Goal: Task Accomplishment & Management: Use online tool/utility

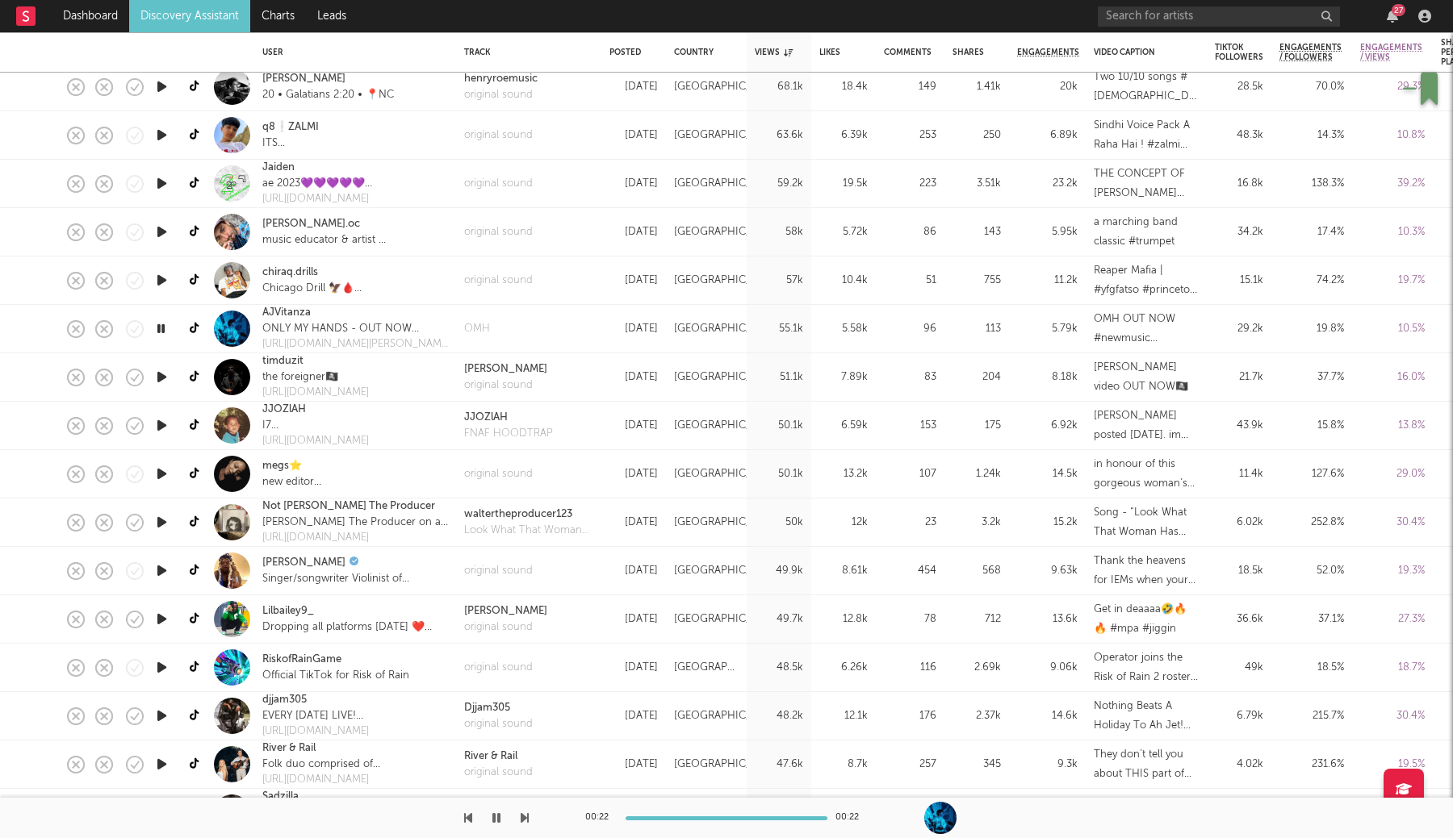
click at [167, 571] on icon "button" at bounding box center [161, 571] width 17 height 20
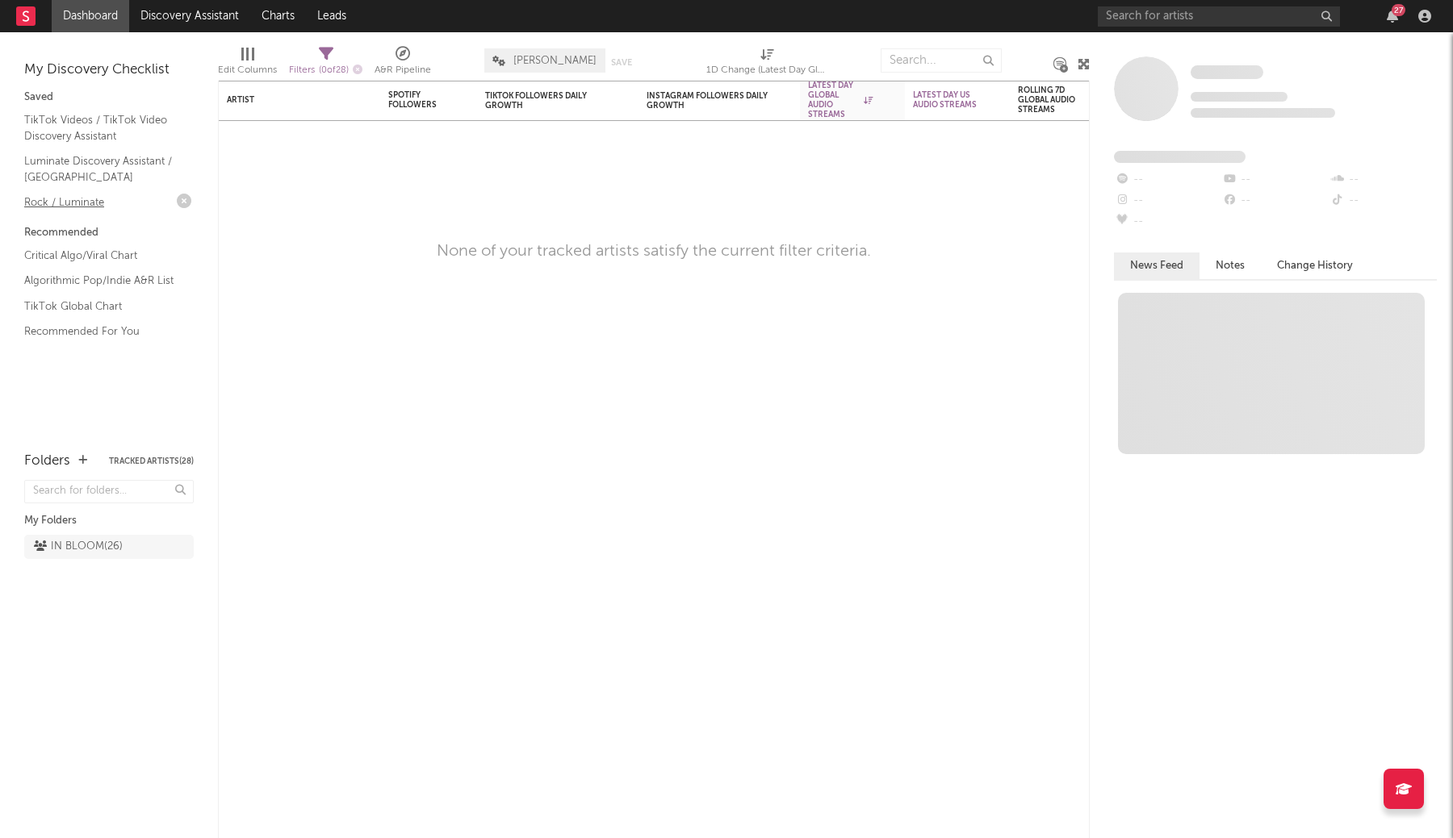
click at [69, 204] on link "Rock / Luminate" at bounding box center [100, 203] width 153 height 18
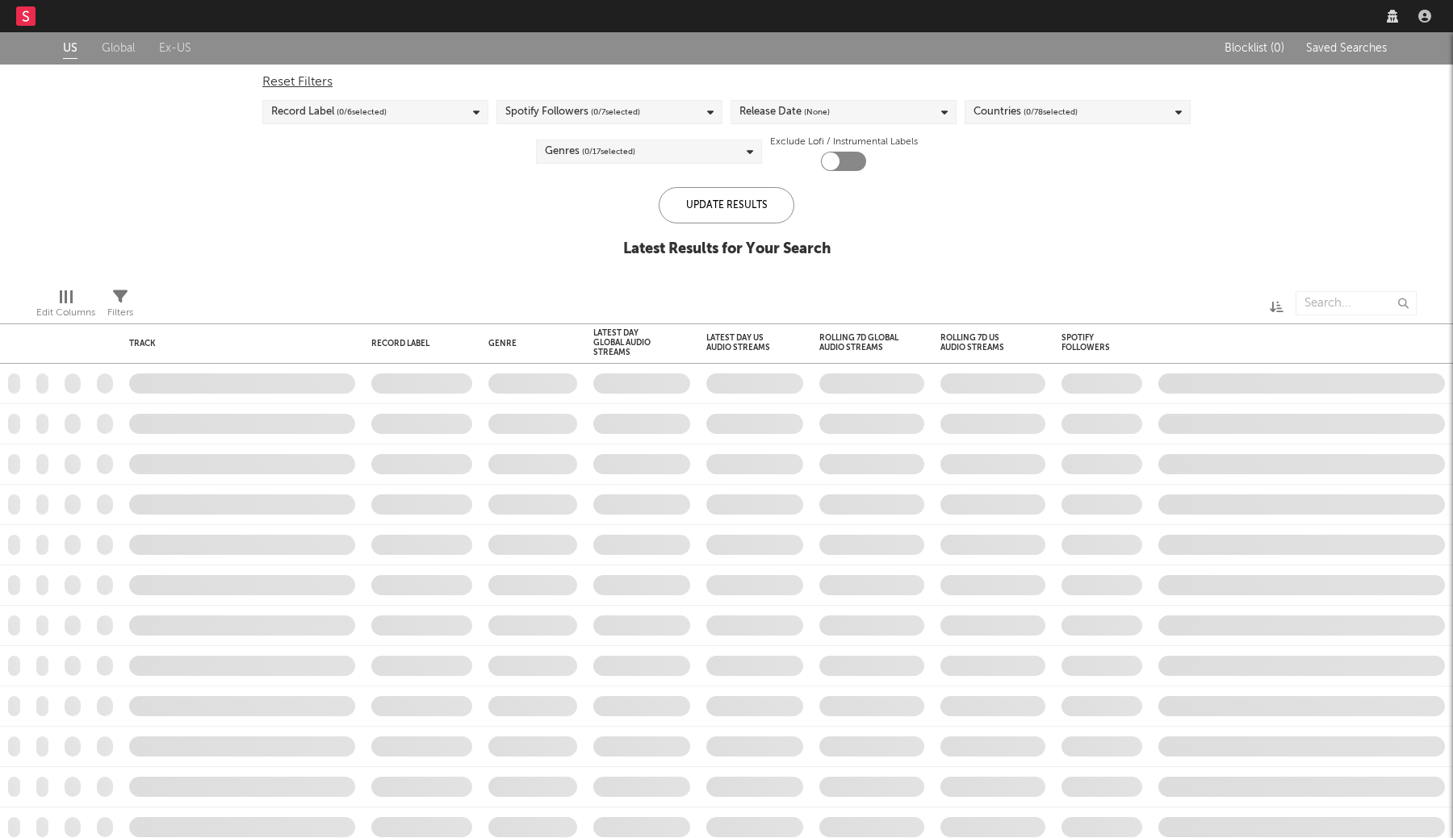
checkbox input "true"
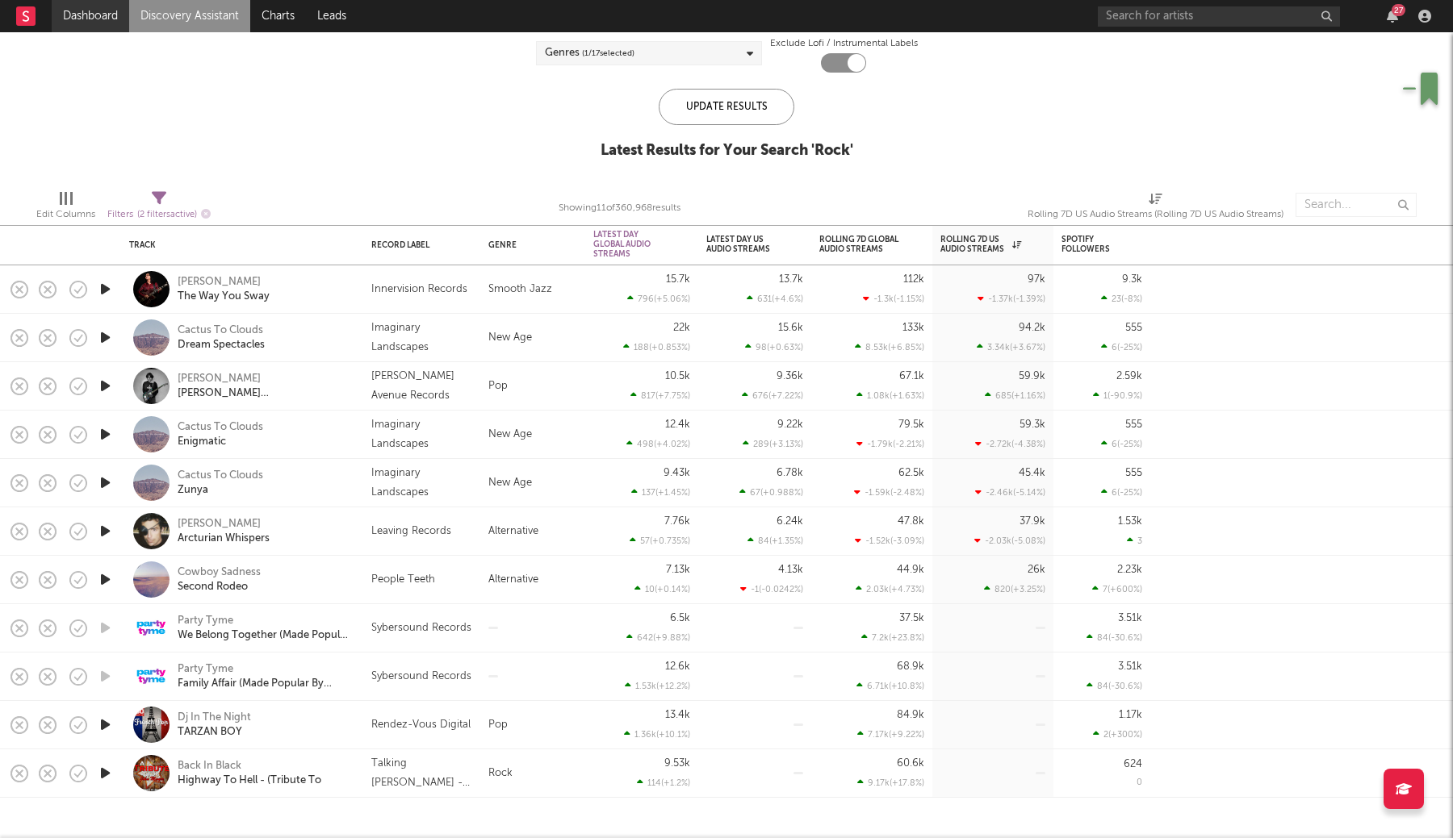
click at [101, 23] on link "Dashboard" at bounding box center [90, 16] width 77 height 32
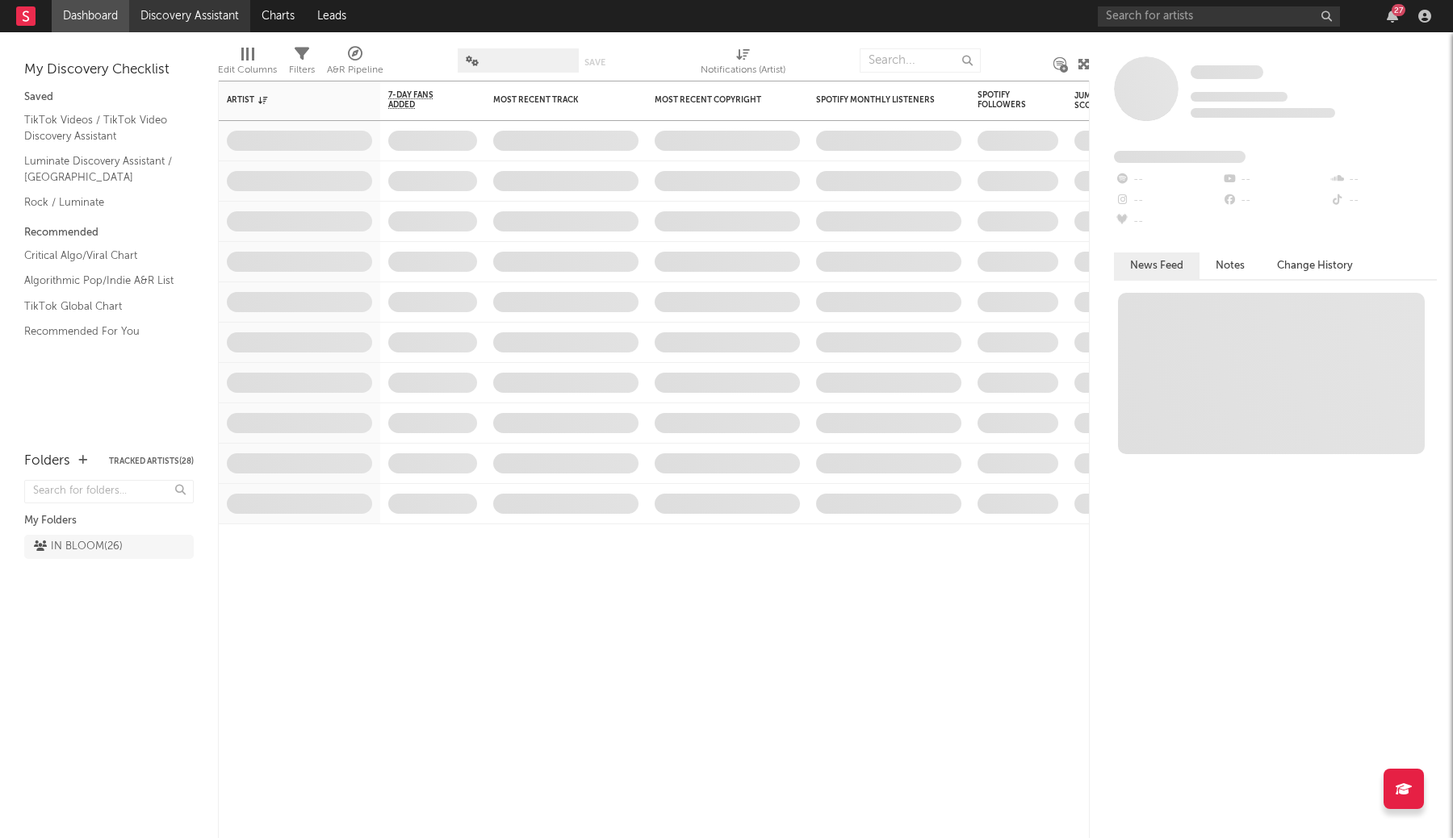
click at [199, 20] on link "Discovery Assistant" at bounding box center [189, 16] width 121 height 32
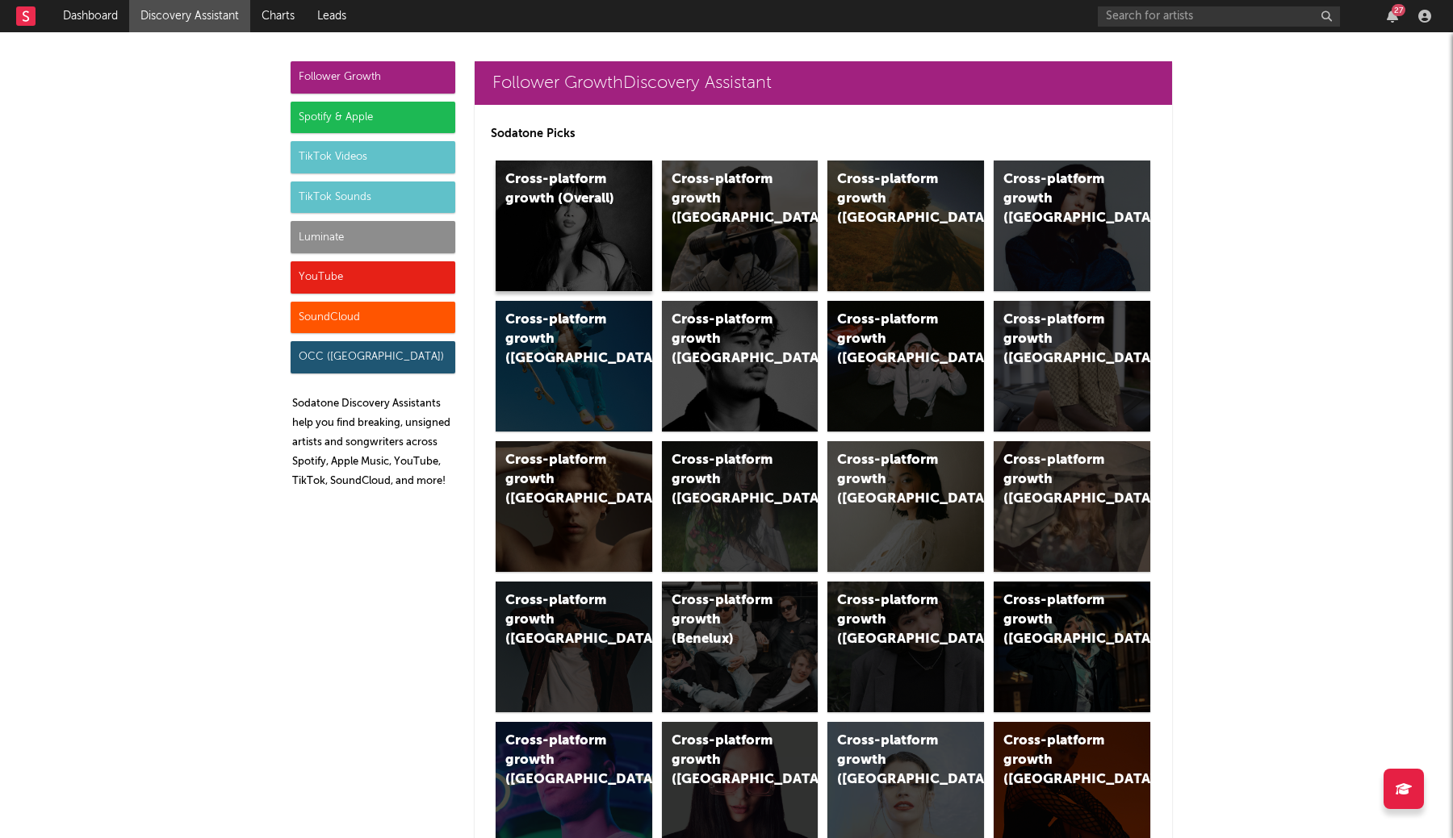
click at [550, 207] on div "Cross-platform growth (Overall)" at bounding box center [560, 189] width 110 height 39
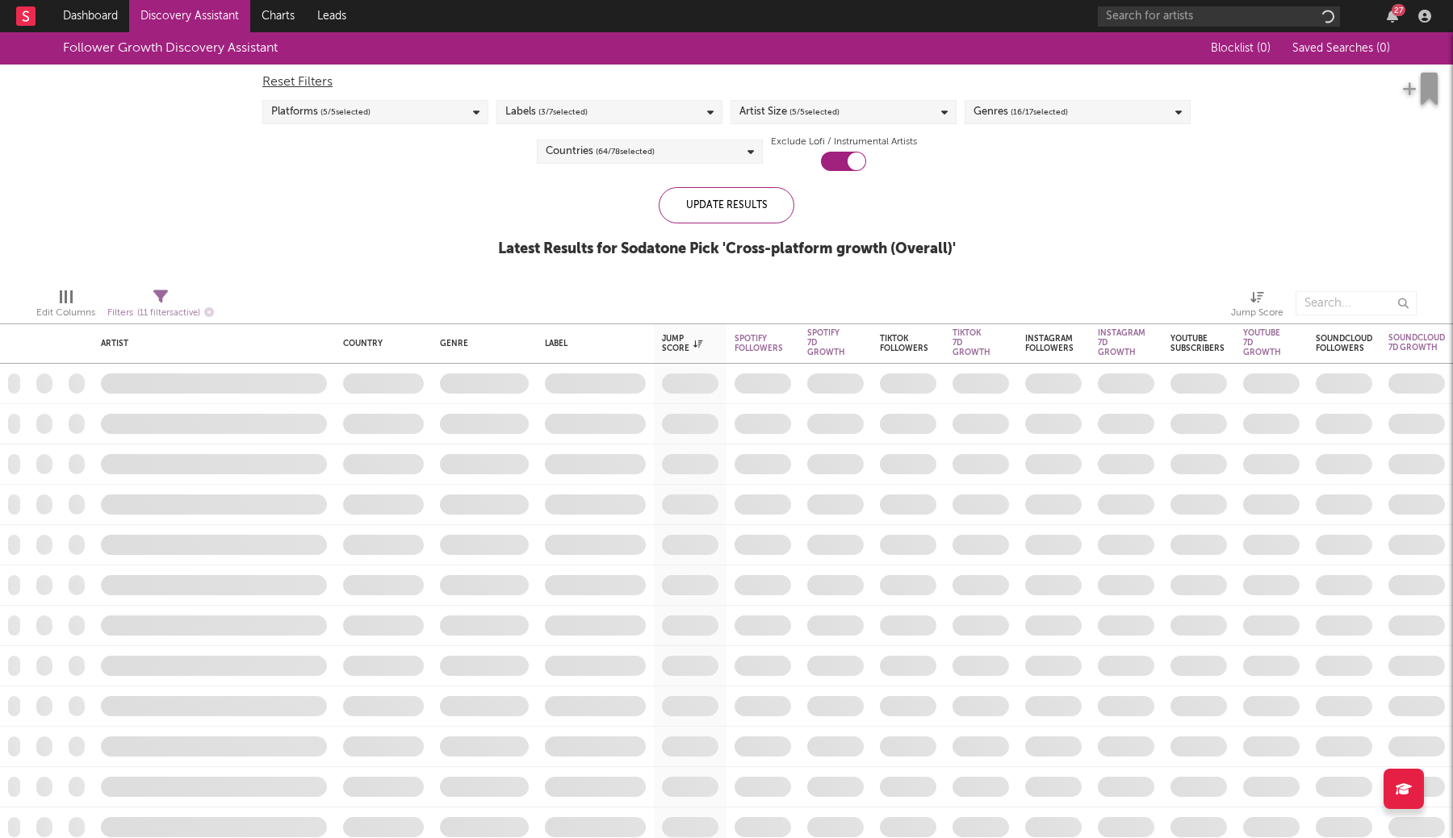
checkbox input "true"
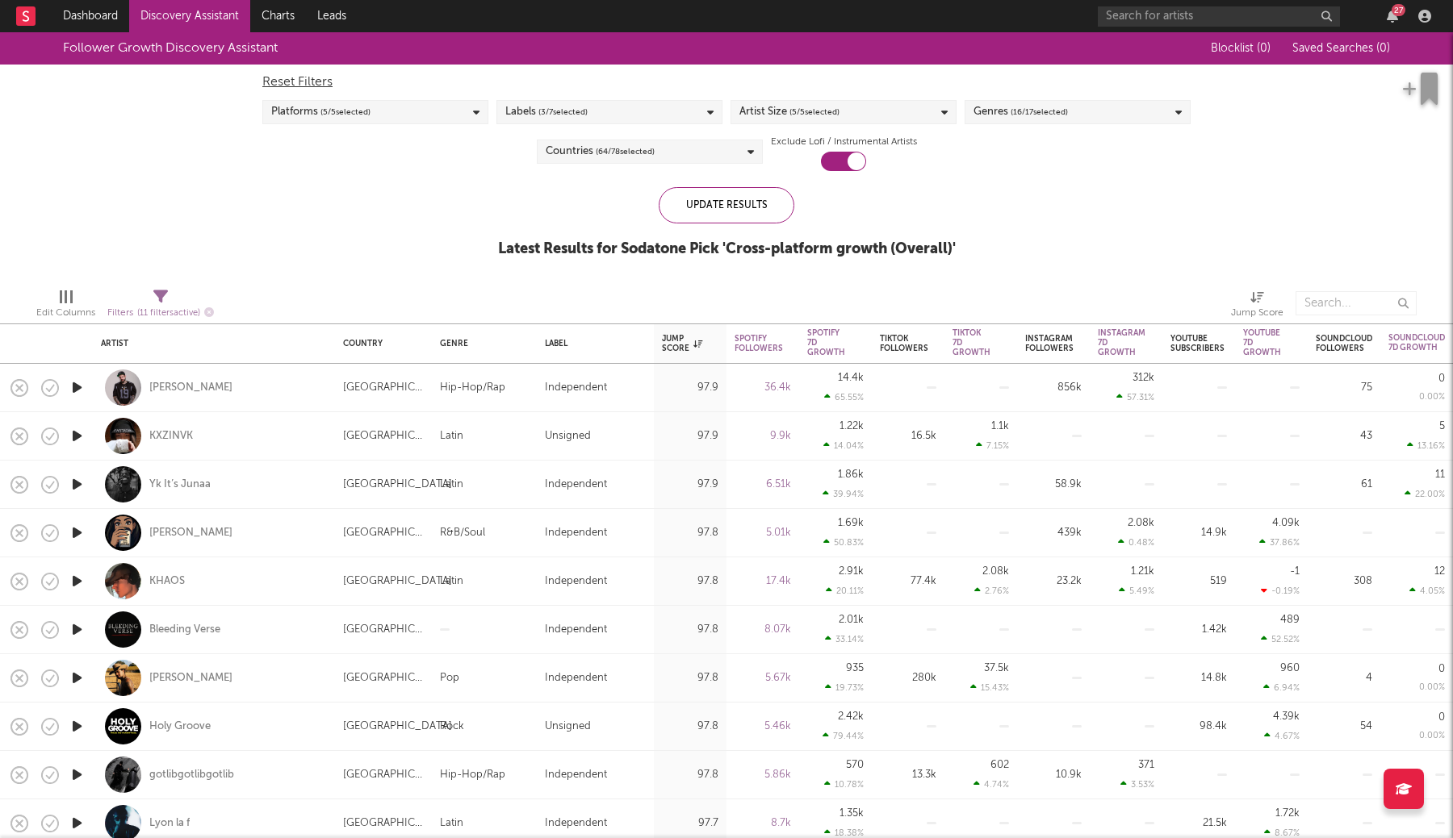
click at [447, 117] on div "Platforms ( 5 / 5 selected)" at bounding box center [375, 112] width 226 height 24
click at [311, 223] on div "YouTube" at bounding box center [385, 224] width 187 height 19
click at [271, 223] on input "YouTube" at bounding box center [271, 224] width 0 height 19
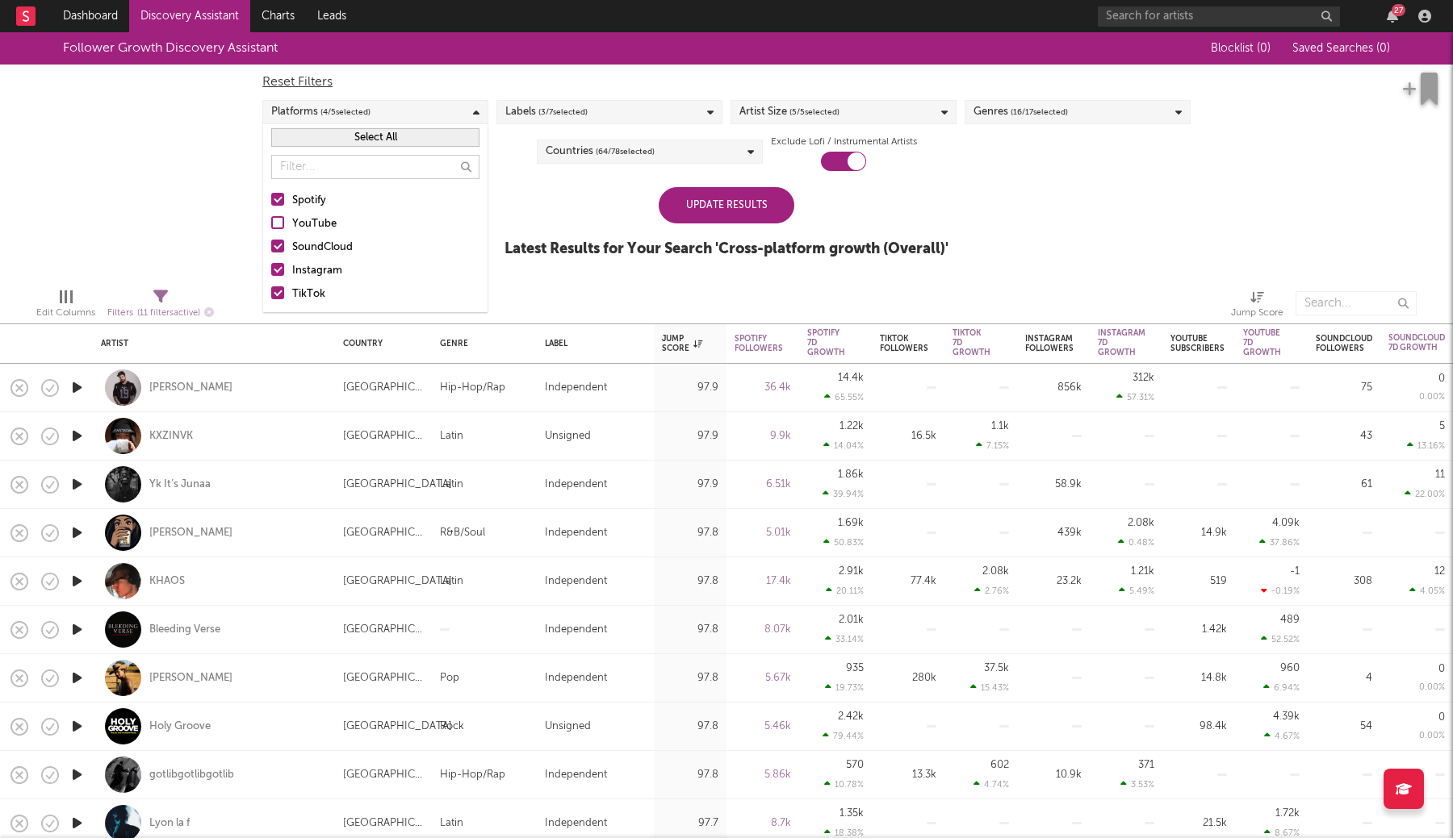
click at [281, 248] on div at bounding box center [277, 246] width 13 height 13
click at [271, 248] on input "SoundCloud" at bounding box center [271, 247] width 0 height 19
click at [593, 114] on div "Labels ( 3 / 7 selected)" at bounding box center [609, 112] width 226 height 24
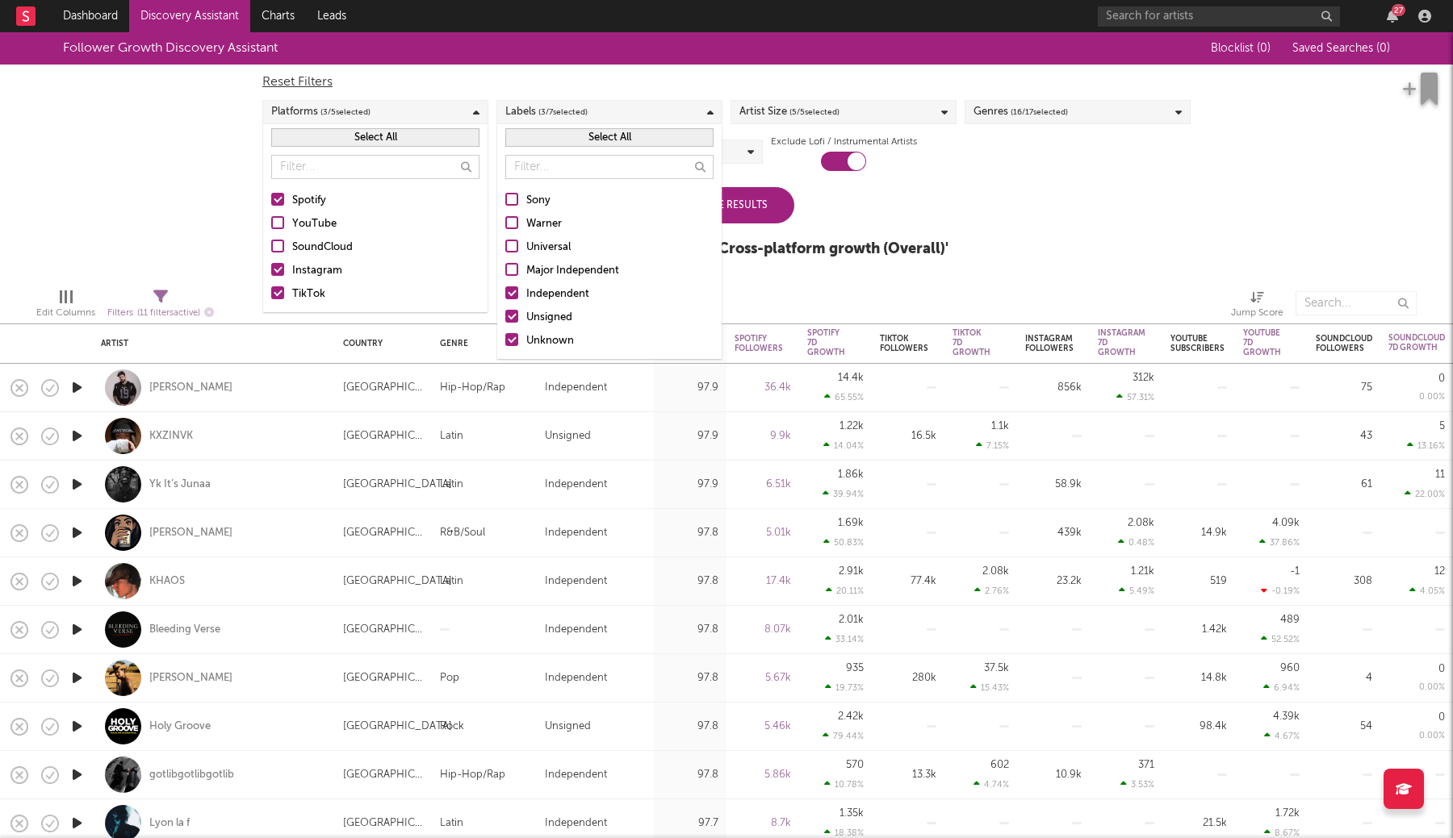
click at [785, 111] on div "Artist Size ( 5 / 5 selected)" at bounding box center [789, 111] width 100 height 19
drag, startPoint x: 746, startPoint y: 292, endPoint x: 746, endPoint y: 279, distance: 12.9
click at [746, 292] on div at bounding box center [745, 292] width 13 height 13
click at [739, 292] on input "Enormous" at bounding box center [739, 294] width 0 height 19
click at [746, 268] on div at bounding box center [745, 269] width 13 height 13
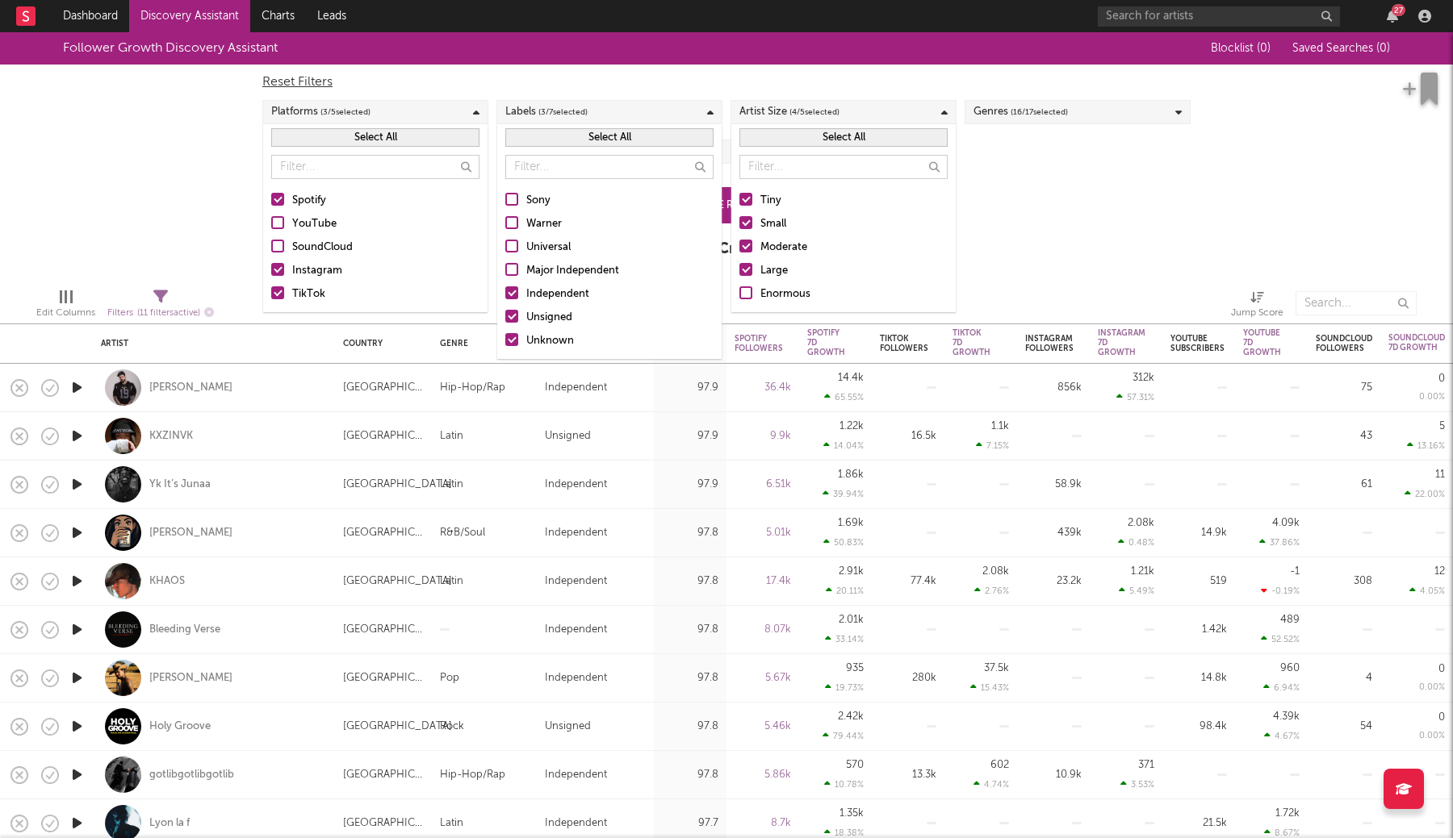
click at [739, 268] on input "Large" at bounding box center [739, 270] width 0 height 19
click at [746, 247] on div at bounding box center [745, 246] width 13 height 13
click at [739, 247] on input "Moderate" at bounding box center [739, 247] width 0 height 19
click at [997, 115] on div "Genres ( 16 / 17 selected)" at bounding box center [1020, 111] width 94 height 19
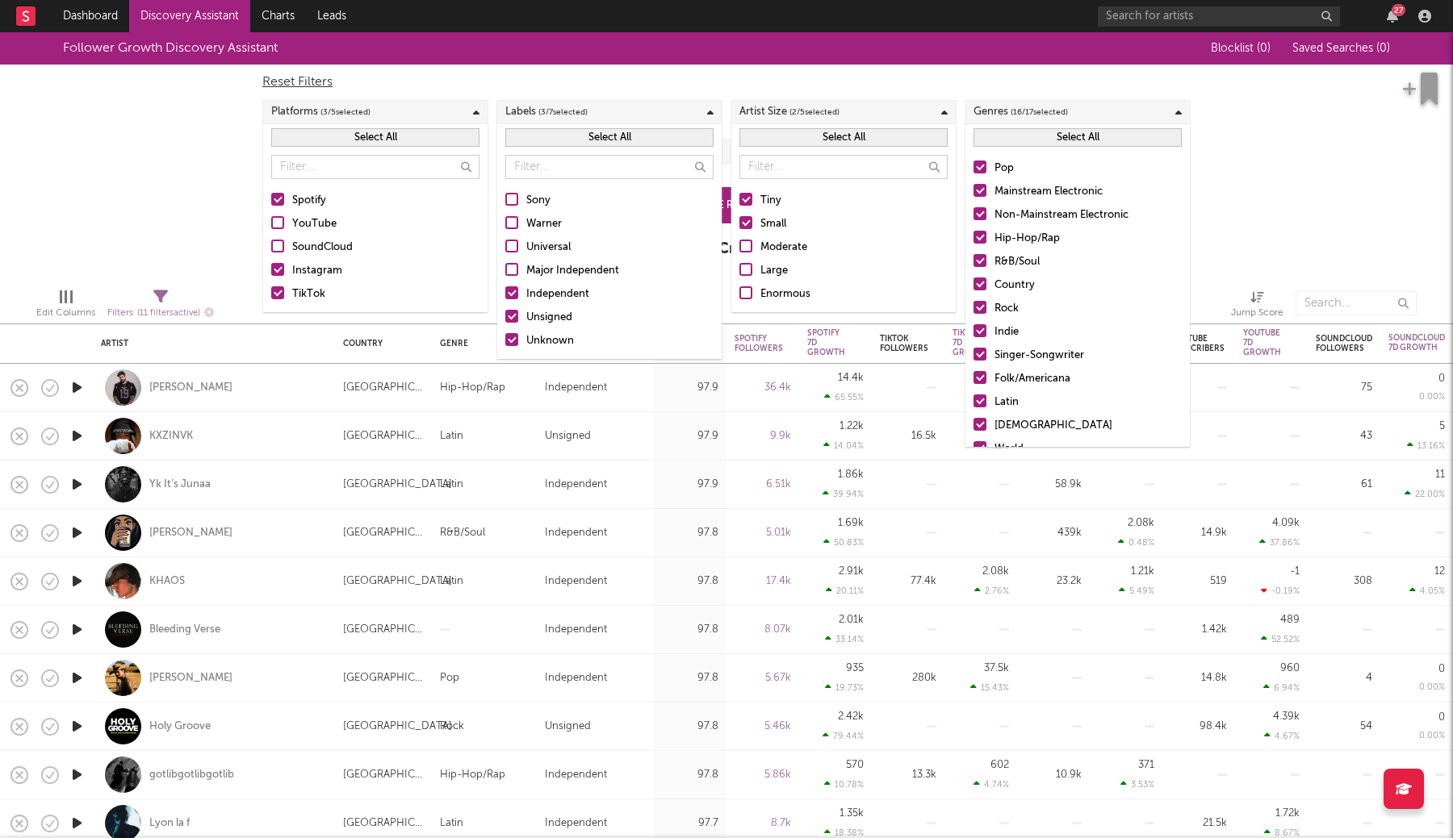
click at [993, 139] on button "Select All" at bounding box center [1077, 137] width 208 height 19
click at [993, 139] on button "Deselect All" at bounding box center [1077, 137] width 208 height 19
click at [980, 165] on div at bounding box center [979, 167] width 13 height 13
click at [973, 165] on input "Pop" at bounding box center [973, 168] width 0 height 19
click at [981, 306] on div at bounding box center [979, 307] width 13 height 13
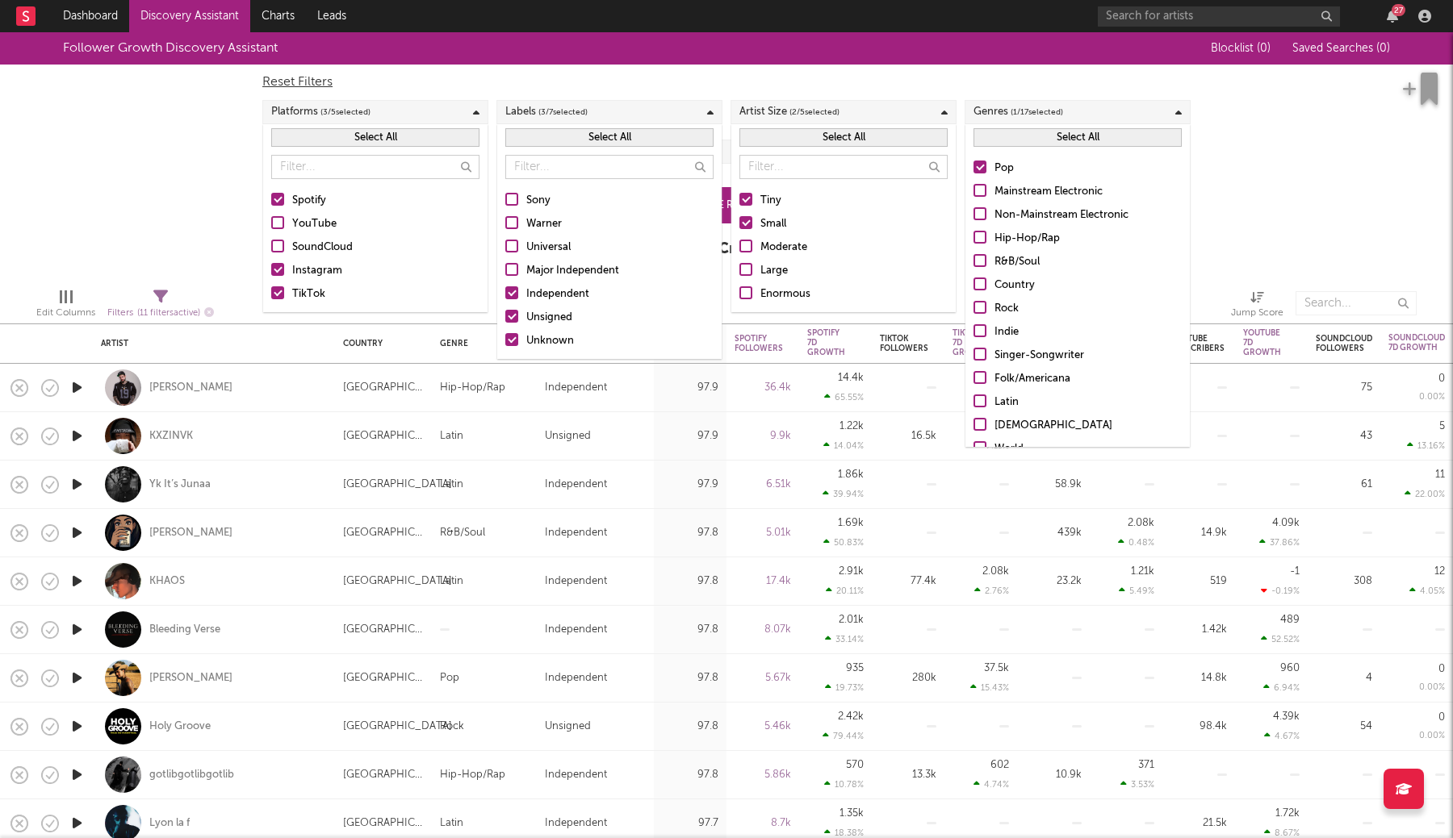
click at [973, 306] on input "Rock" at bounding box center [973, 308] width 0 height 19
click at [984, 332] on div at bounding box center [979, 330] width 13 height 13
click at [973, 332] on input "Indie" at bounding box center [973, 332] width 0 height 19
click at [984, 349] on div at bounding box center [979, 354] width 13 height 13
click at [973, 349] on input "Singer-Songwriter" at bounding box center [973, 355] width 0 height 19
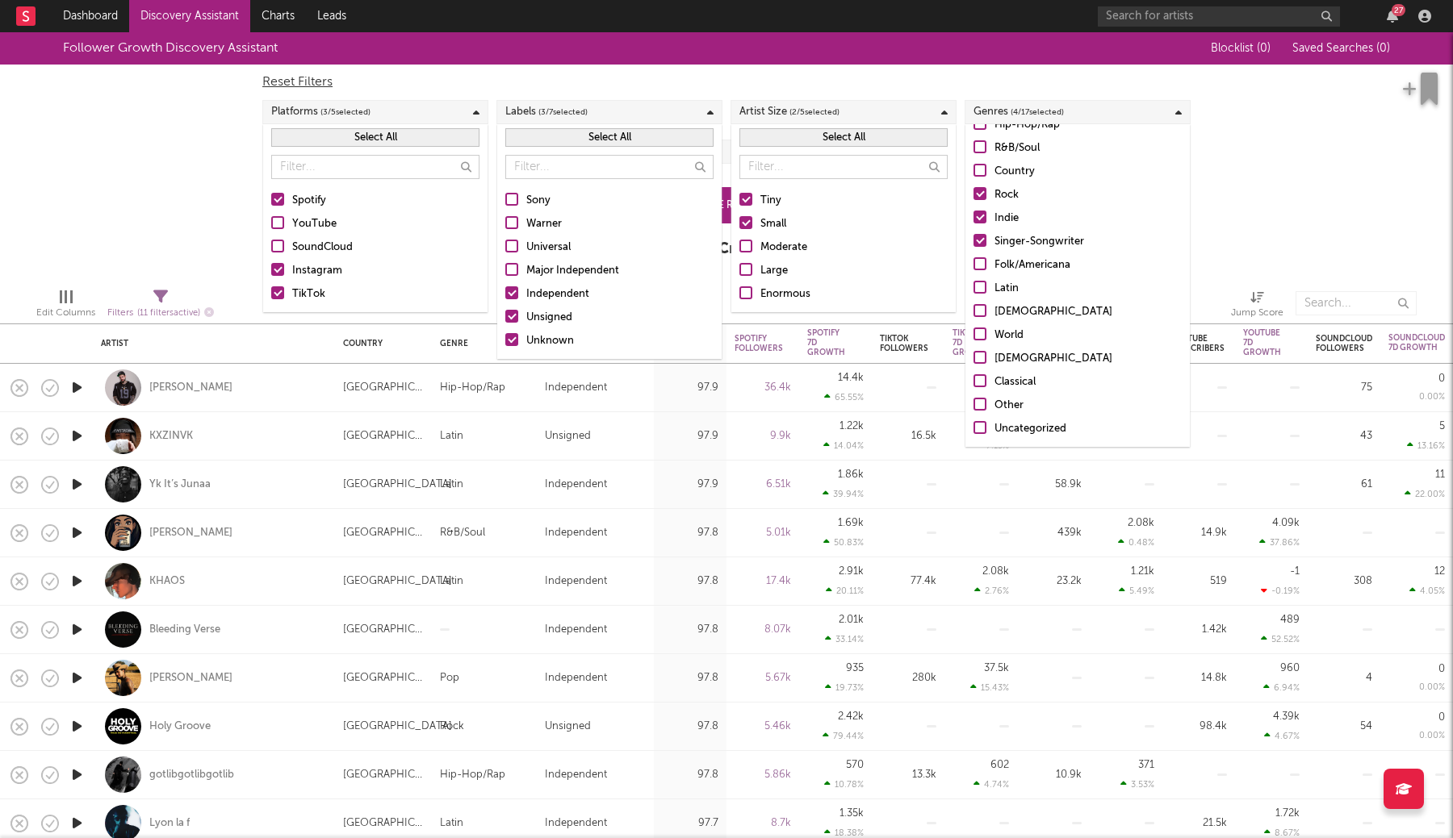
scroll to position [114, 0]
click at [1253, 183] on div "Follower Growth Discovery Assistant Blocklist ( 0 ) Saved Searches ( 0 ) Reset …" at bounding box center [726, 153] width 1453 height 243
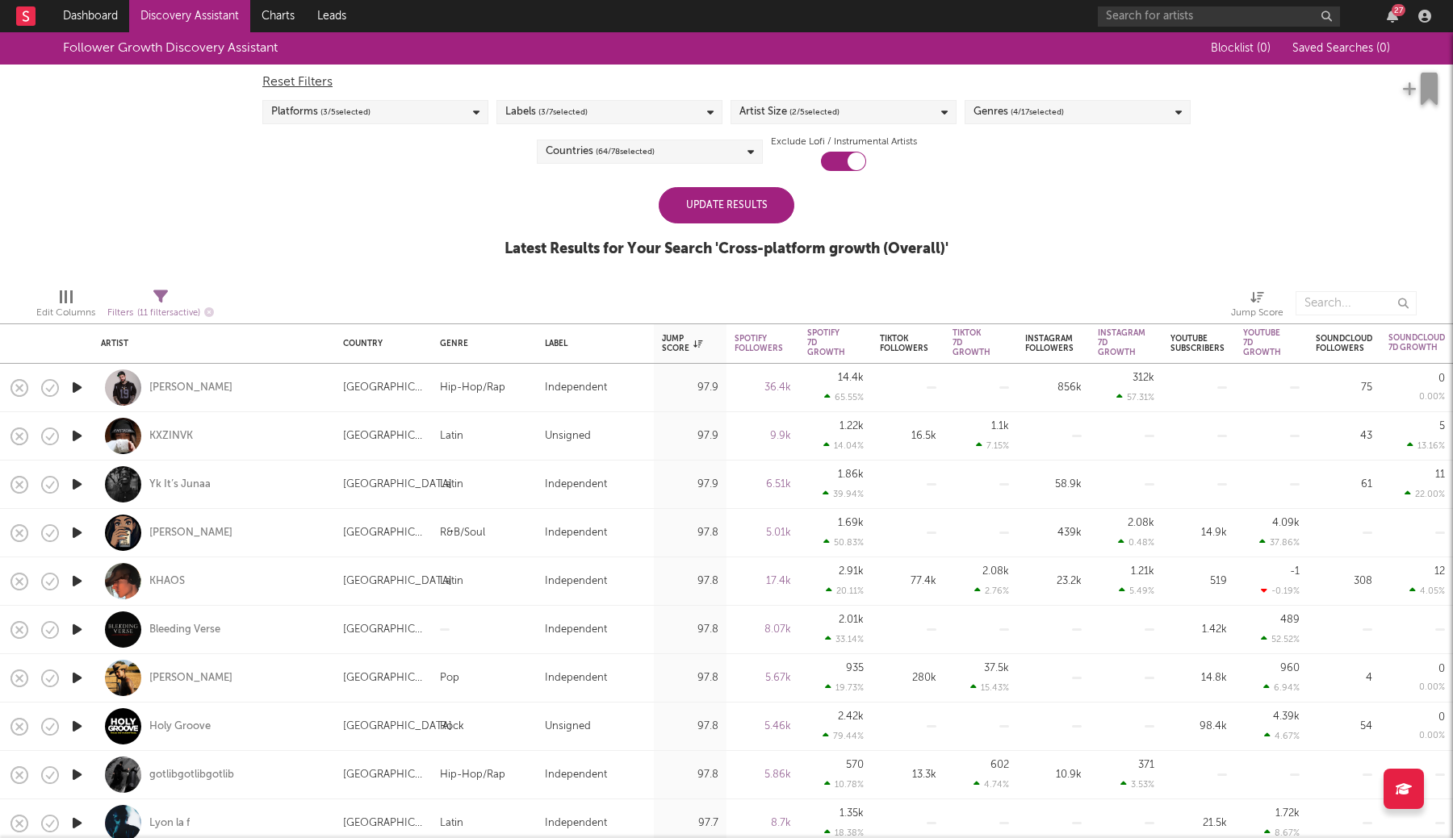
click at [667, 151] on div "Countries ( 64 / 78 selected)" at bounding box center [650, 152] width 226 height 24
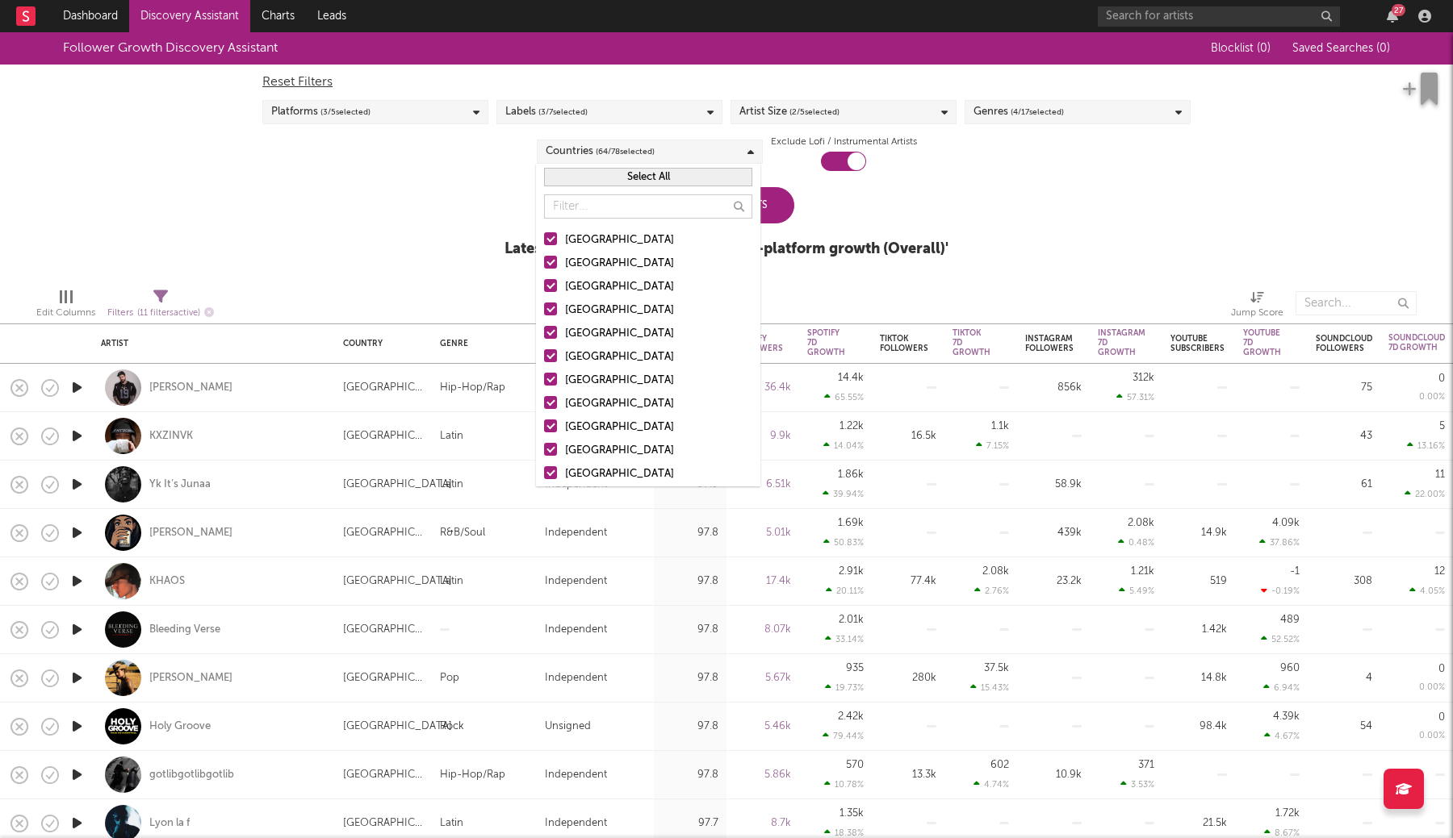
click at [623, 175] on button "Select All" at bounding box center [648, 177] width 208 height 19
click at [623, 175] on button "Deselect All" at bounding box center [648, 177] width 208 height 19
click at [582, 240] on div "United States" at bounding box center [658, 240] width 187 height 19
click at [544, 240] on input "United States" at bounding box center [544, 240] width 0 height 19
click at [573, 266] on div "Australia" at bounding box center [658, 263] width 187 height 19
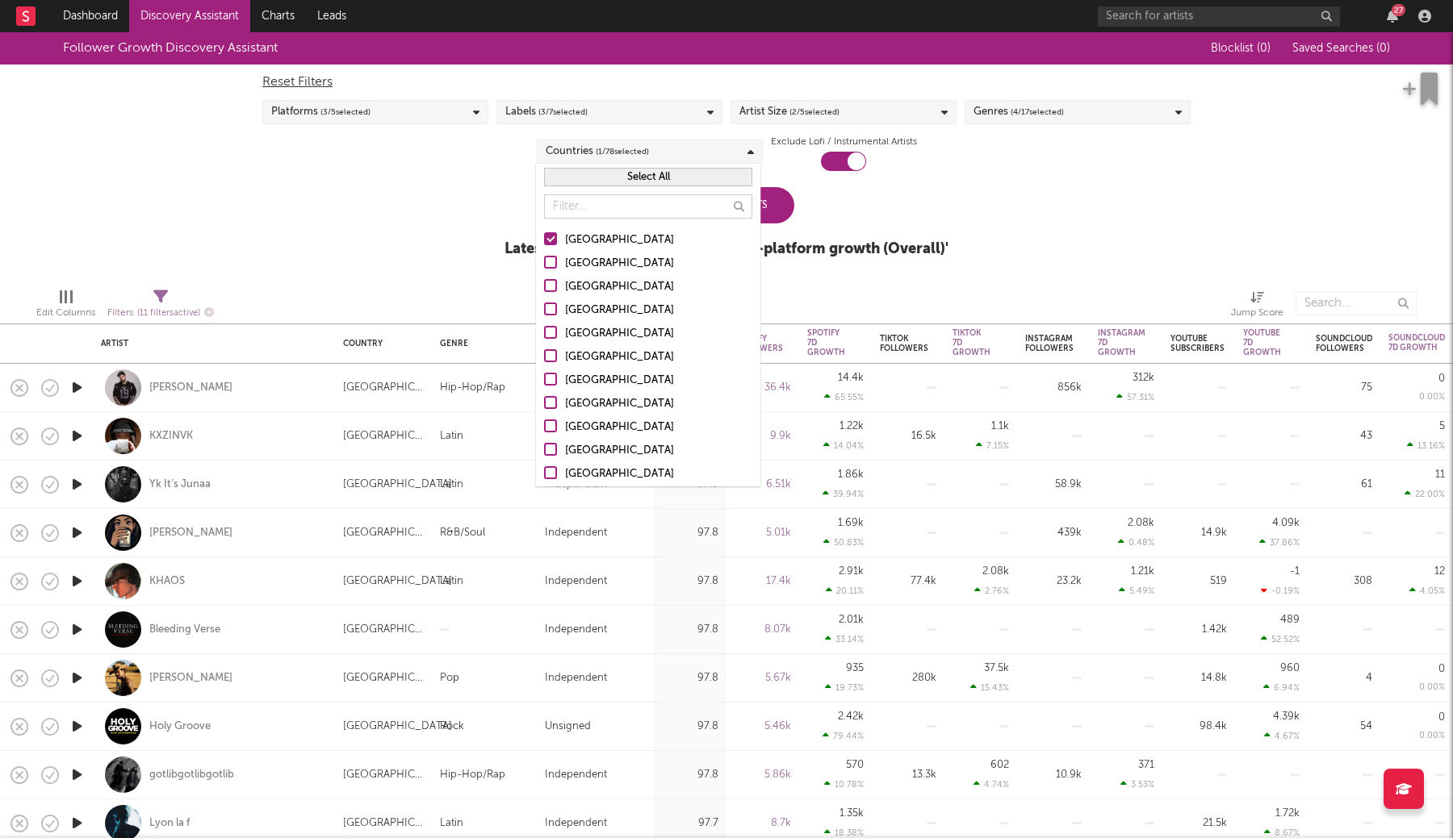
click at [544, 266] on input "Australia" at bounding box center [544, 263] width 0 height 19
click at [573, 285] on div "Canada" at bounding box center [658, 287] width 187 height 19
click at [544, 285] on input "Canada" at bounding box center [544, 287] width 0 height 19
click at [573, 303] on div "United Kingdom" at bounding box center [658, 310] width 187 height 19
click at [544, 303] on input "United Kingdom" at bounding box center [544, 310] width 0 height 19
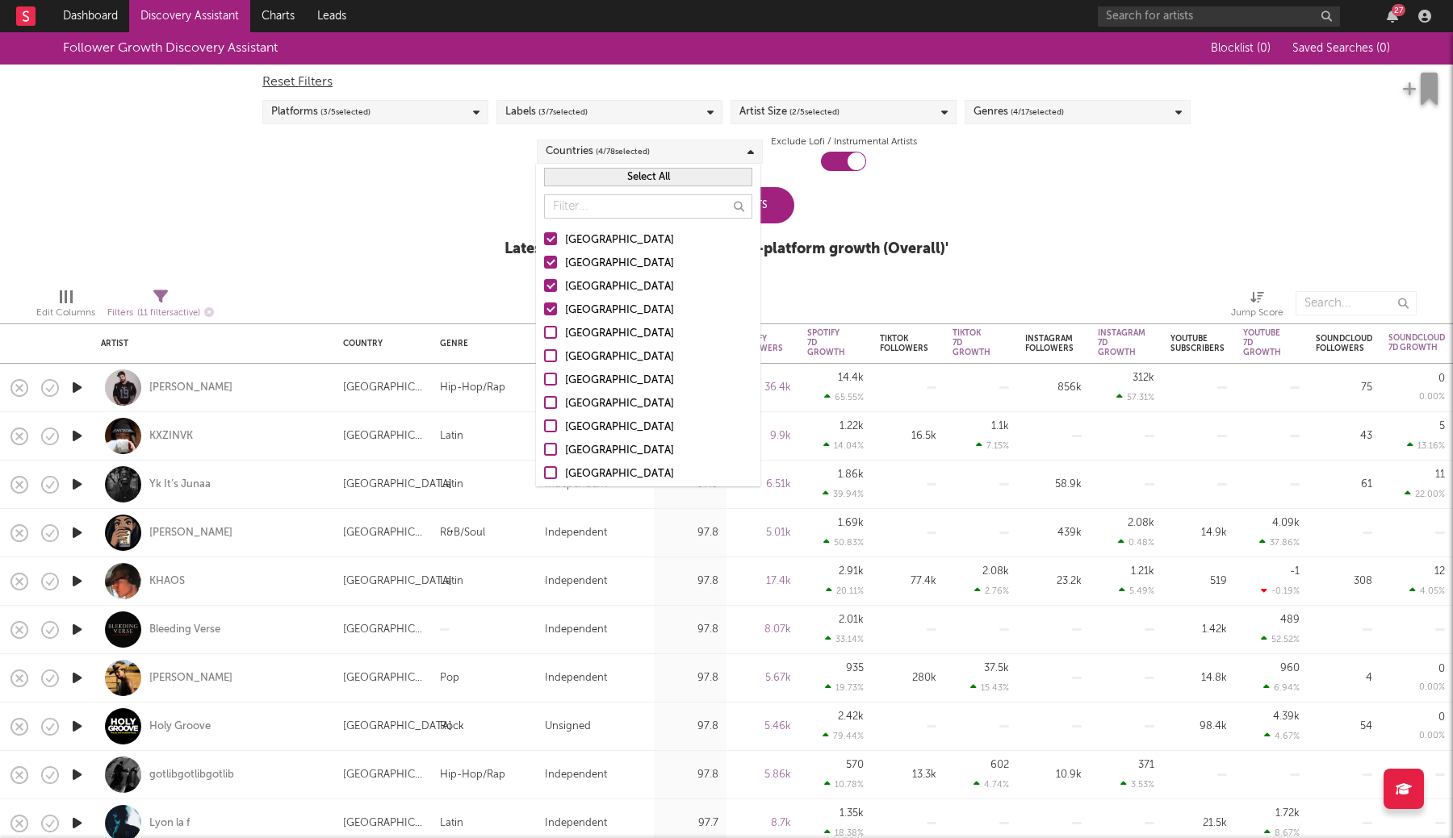
click at [573, 332] on div "Germany" at bounding box center [658, 333] width 187 height 19
click at [544, 332] on input "Germany" at bounding box center [544, 333] width 0 height 19
click at [778, 204] on div "Update Results" at bounding box center [726, 205] width 136 height 36
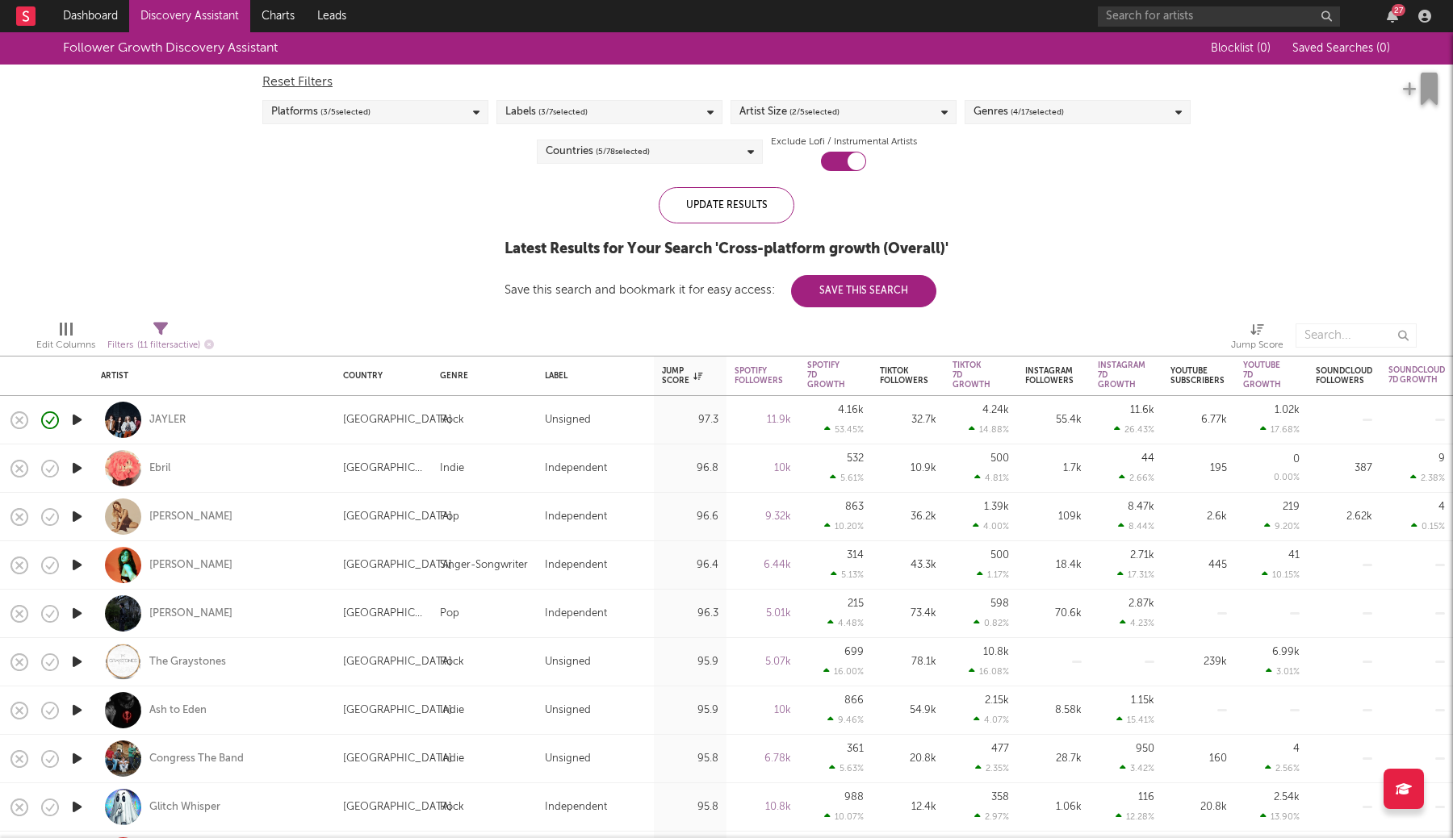
click at [704, 157] on div "Countries ( 5 / 78 selected)" at bounding box center [650, 152] width 226 height 24
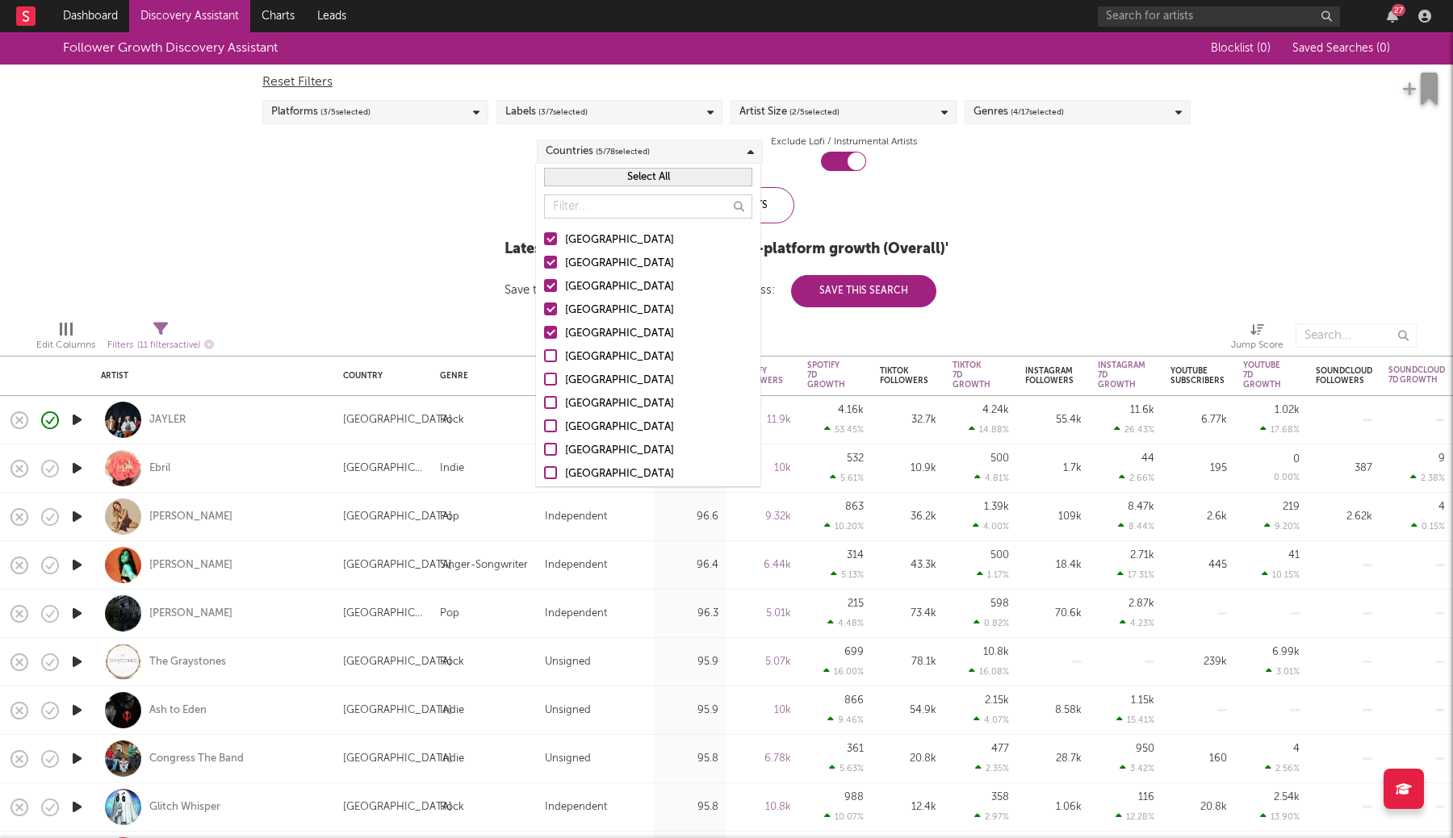
click at [580, 331] on div "Germany" at bounding box center [658, 333] width 187 height 19
click at [544, 331] on input "Germany" at bounding box center [544, 333] width 0 height 19
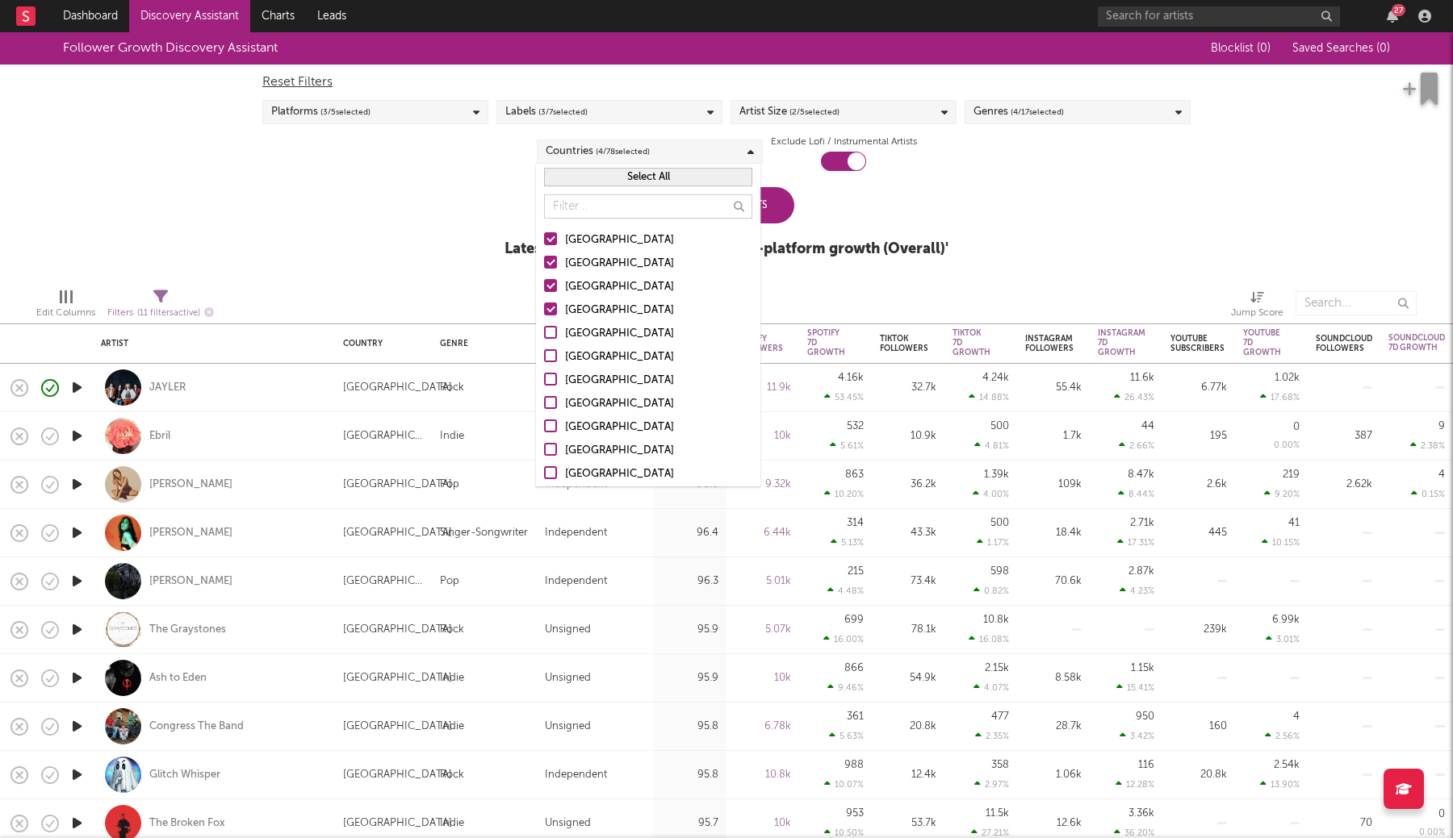
click at [774, 211] on div "Update Results" at bounding box center [726, 205] width 136 height 36
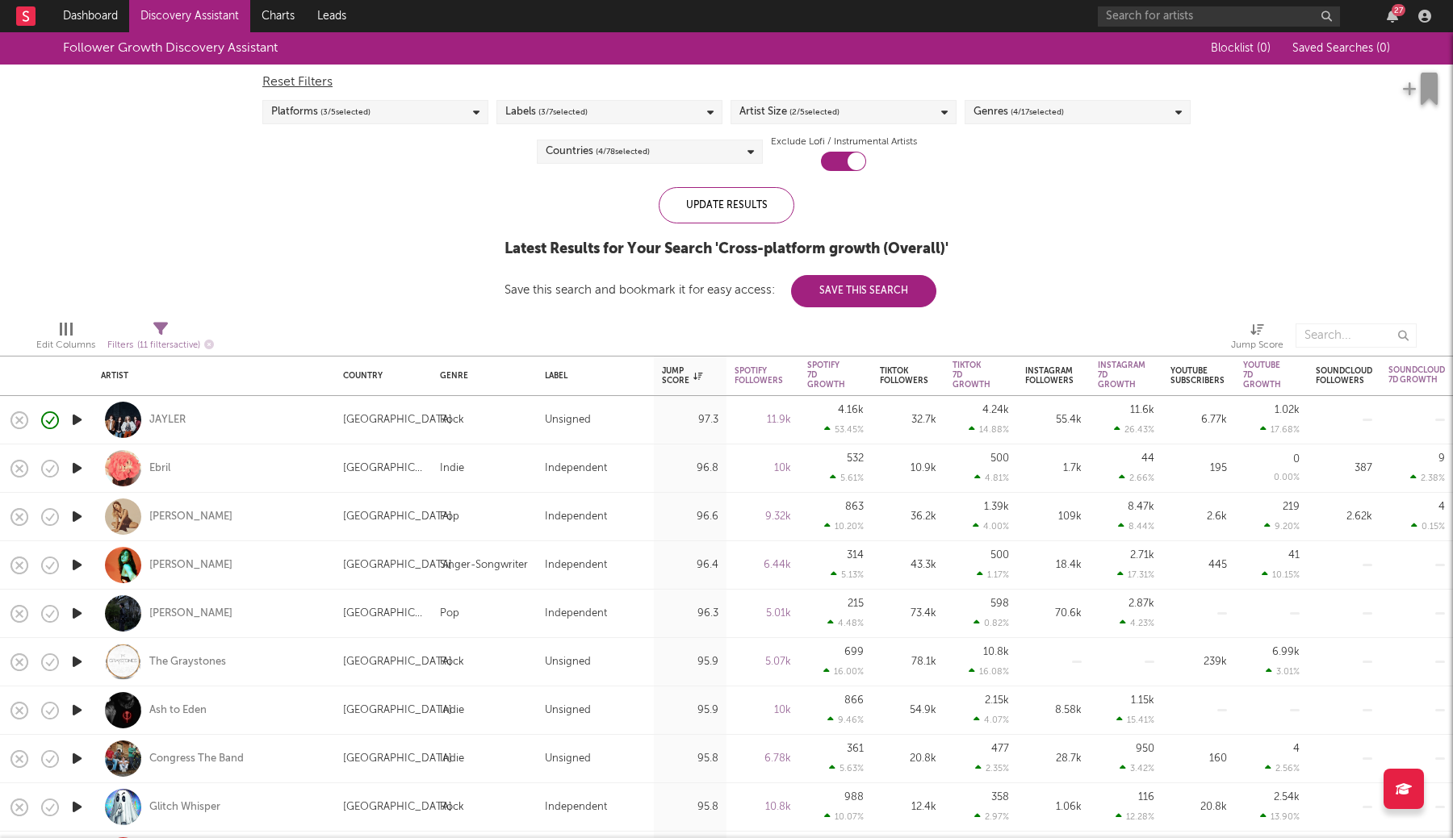
click at [169, 336] on div "Filters ( 11 filters active)" at bounding box center [160, 346] width 107 height 20
select select "or"
select select "between"
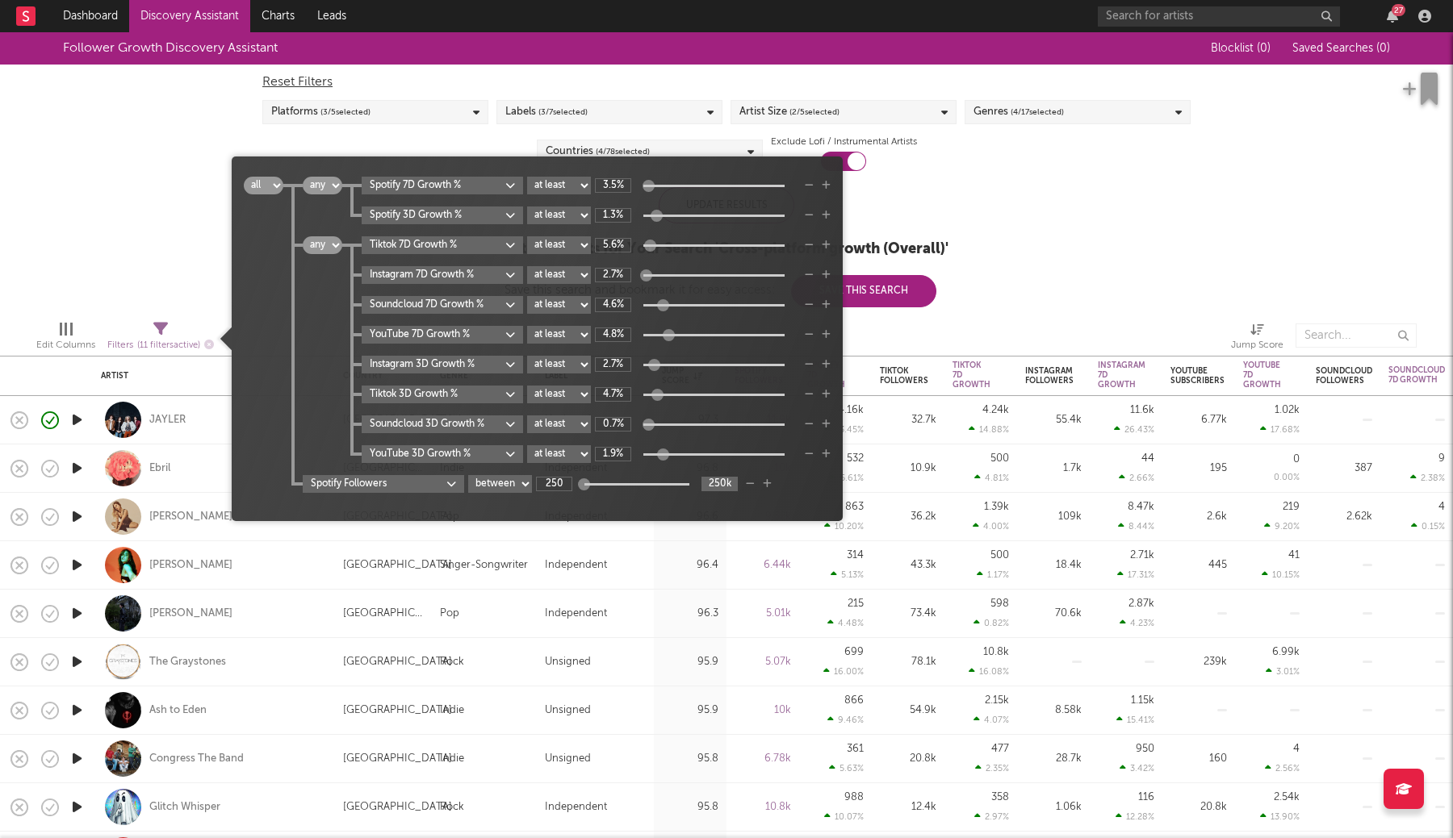
click at [704, 483] on input "250k" at bounding box center [719, 484] width 36 height 15
type input "50000"
type input "279"
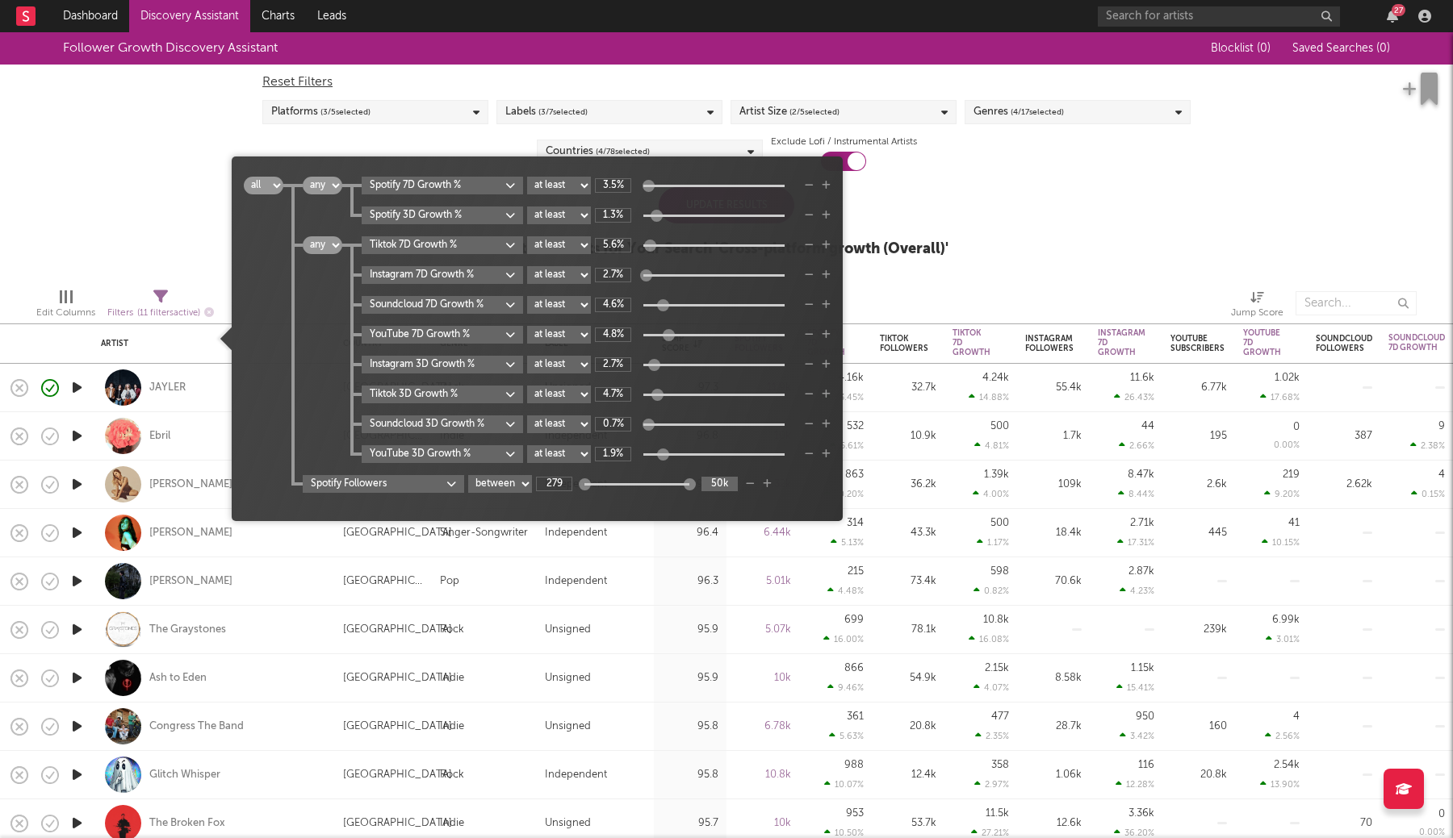
click at [714, 491] on input "50k" at bounding box center [719, 484] width 36 height 15
type input "25k"
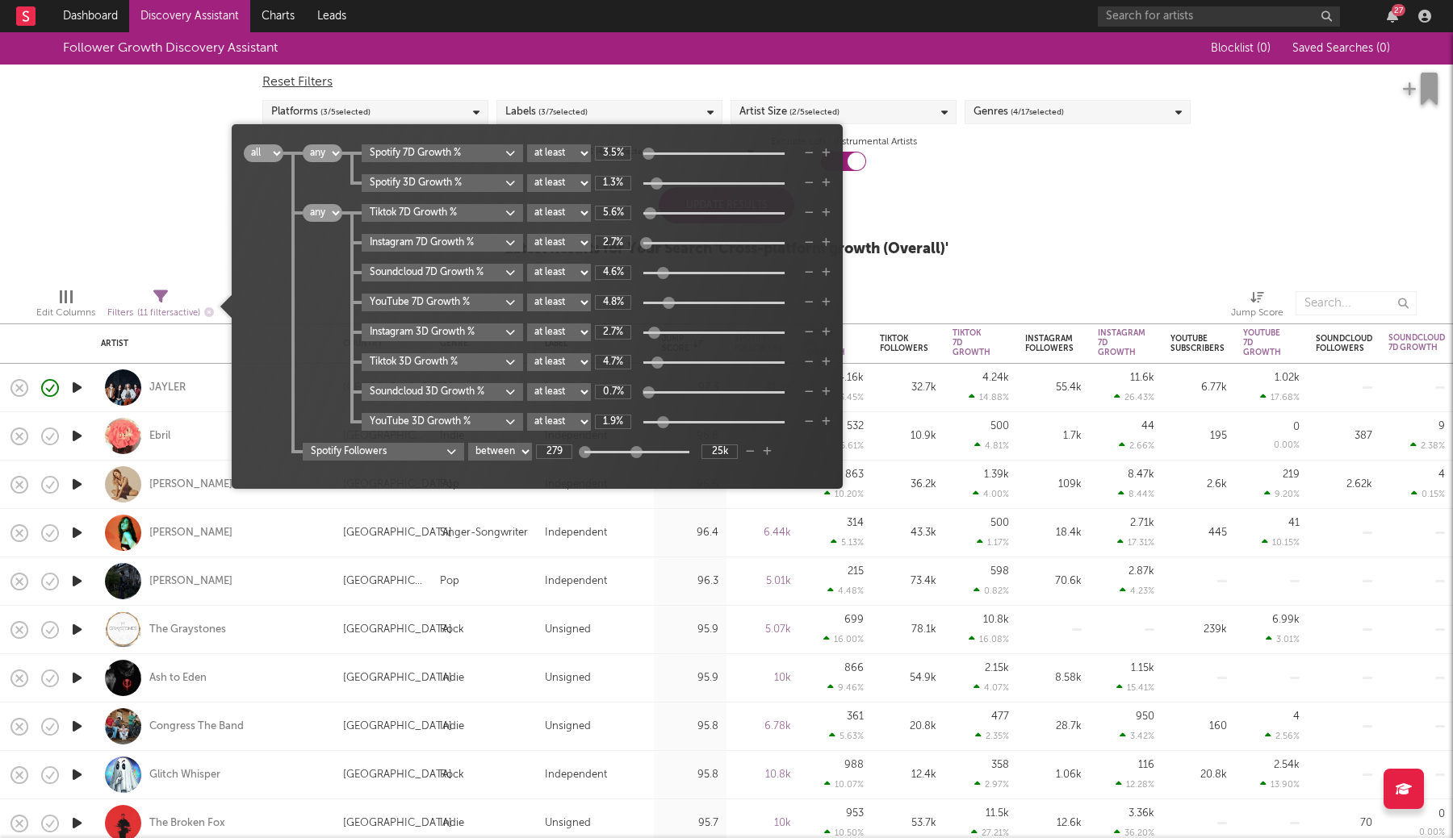
click at [900, 290] on div at bounding box center [976, 303] width 484 height 40
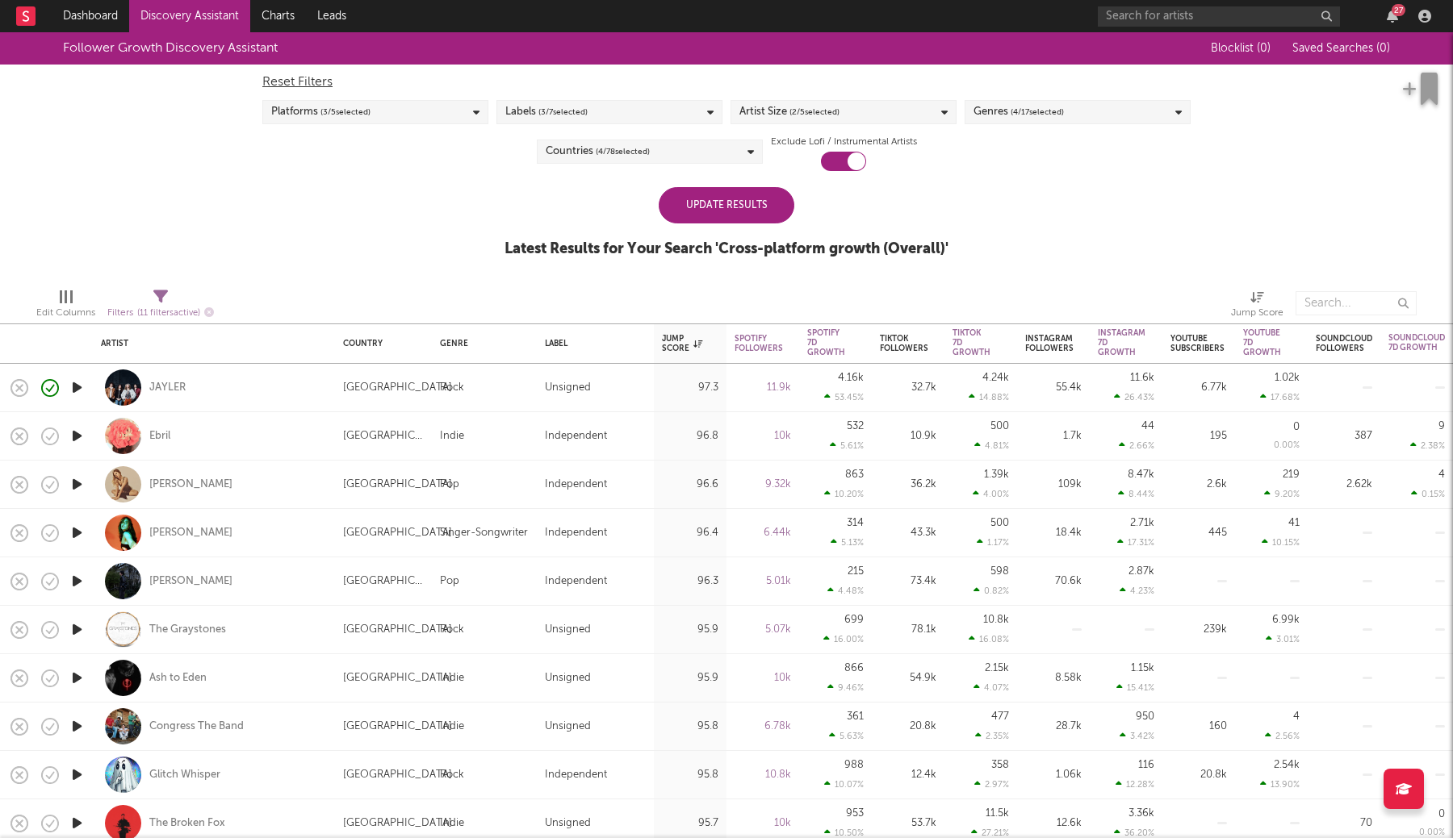
click at [699, 209] on div "Update Results" at bounding box center [726, 205] width 136 height 36
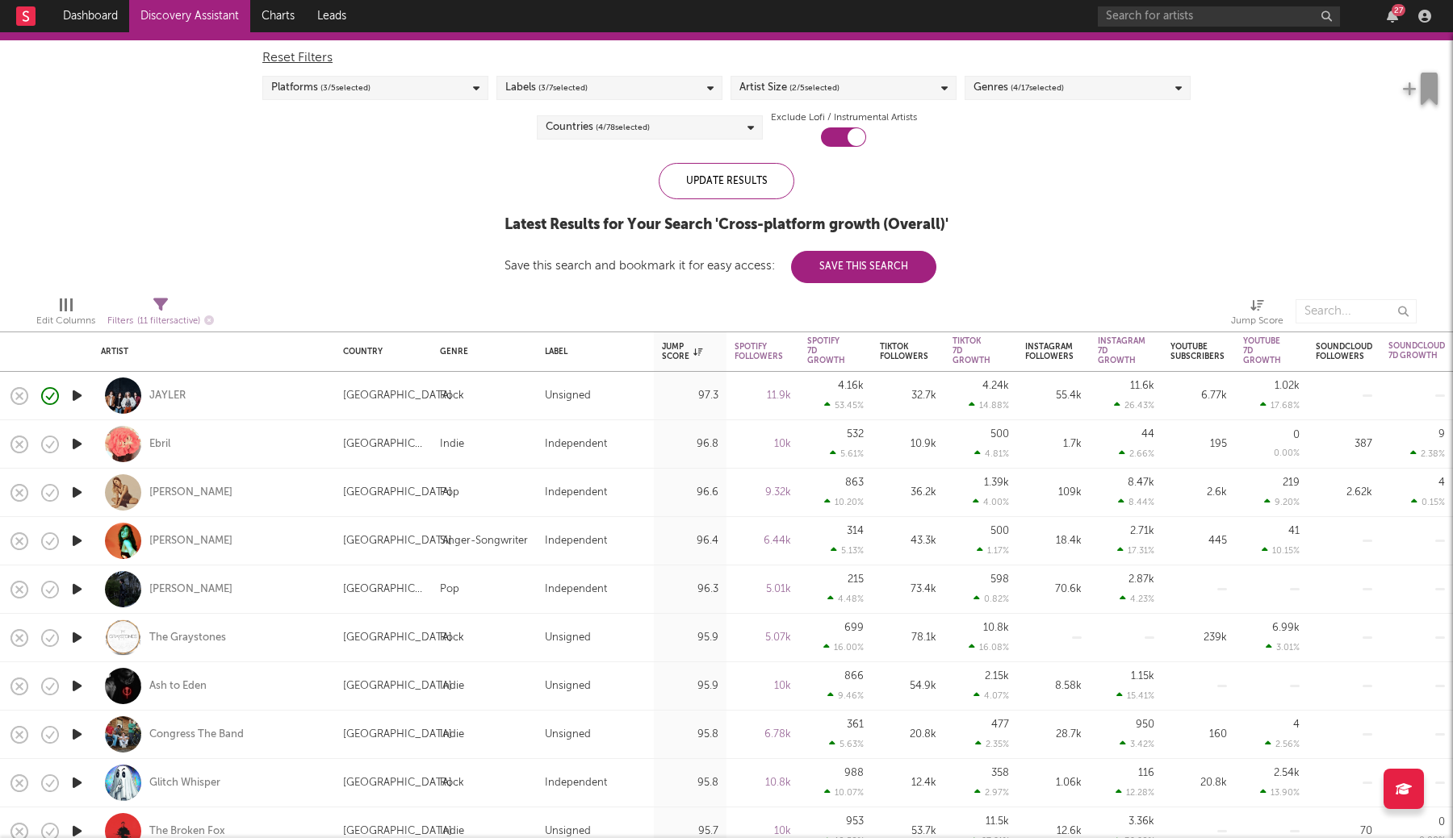
click at [841, 274] on button "Save This Search" at bounding box center [863, 267] width 145 height 32
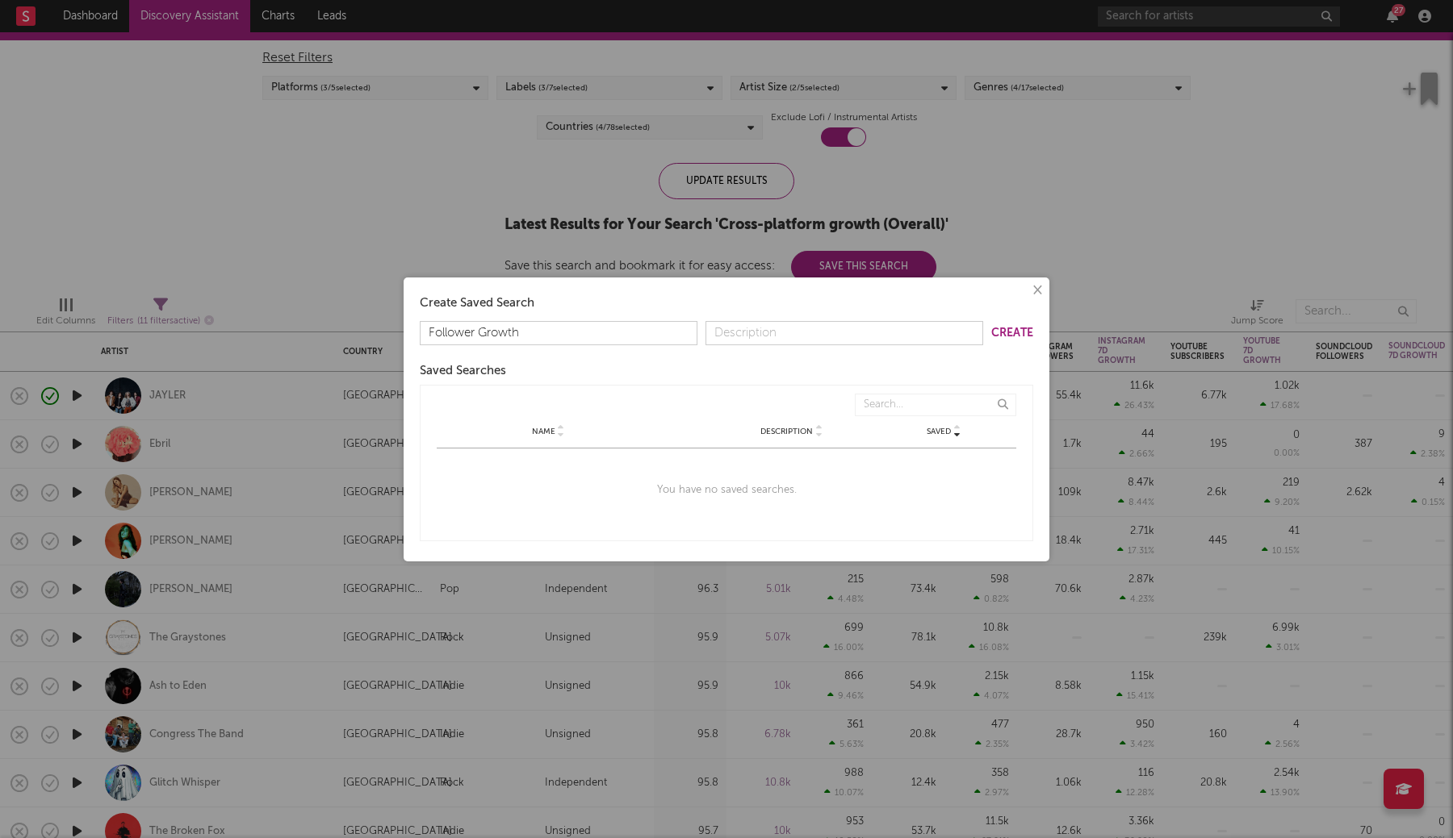
type input "Follower Growth"
click at [1043, 291] on button "×" at bounding box center [1036, 291] width 18 height 18
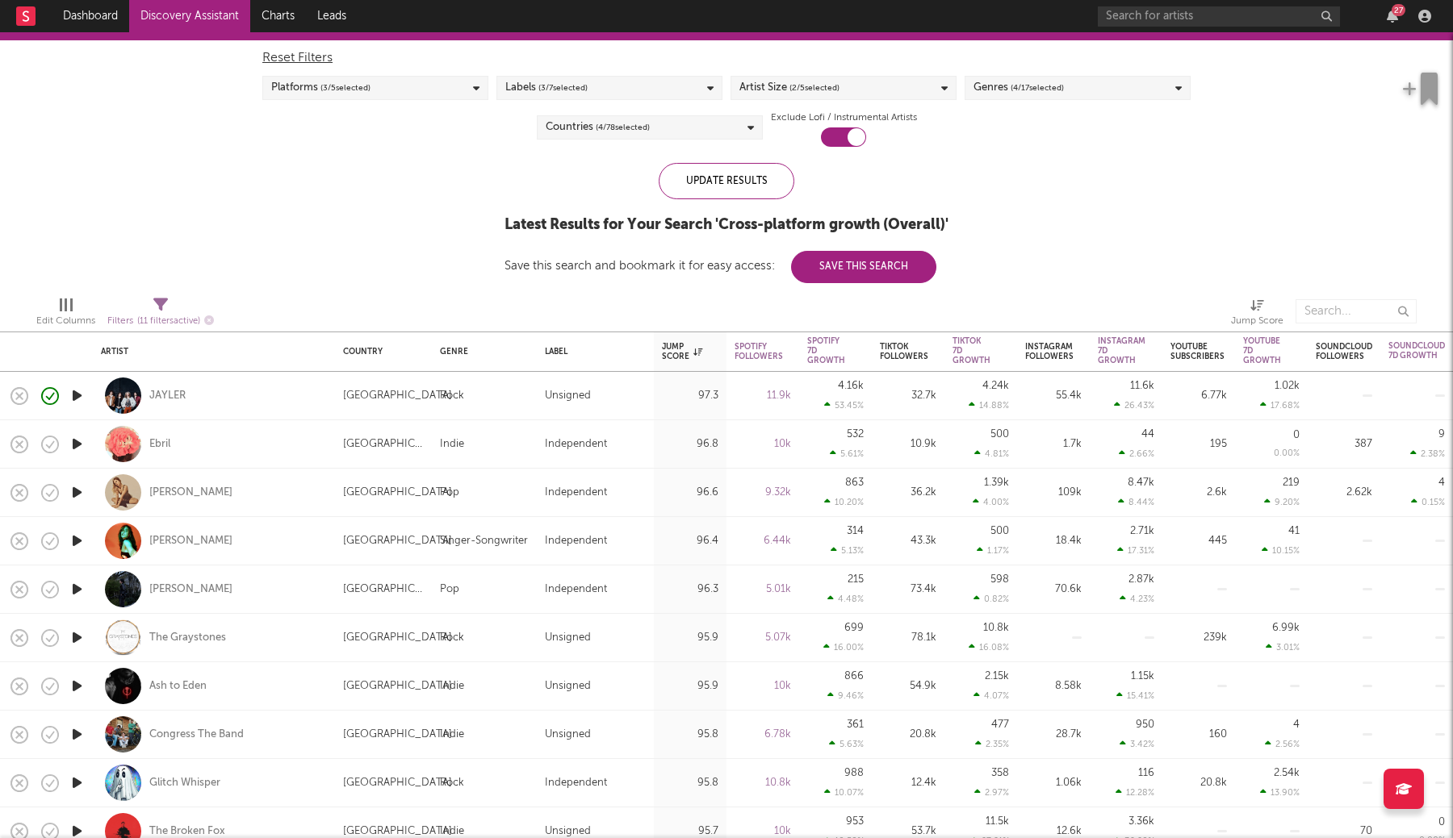
click at [151, 315] on div "Filters ( 11 filters active)" at bounding box center [160, 321] width 107 height 20
select select "or"
select select "between"
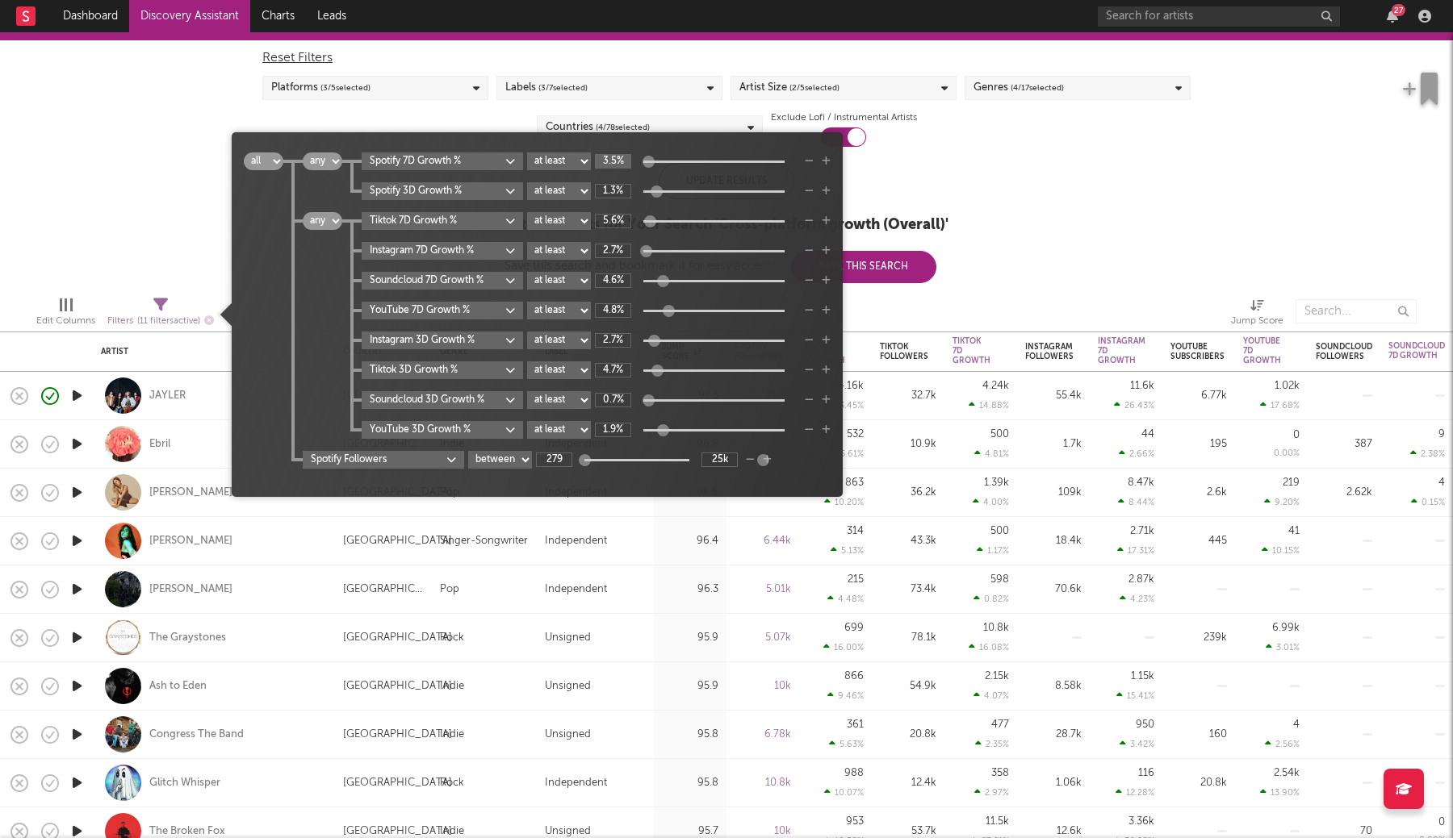
click at [614, 163] on input "3.5%" at bounding box center [613, 161] width 36 height 15
click at [619, 190] on input "1.3%" at bounding box center [613, 191] width 36 height 15
click at [600, 224] on input "5.6%" at bounding box center [613, 221] width 36 height 15
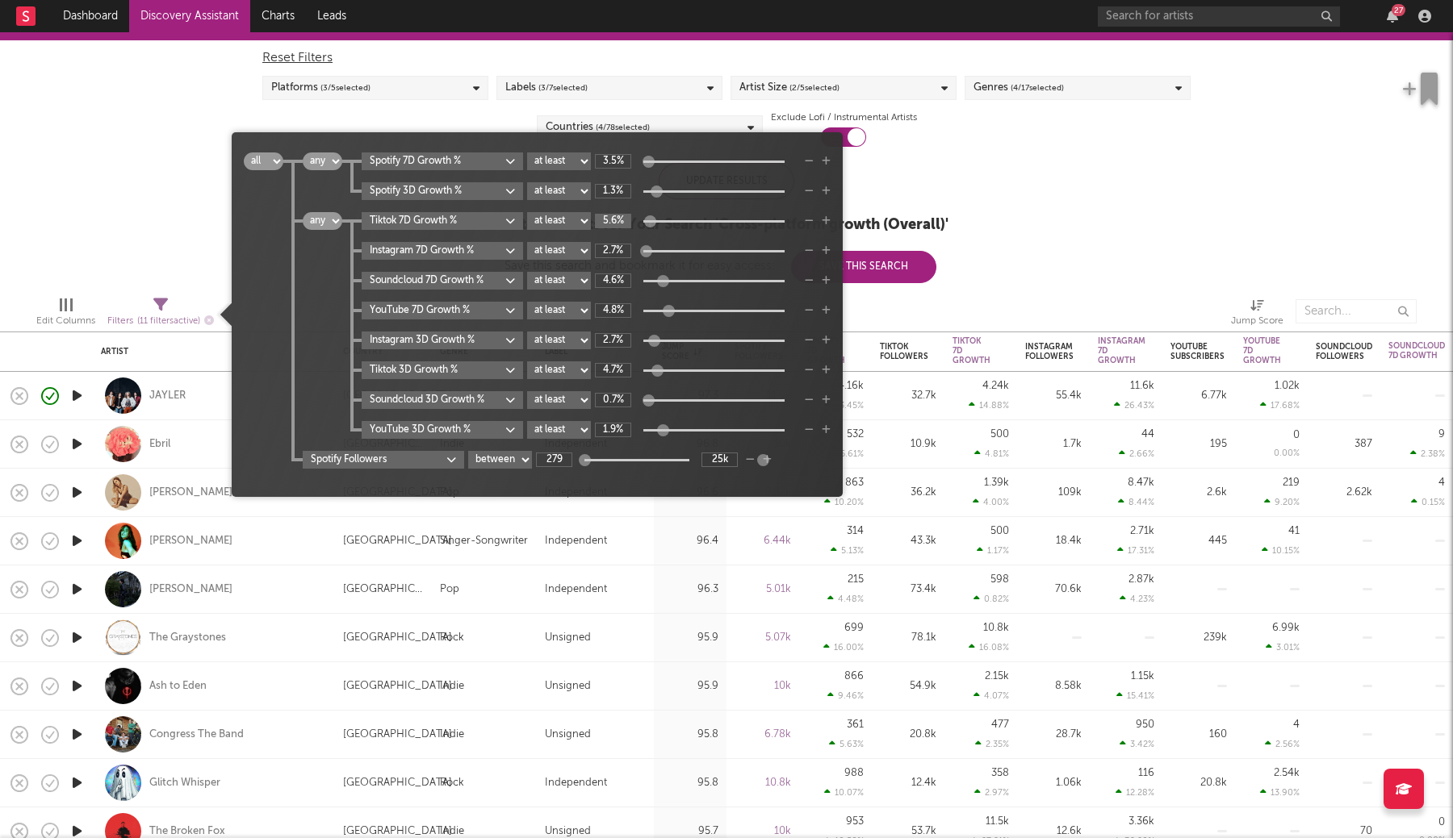
click at [600, 224] on input "5.6%" at bounding box center [613, 221] width 36 height 15
type input "5%"
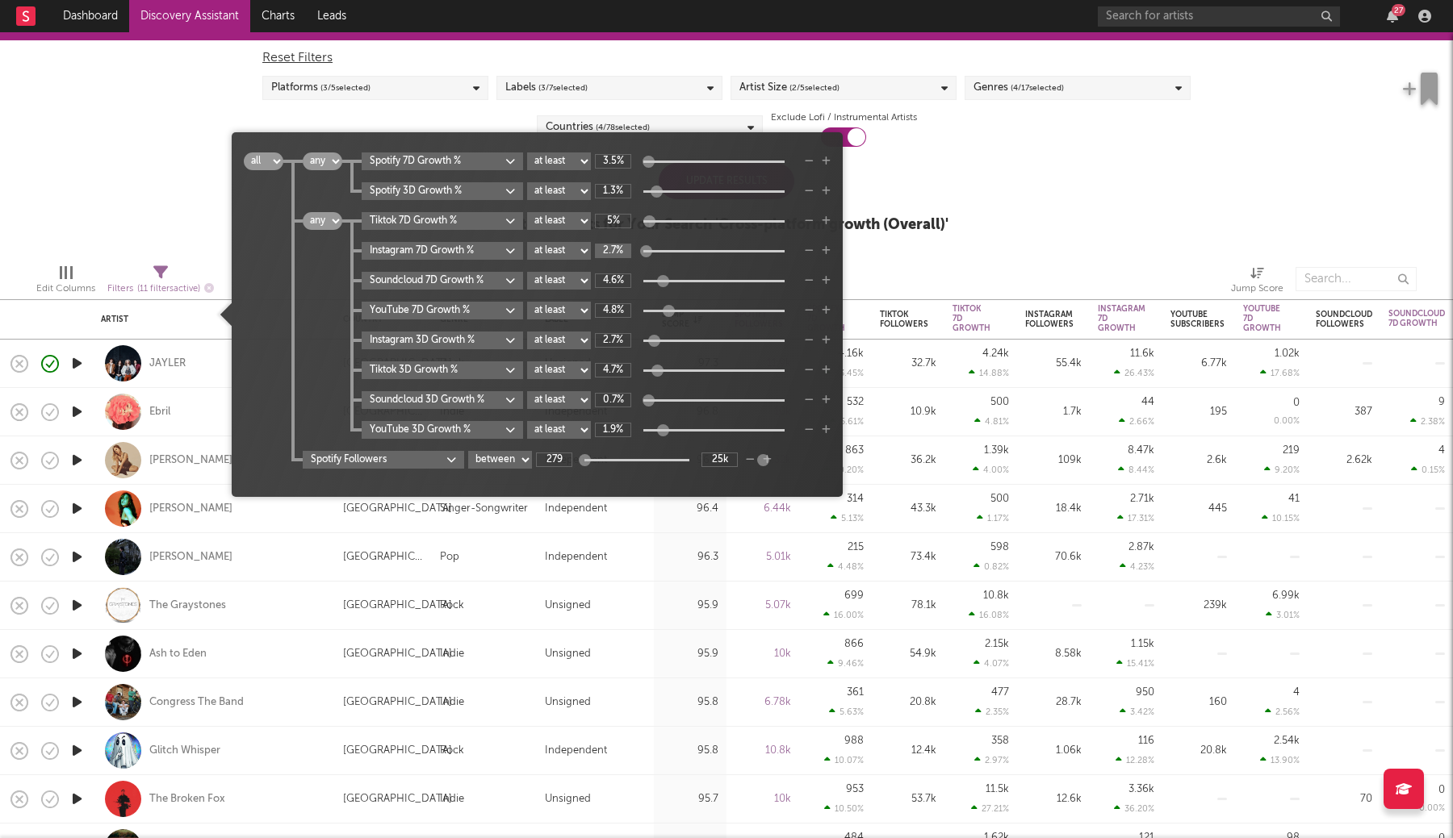
click at [615, 247] on input "2.7%" at bounding box center [613, 251] width 36 height 15
type input "2.5%"
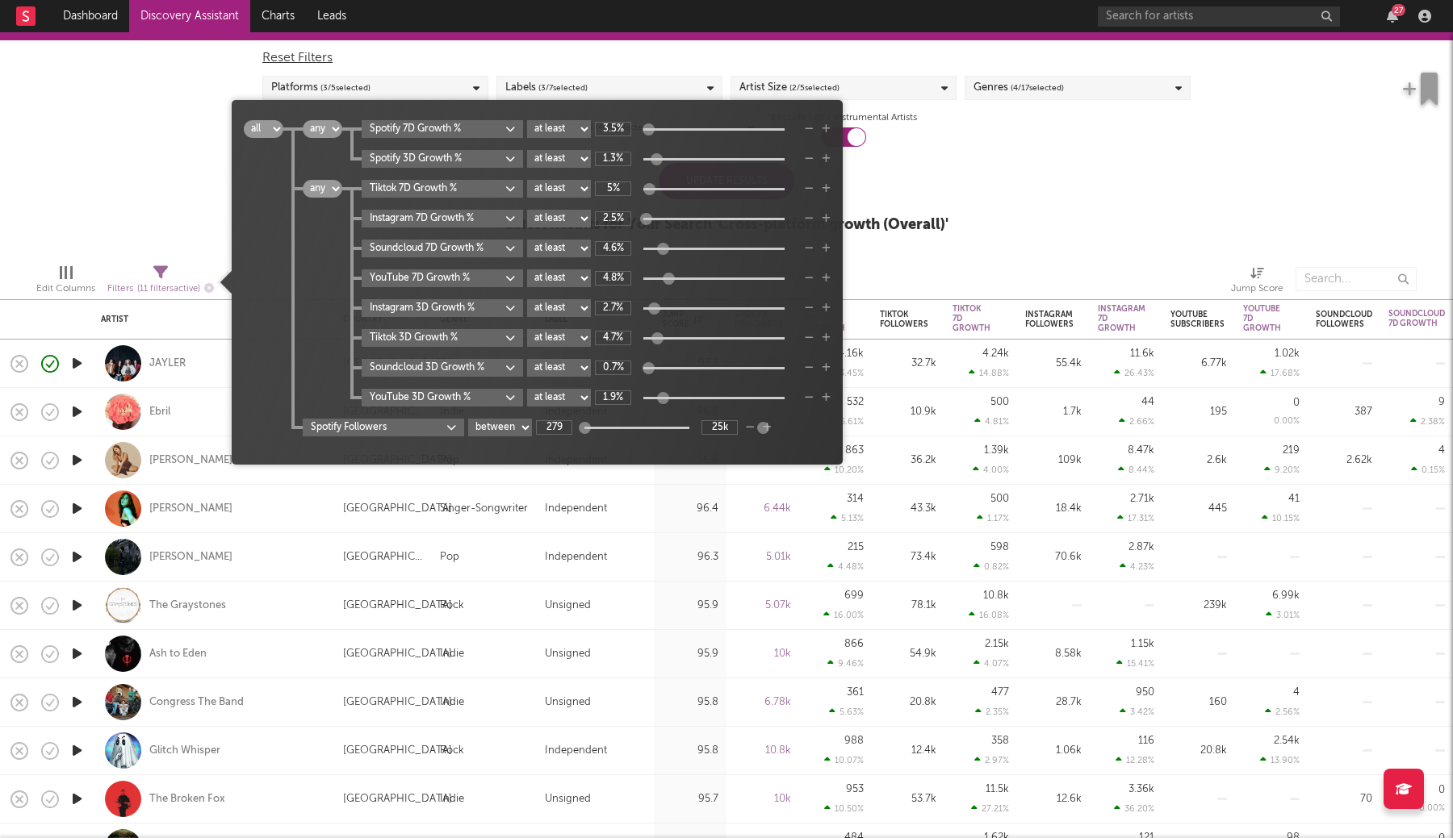
click at [808, 249] on icon "button" at bounding box center [809, 249] width 9 height 10
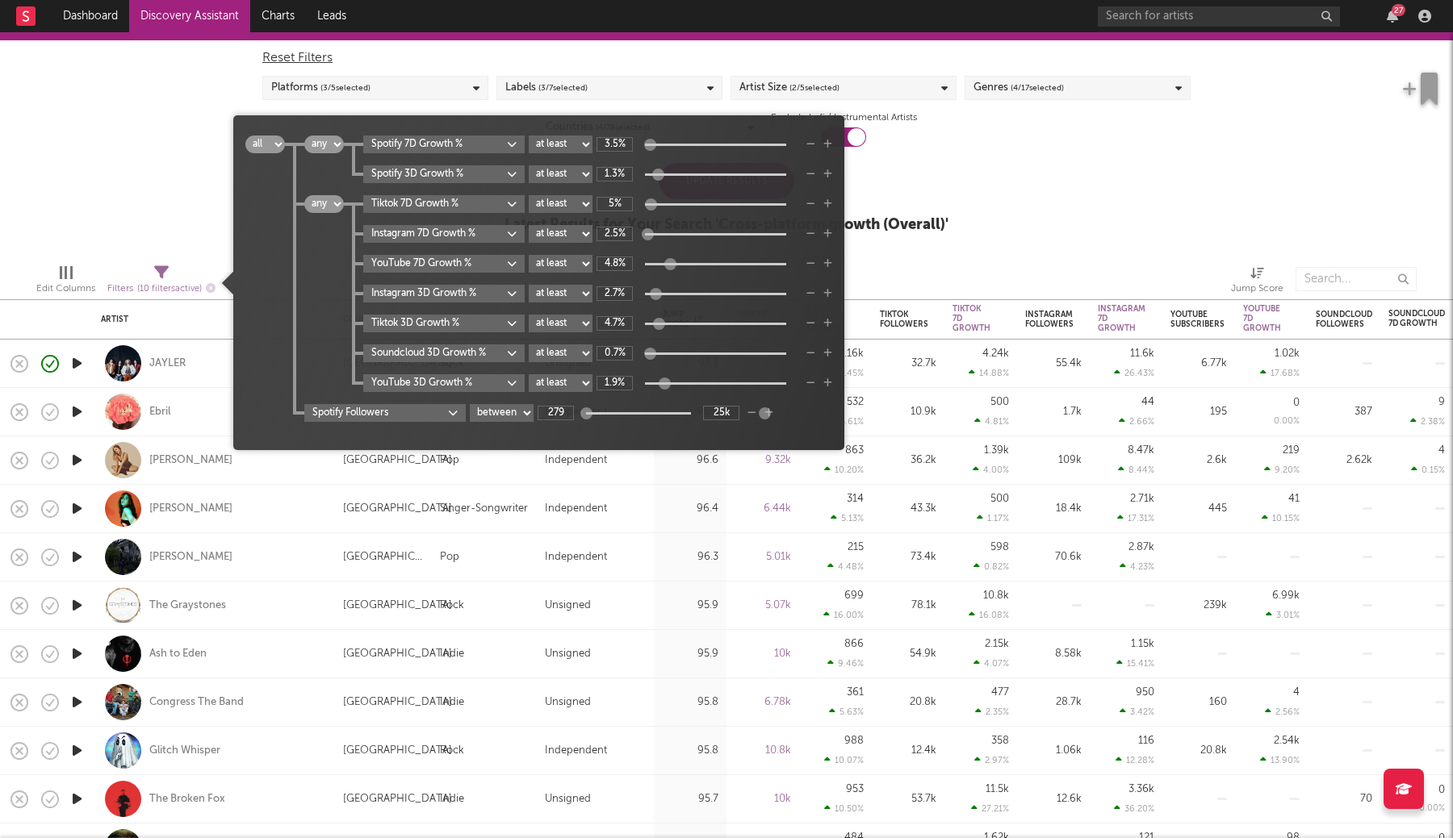
click at [810, 265] on icon "button" at bounding box center [810, 264] width 9 height 10
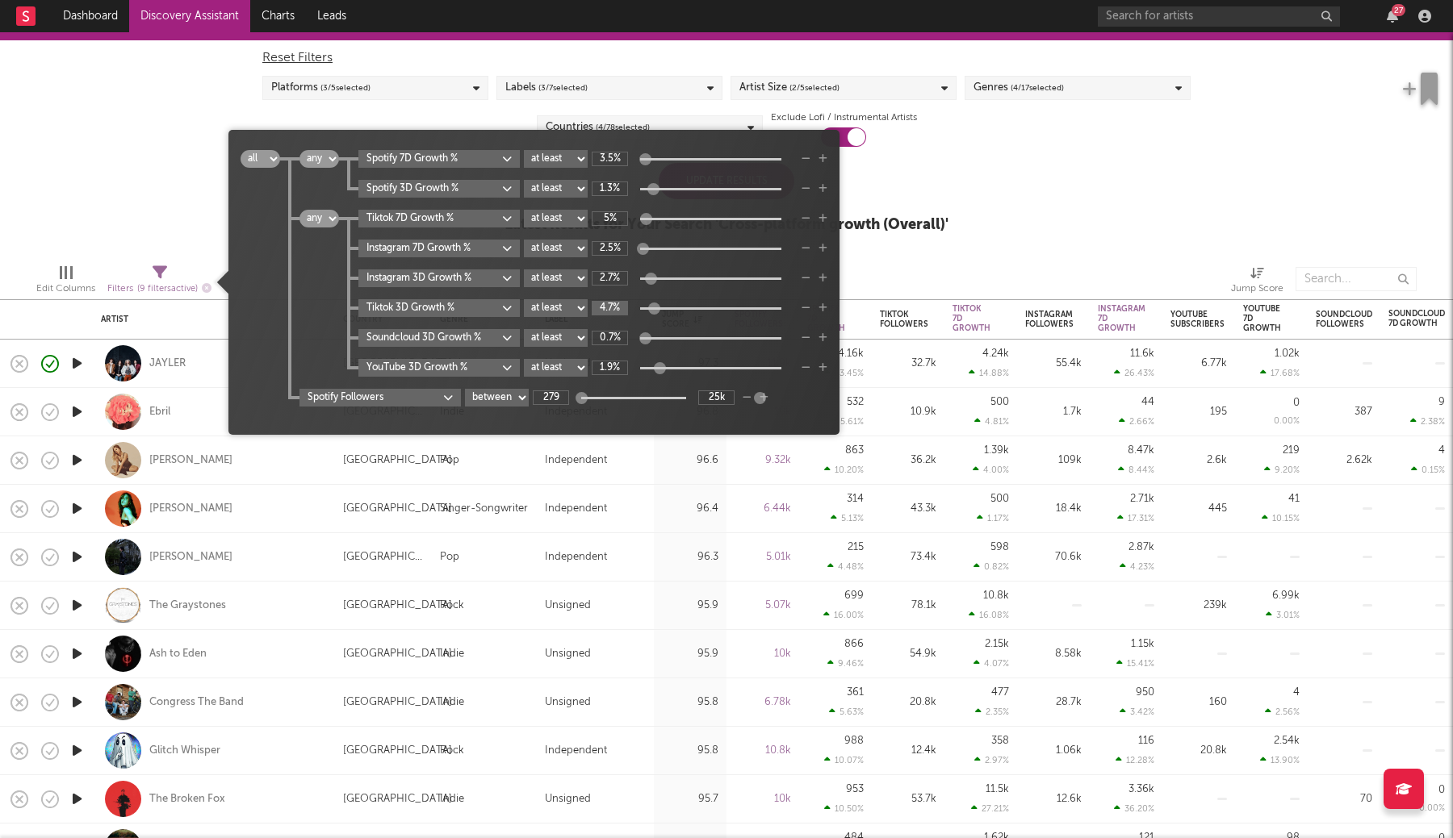
click at [608, 311] on input "4.7%" at bounding box center [610, 308] width 36 height 15
type input "2.5%"
click at [620, 278] on input "2.7%" at bounding box center [610, 278] width 36 height 15
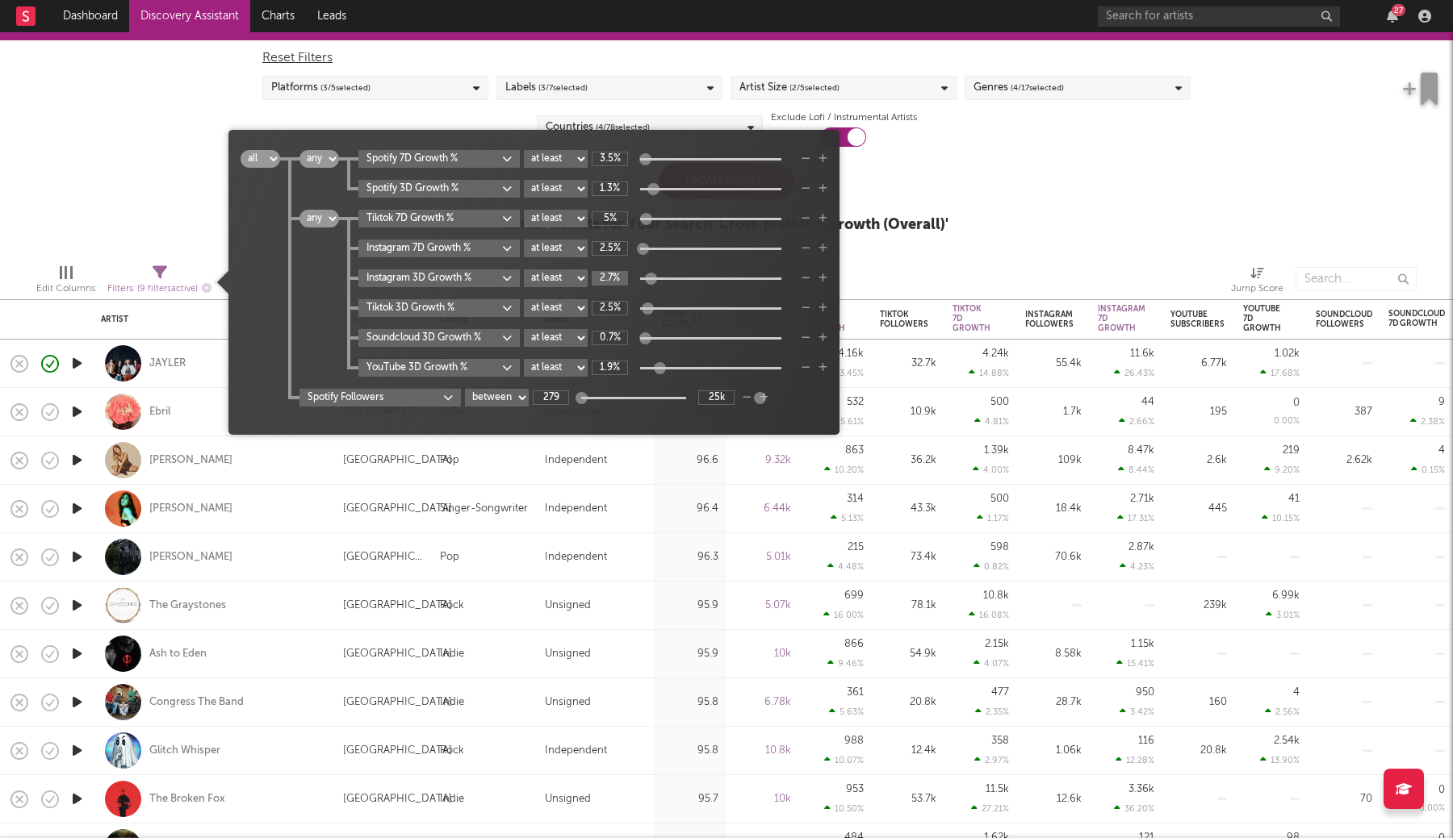
click at [620, 278] on input "2.7%" at bounding box center [610, 278] width 36 height 15
type input "2.5%"
click at [805, 339] on icon "button" at bounding box center [805, 338] width 9 height 10
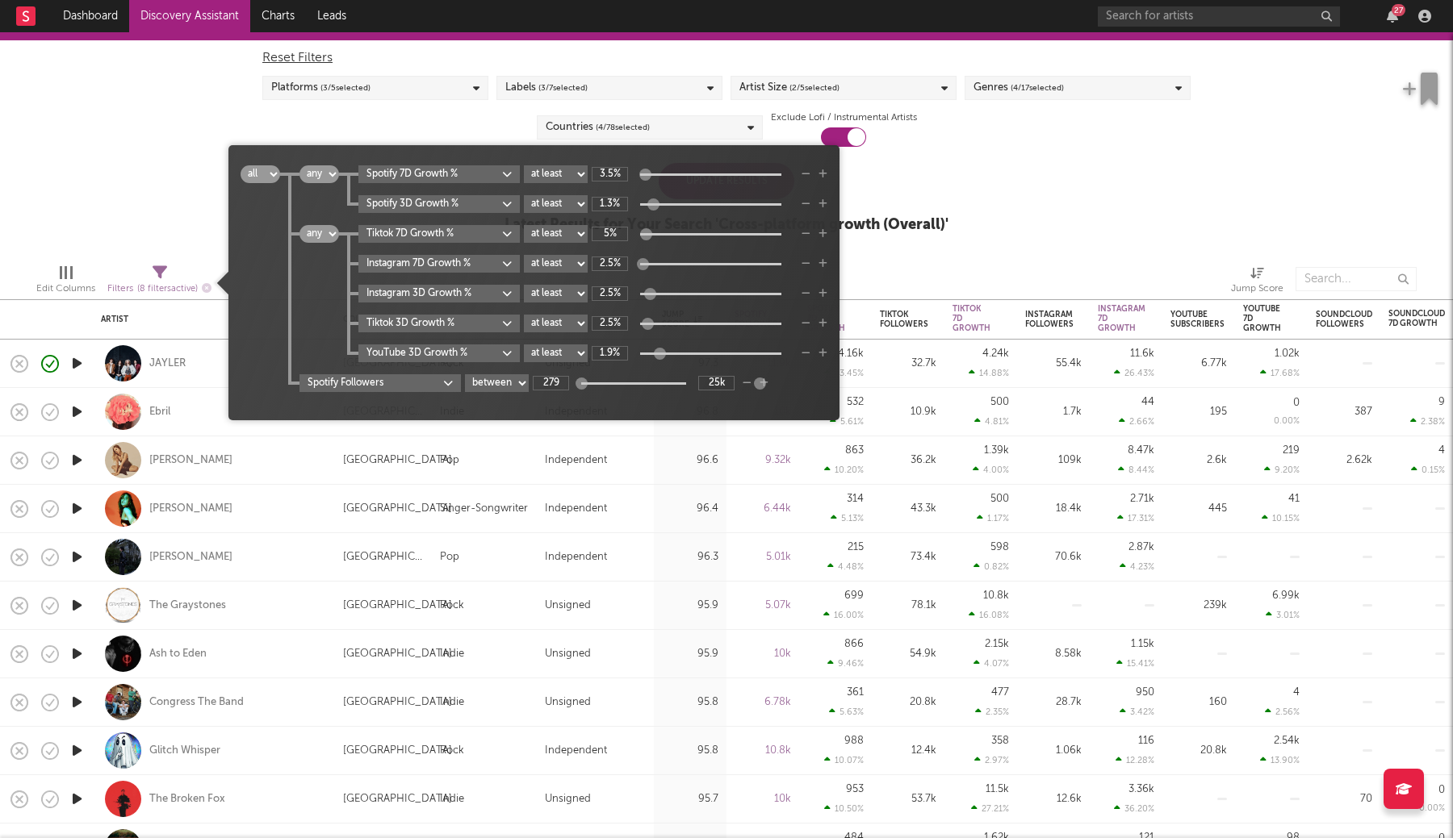
click at [809, 352] on icon "button" at bounding box center [805, 354] width 9 height 10
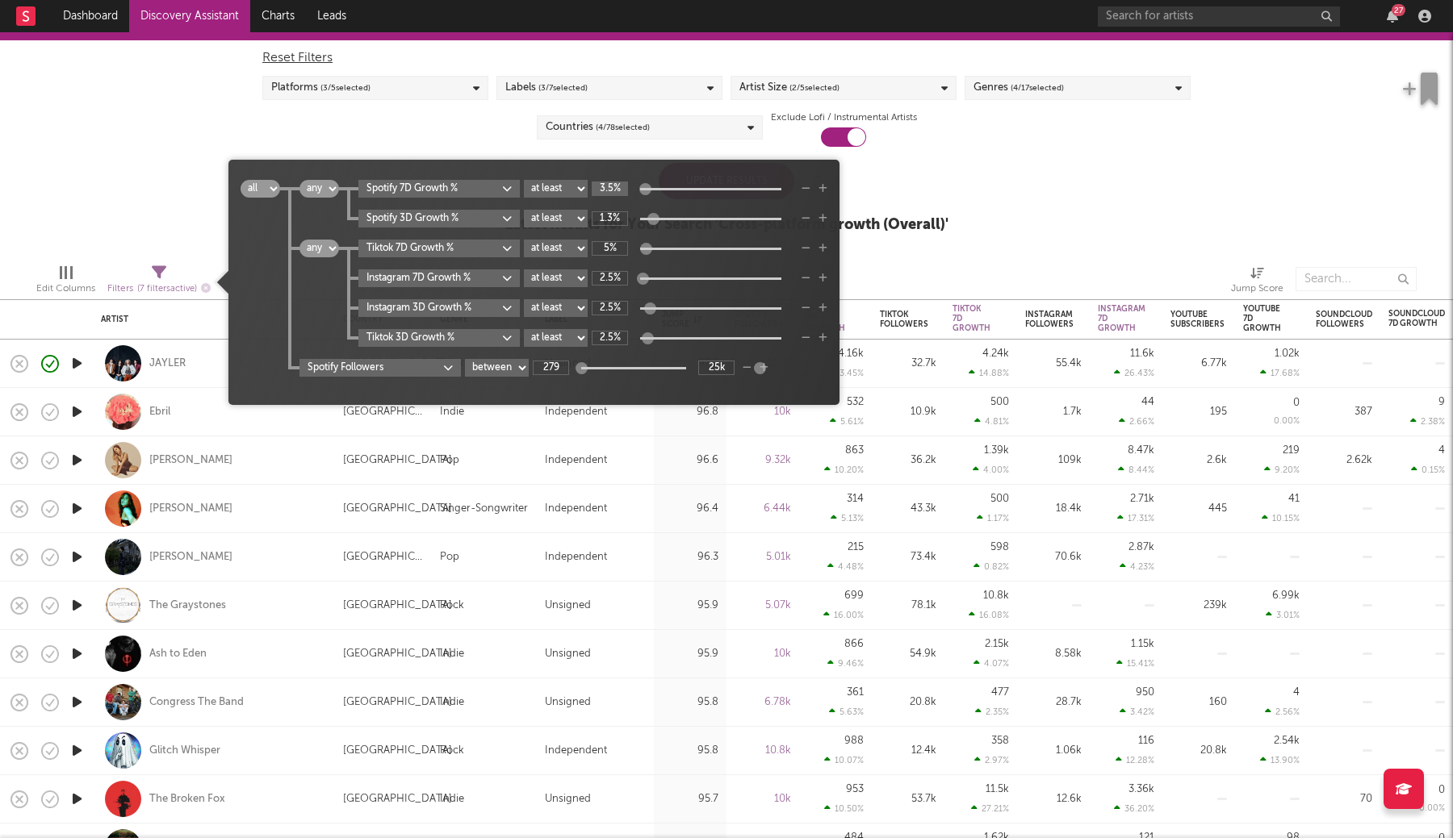
click at [607, 188] on input "3.5%" at bounding box center [610, 189] width 36 height 15
click at [611, 214] on input "1.3%" at bounding box center [610, 218] width 36 height 15
type input "1%"
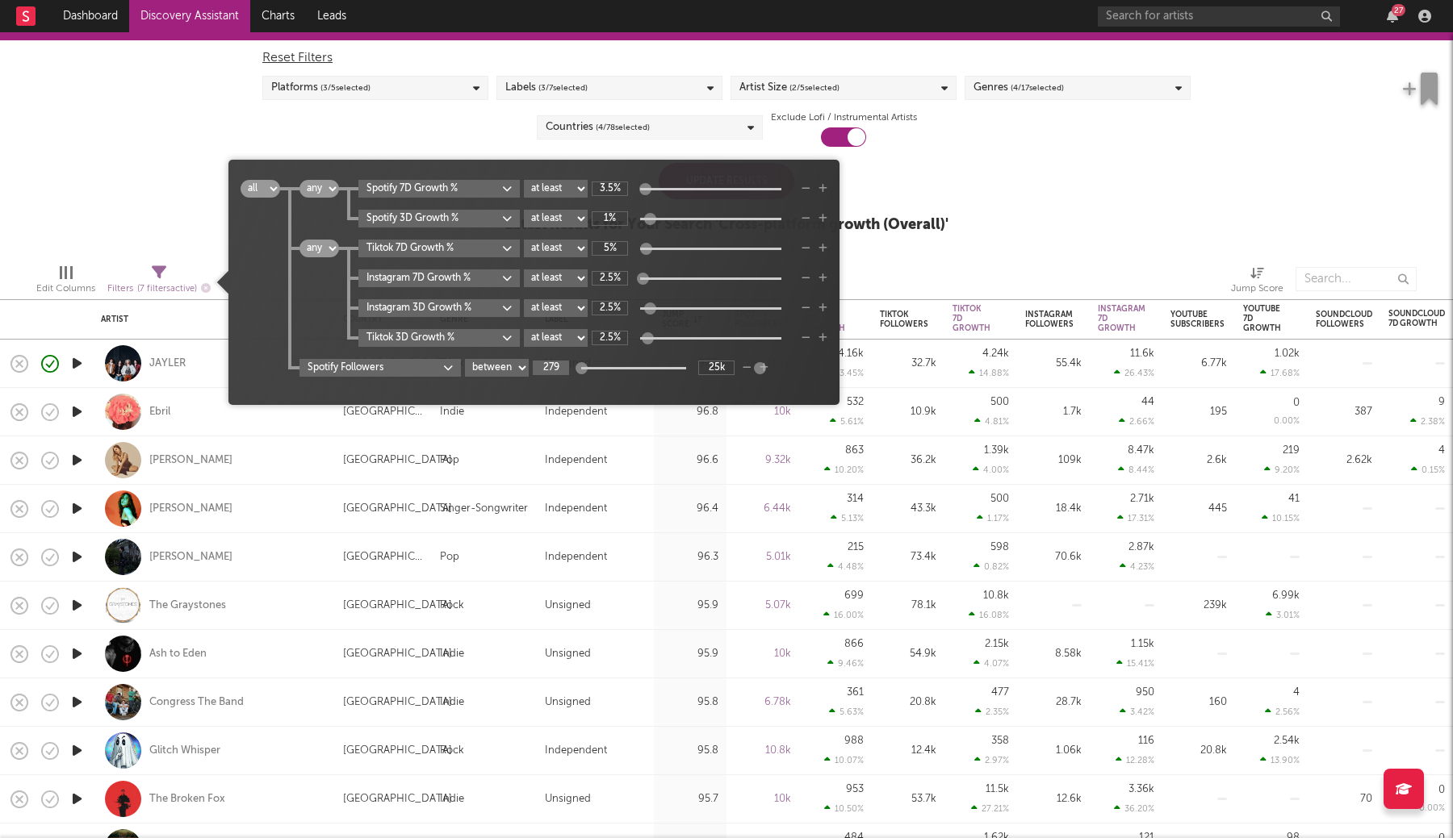
click at [555, 371] on input "279" at bounding box center [551, 368] width 36 height 15
type input "5"
type input "250"
click at [719, 367] on input "14.8k" at bounding box center [716, 368] width 36 height 15
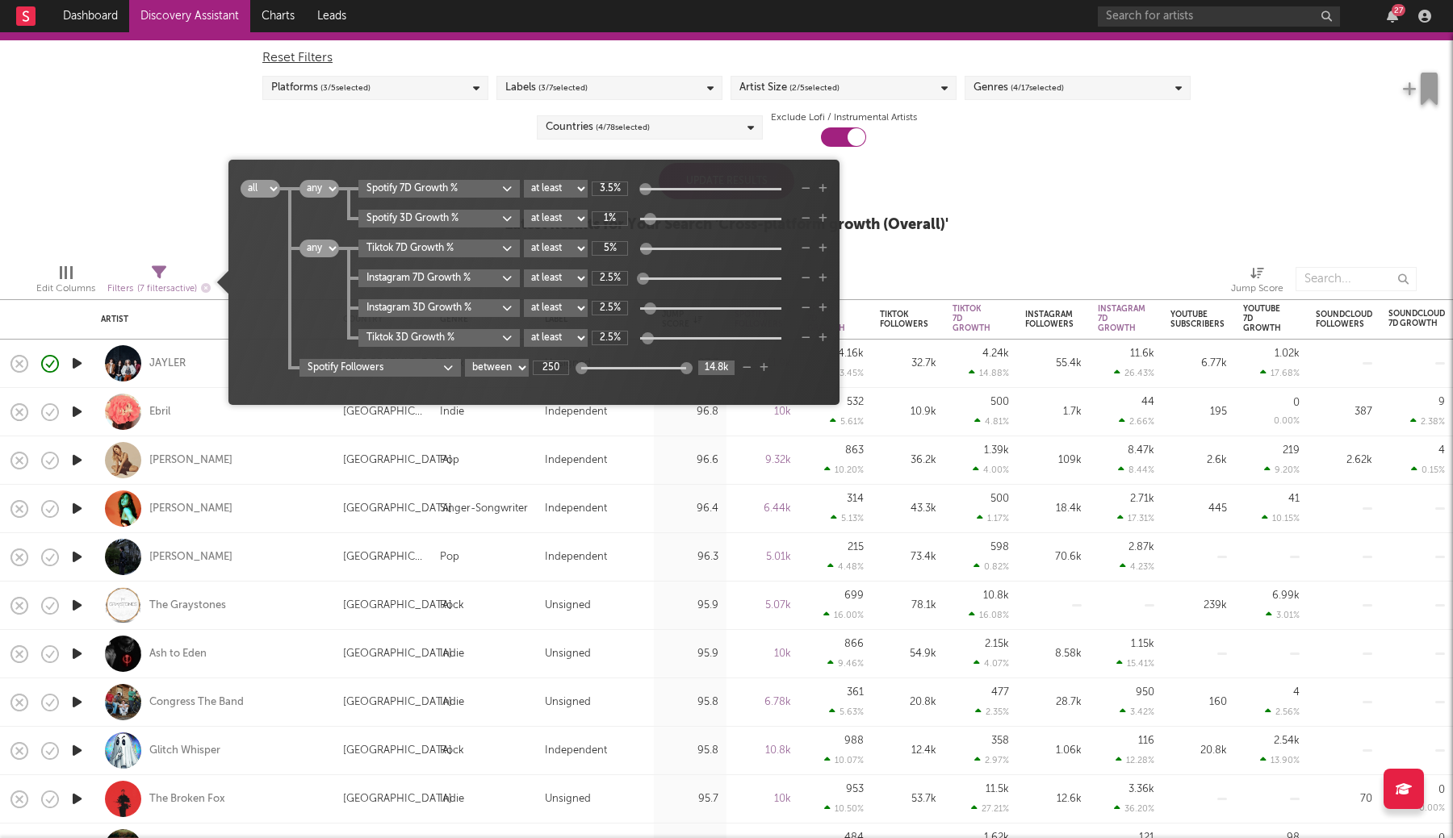
click at [719, 367] on input "14.8k" at bounding box center [716, 368] width 36 height 15
type input "25k"
click at [562, 373] on input "250" at bounding box center [551, 368] width 36 height 15
type input "0"
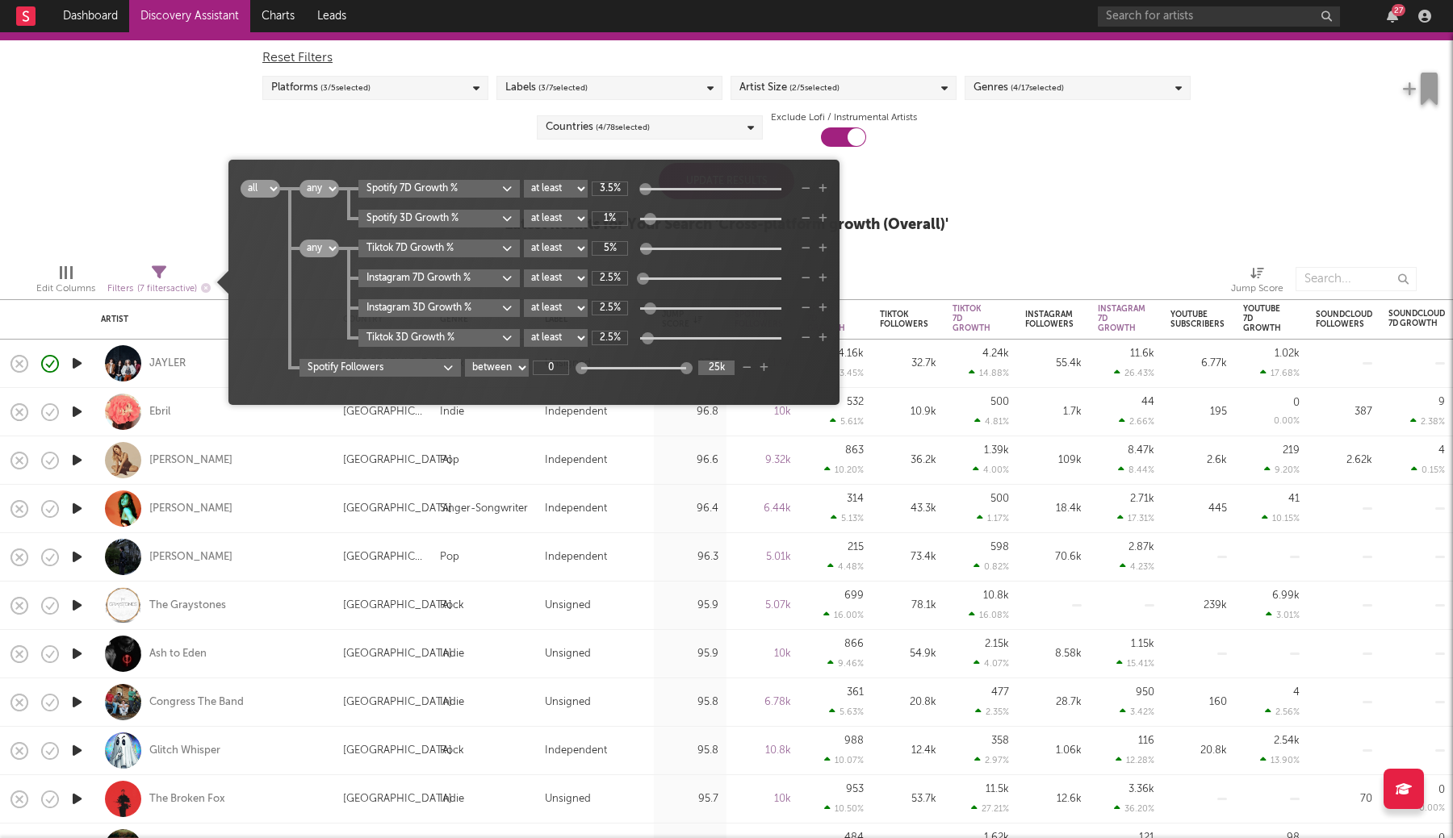
click at [717, 368] on input "25k" at bounding box center [716, 368] width 36 height 15
type input "20k"
click at [994, 207] on div "Follower Growth Discovery Assistant Blocklist ( 0 ) Saved Searches ( 0 ) Reset …" at bounding box center [726, 129] width 1453 height 243
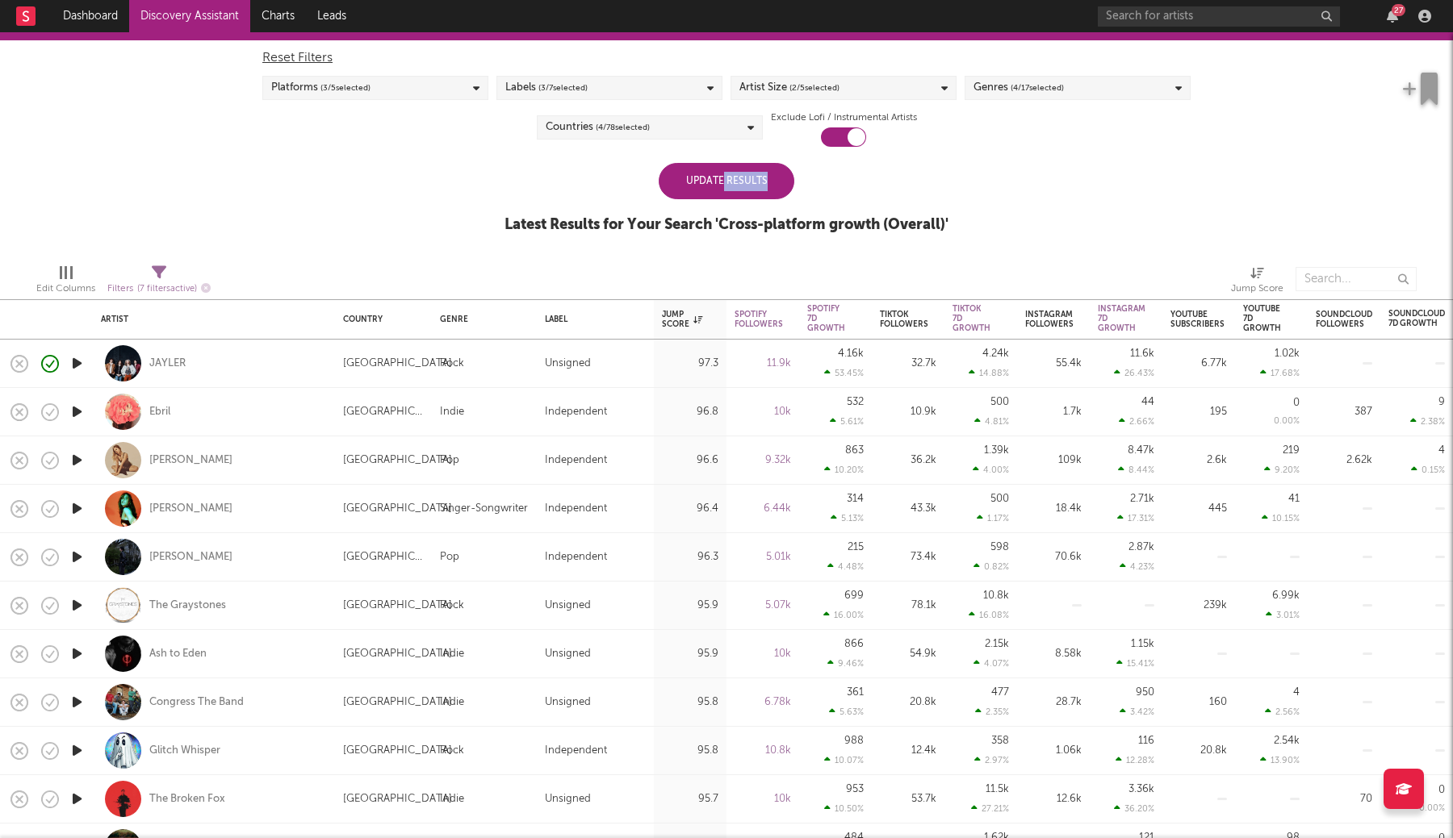
click at [724, 186] on div "Update Results" at bounding box center [726, 181] width 136 height 36
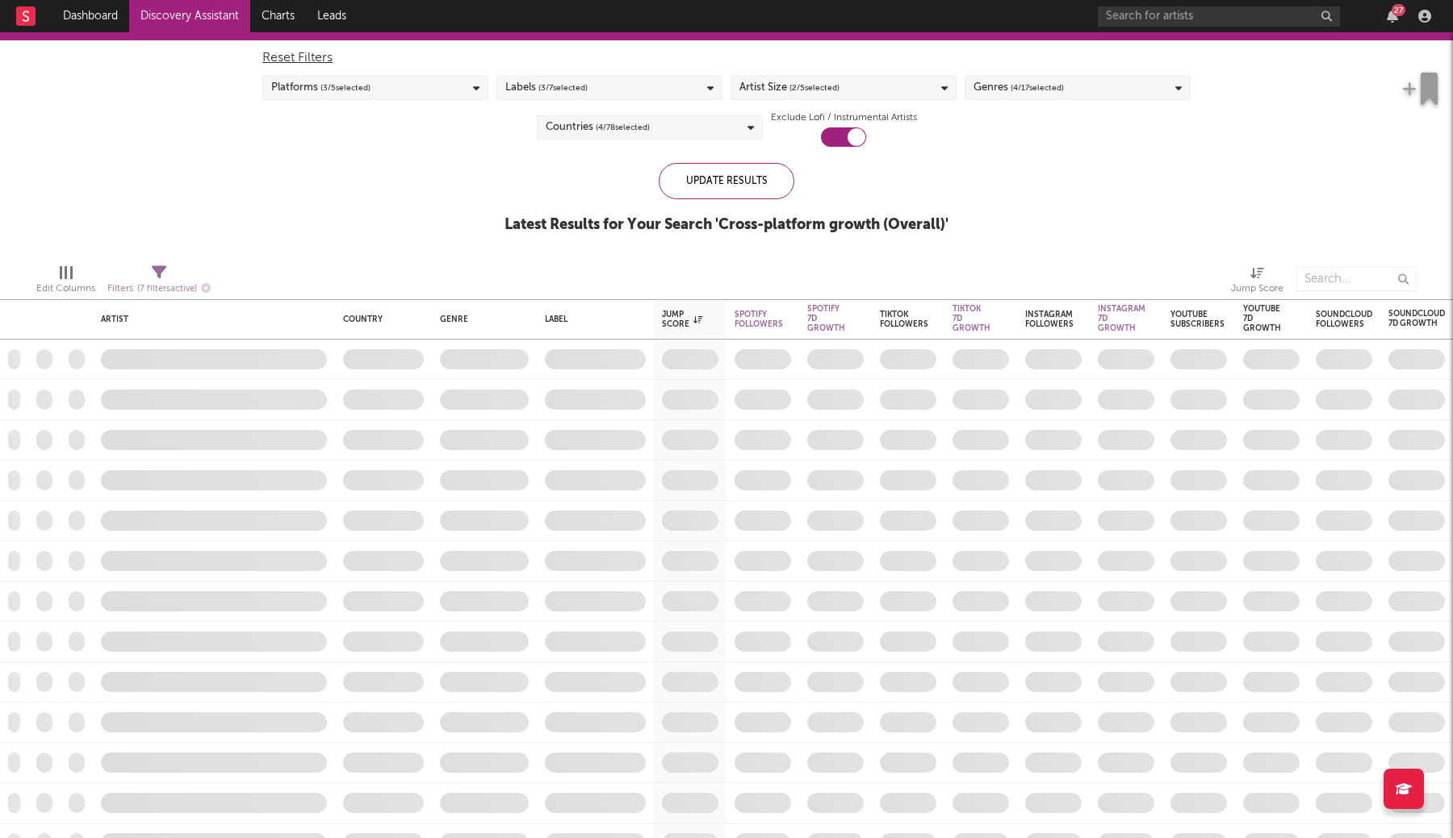
click at [609, 173] on div "Update Results Latest Results for Your Search ' Cross-platform growth (Overall)…" at bounding box center [726, 207] width 444 height 88
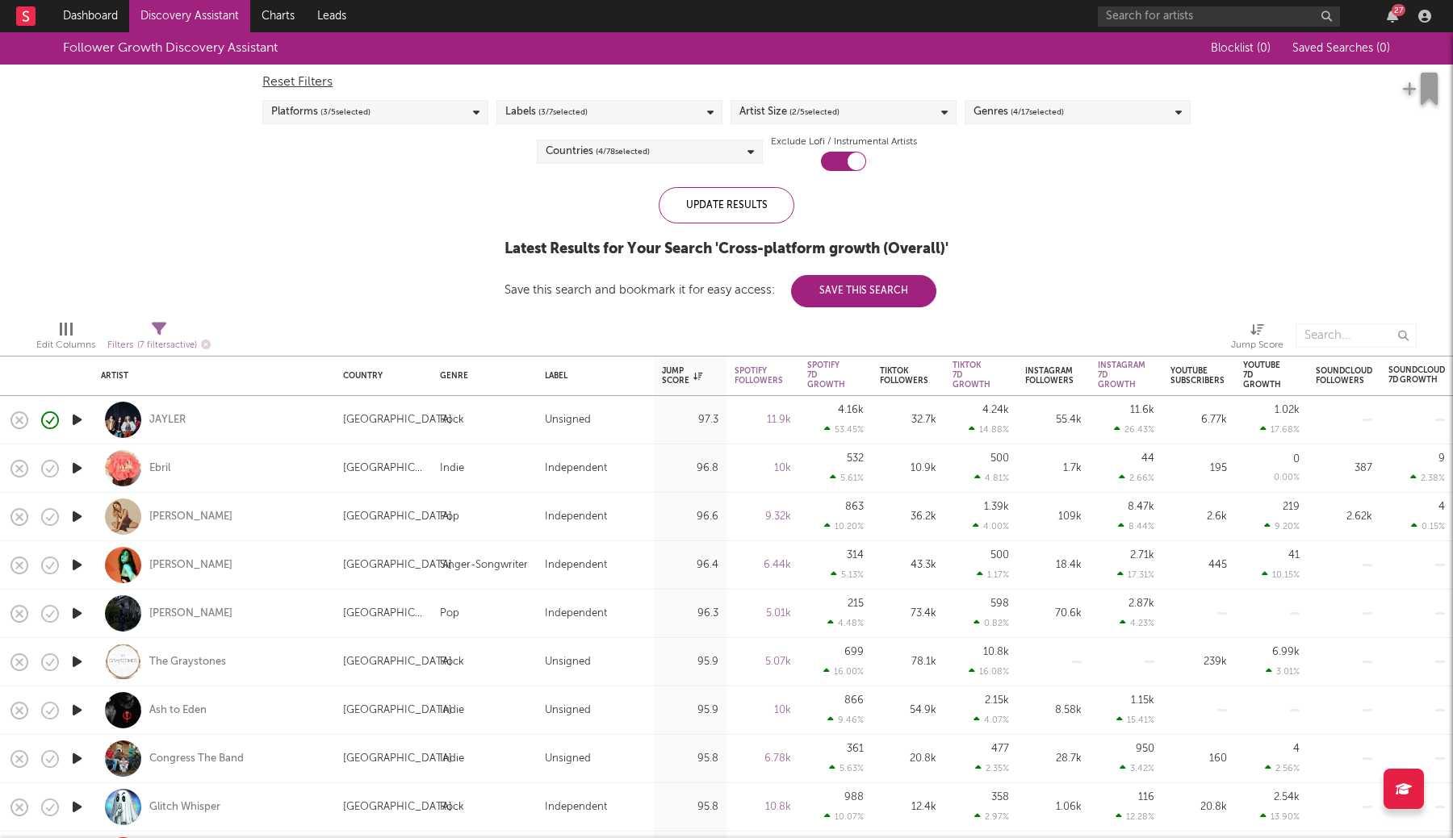
click at [68, 342] on div "Edit Columns" at bounding box center [65, 345] width 59 height 19
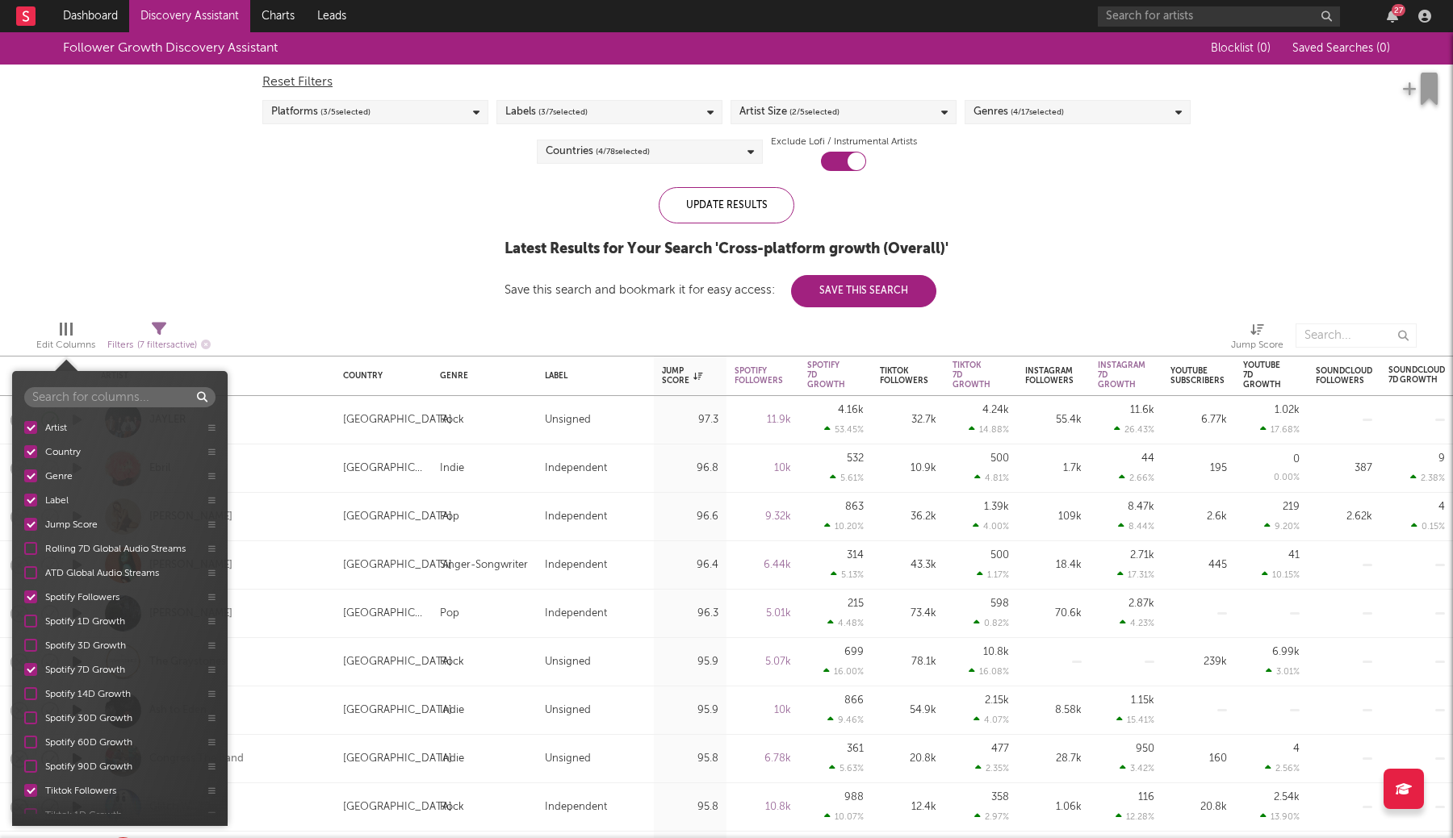
click at [29, 522] on div at bounding box center [30, 524] width 13 height 13
click at [24, 522] on input "Jump Score" at bounding box center [24, 524] width 0 height 16
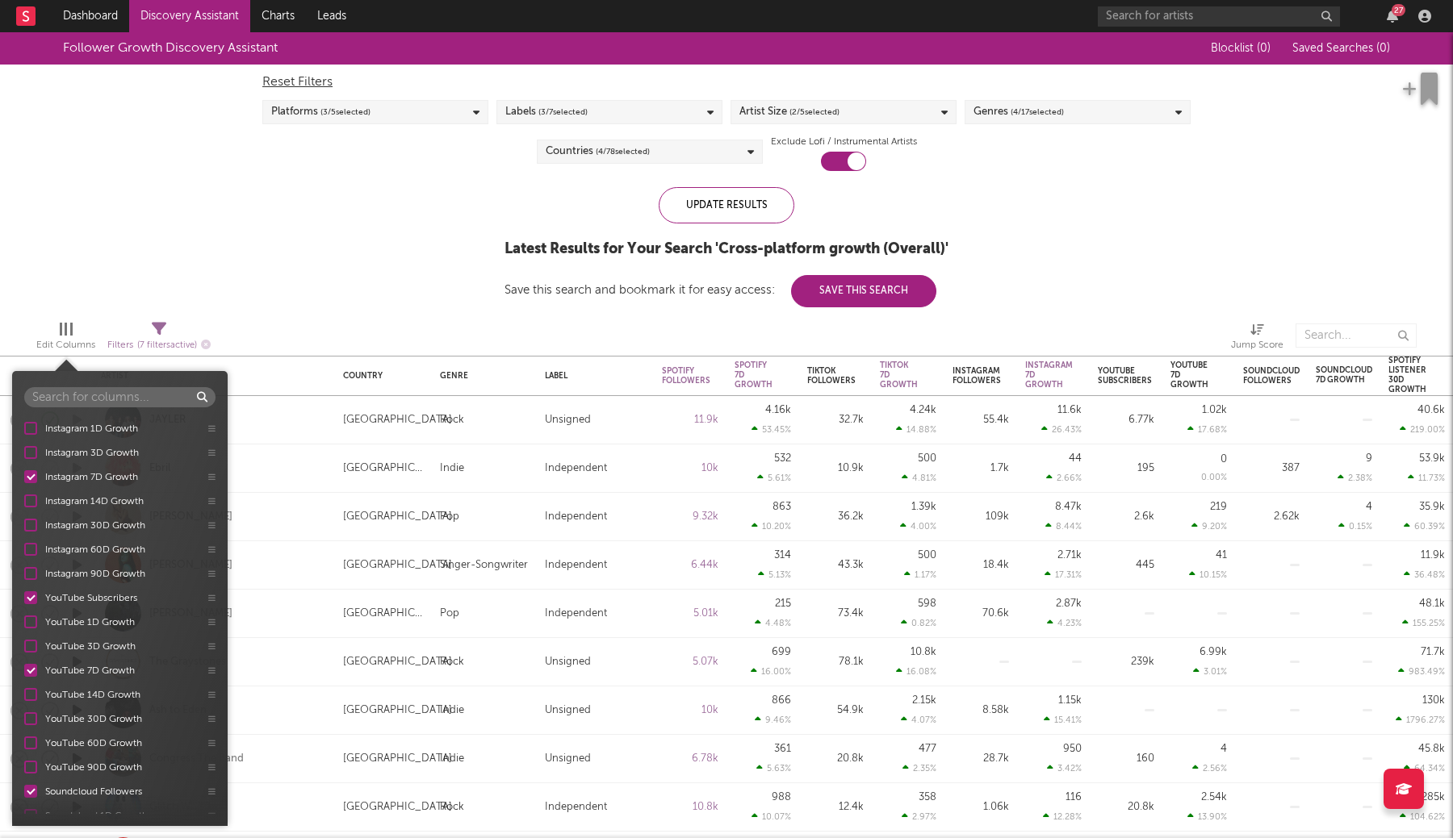
scroll to position [777, 0]
click at [32, 597] on div at bounding box center [30, 594] width 13 height 13
click at [24, 597] on input "YouTube Subscribers" at bounding box center [24, 595] width 0 height 16
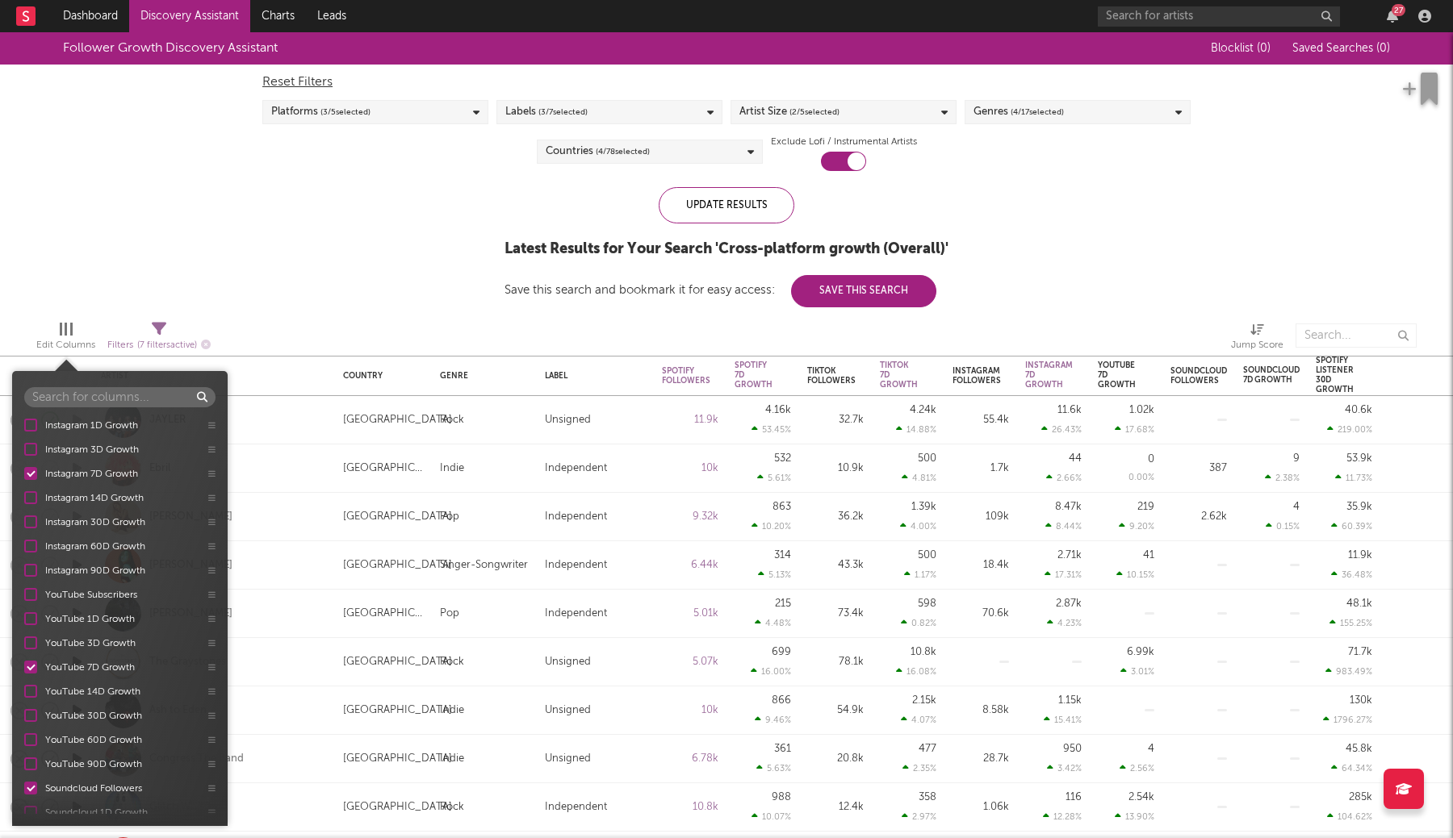
click at [31, 669] on div at bounding box center [30, 667] width 13 height 13
click at [24, 669] on input "YouTube 7D Growth" at bounding box center [24, 667] width 0 height 16
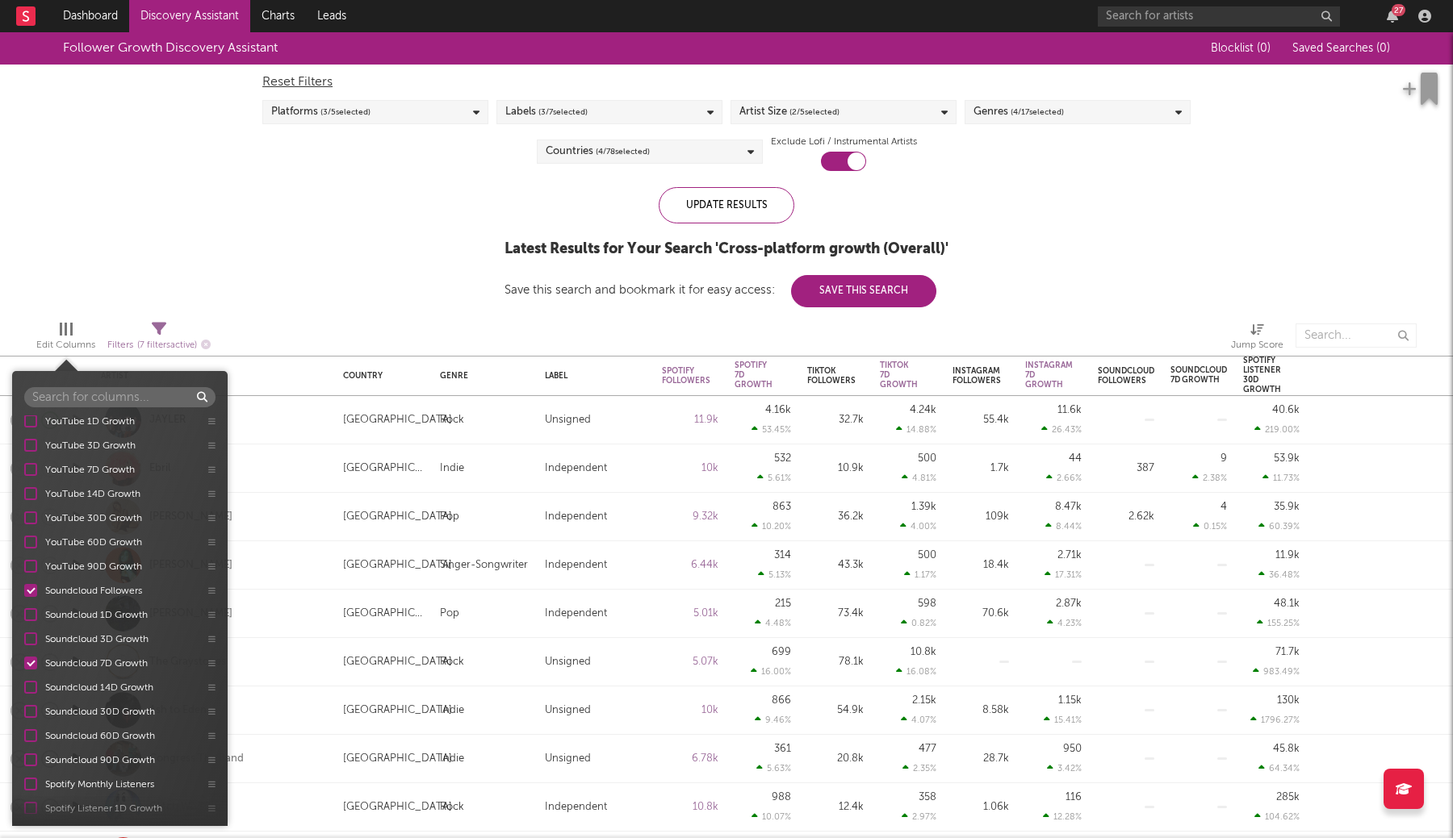
scroll to position [978, 0]
click at [34, 586] on div at bounding box center [30, 587] width 13 height 13
click at [24, 586] on input "Soundcloud Followers" at bounding box center [24, 587] width 0 height 16
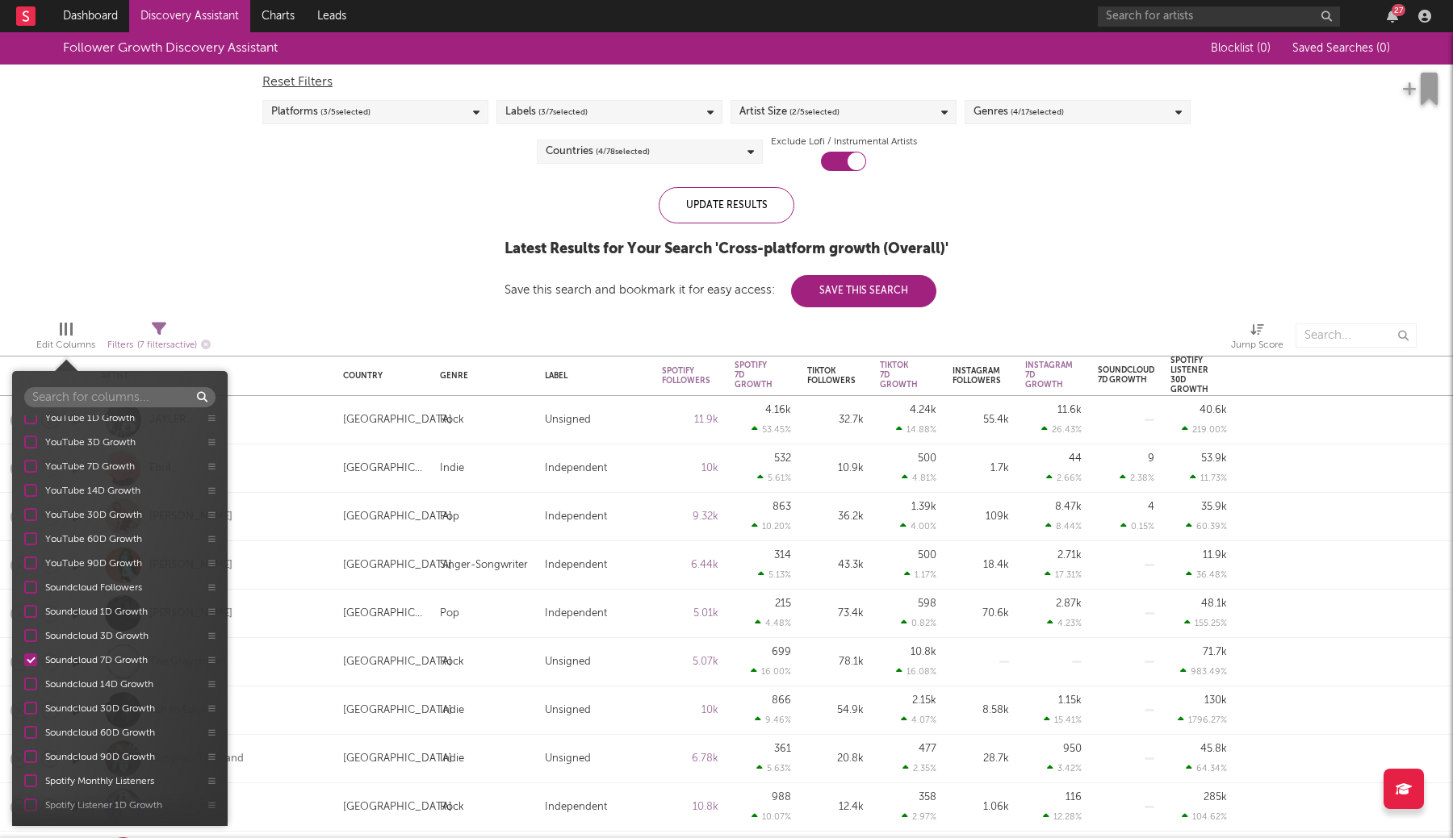
click at [35, 663] on div at bounding box center [30, 660] width 13 height 13
click at [24, 663] on input "Soundcloud 7D Growth" at bounding box center [24, 660] width 0 height 16
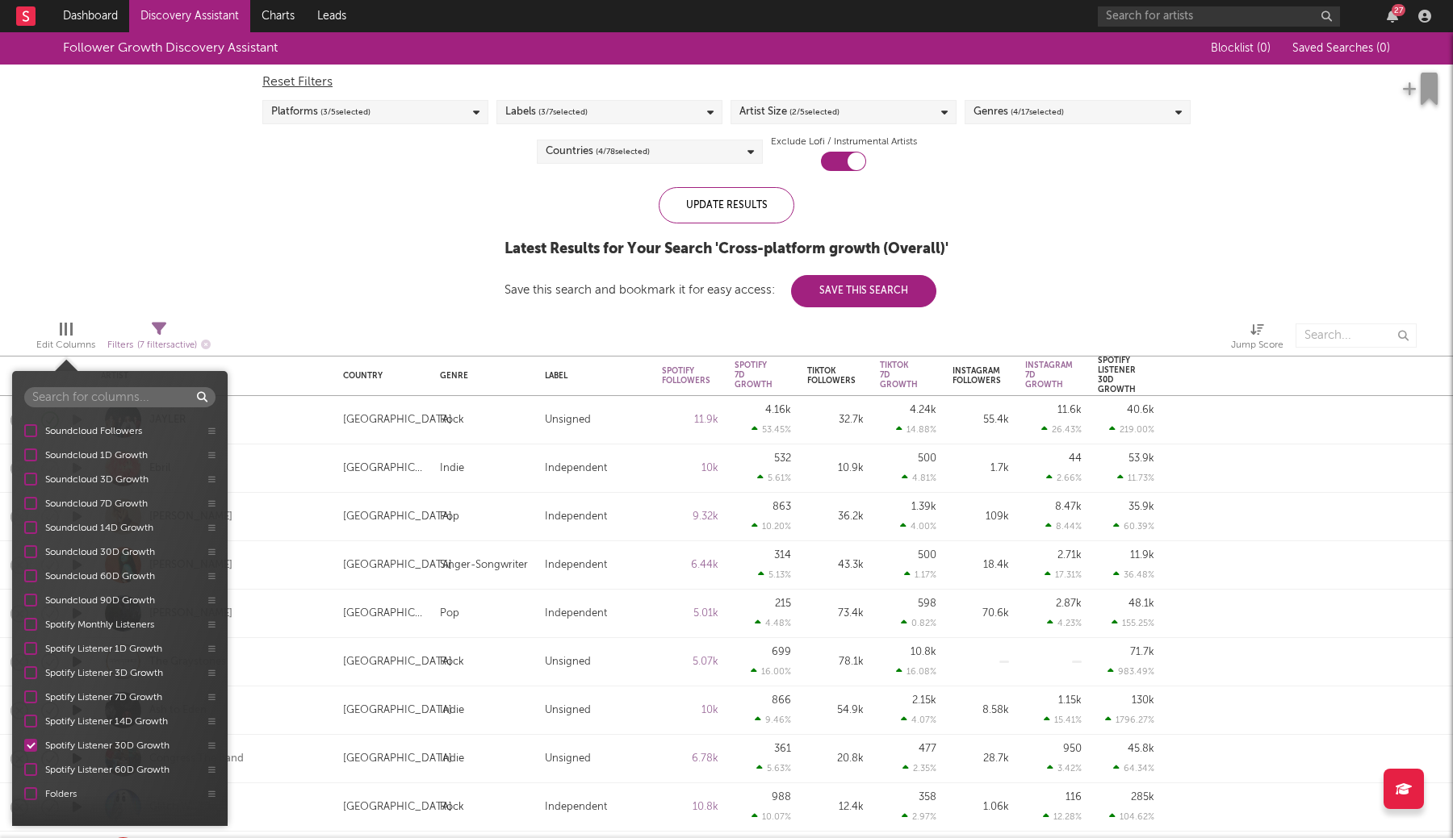
scroll to position [1135, 0]
click at [31, 746] on div at bounding box center [30, 745] width 13 height 13
click at [24, 746] on input "Spotify Listener 30D Growth" at bounding box center [24, 746] width 0 height 16
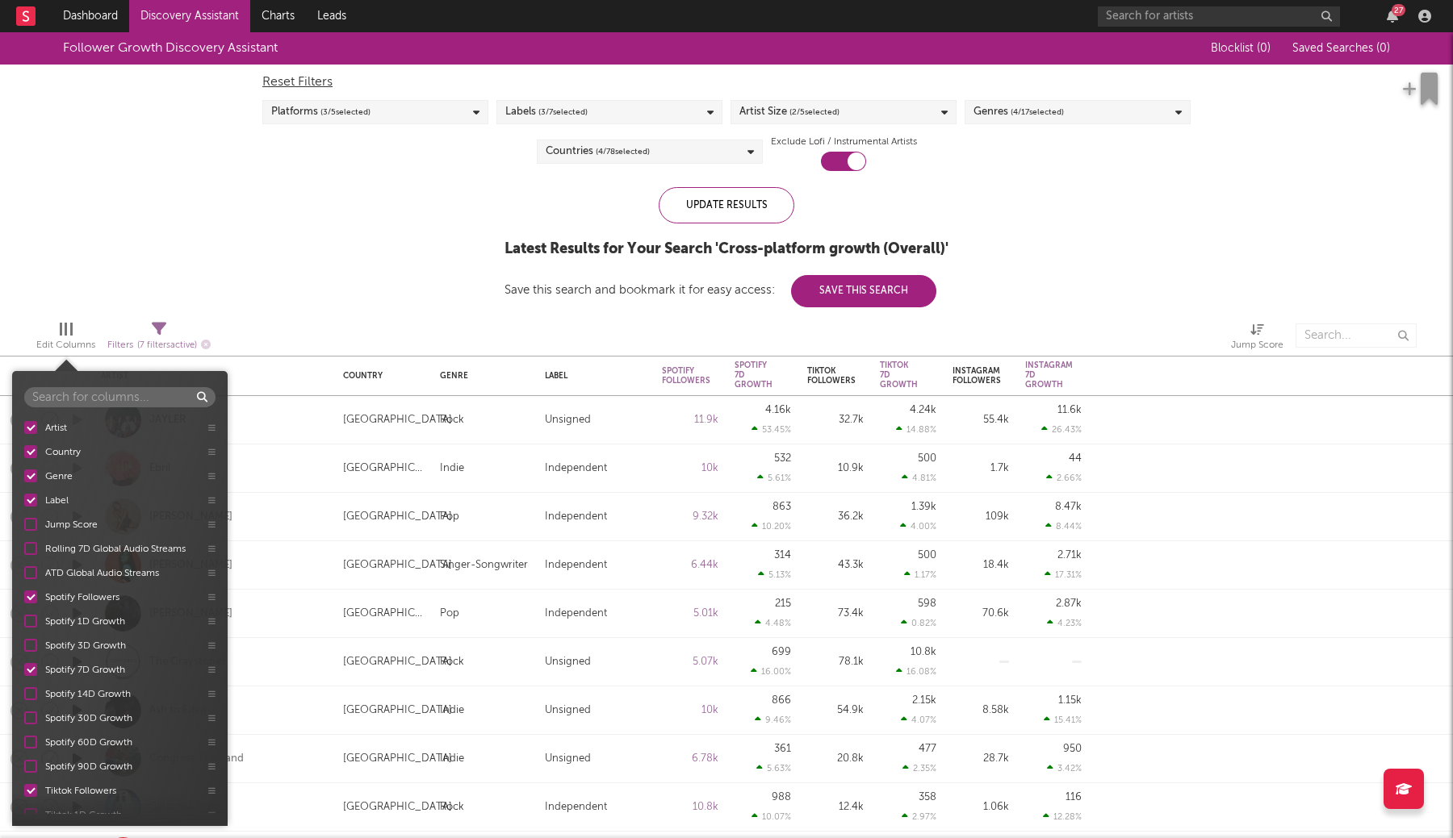
scroll to position [0, 0]
click at [29, 646] on div at bounding box center [30, 645] width 13 height 13
click at [24, 646] on input "Spotify 3D Growth" at bounding box center [24, 645] width 0 height 16
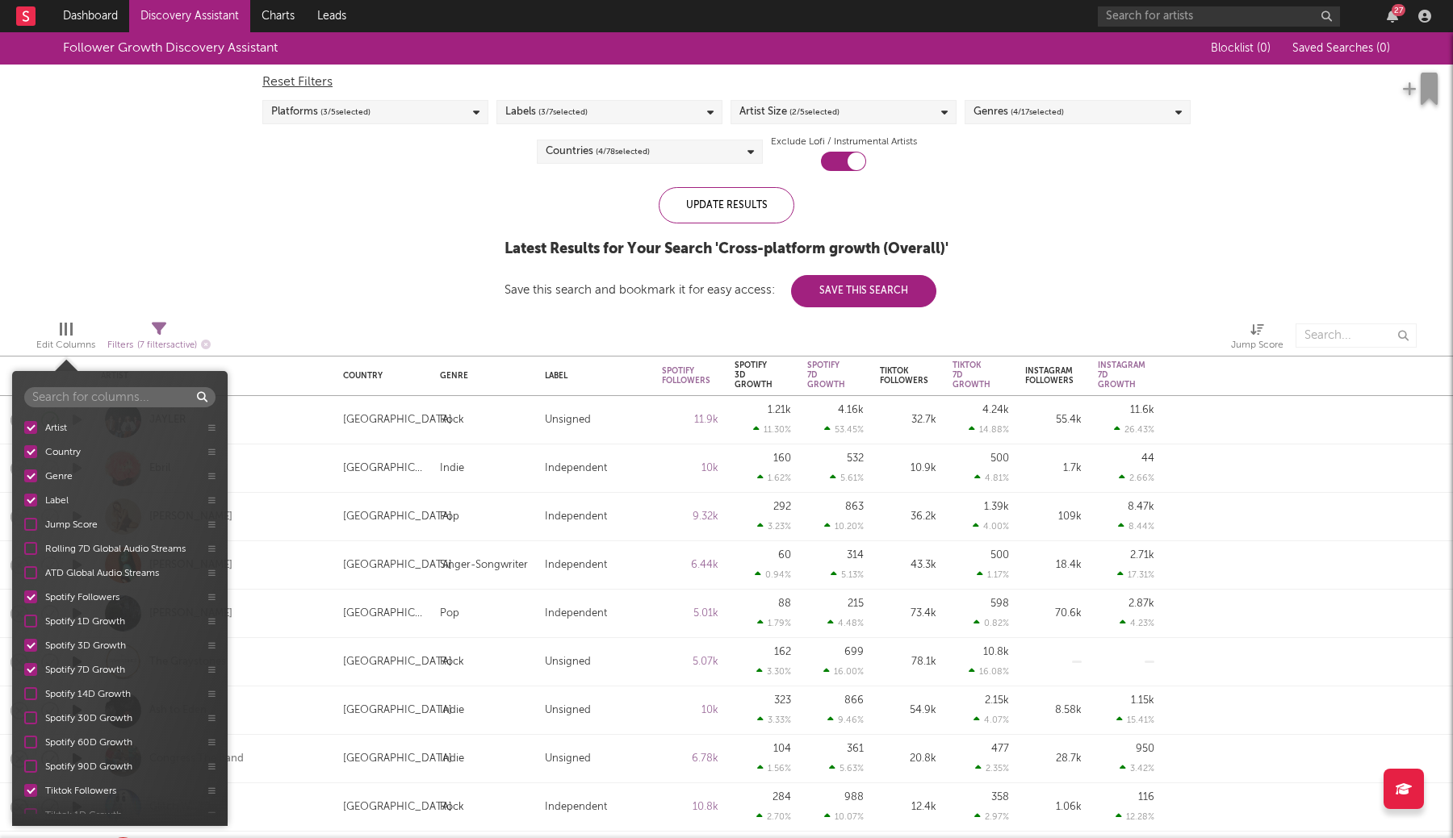
click at [28, 646] on div at bounding box center [30, 645] width 13 height 13
click at [24, 646] on input "Spotify 3D Growth" at bounding box center [24, 645] width 0 height 16
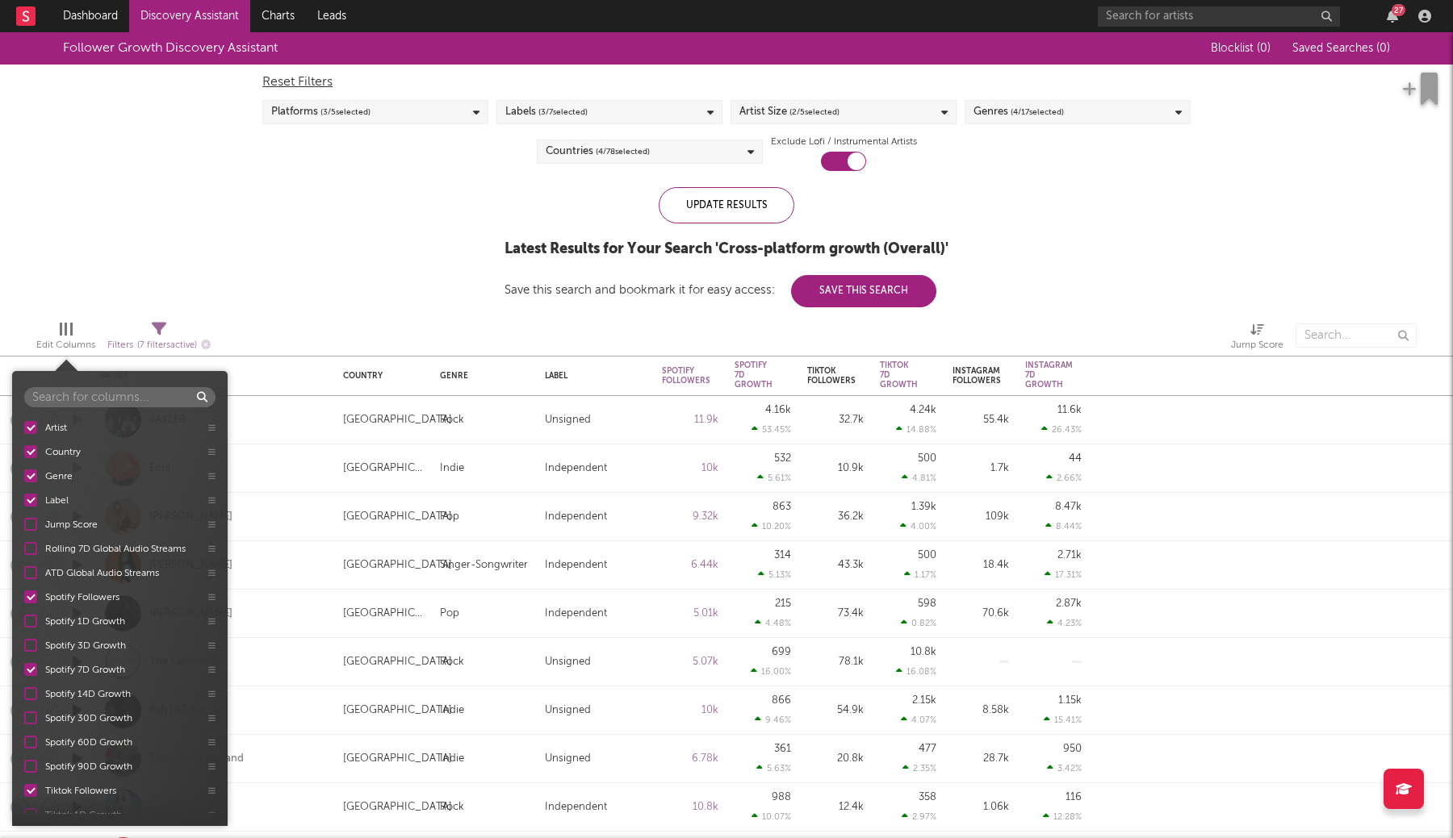
click at [32, 620] on div at bounding box center [30, 621] width 13 height 13
click at [24, 620] on input "Spotify 1D Growth" at bounding box center [24, 621] width 0 height 16
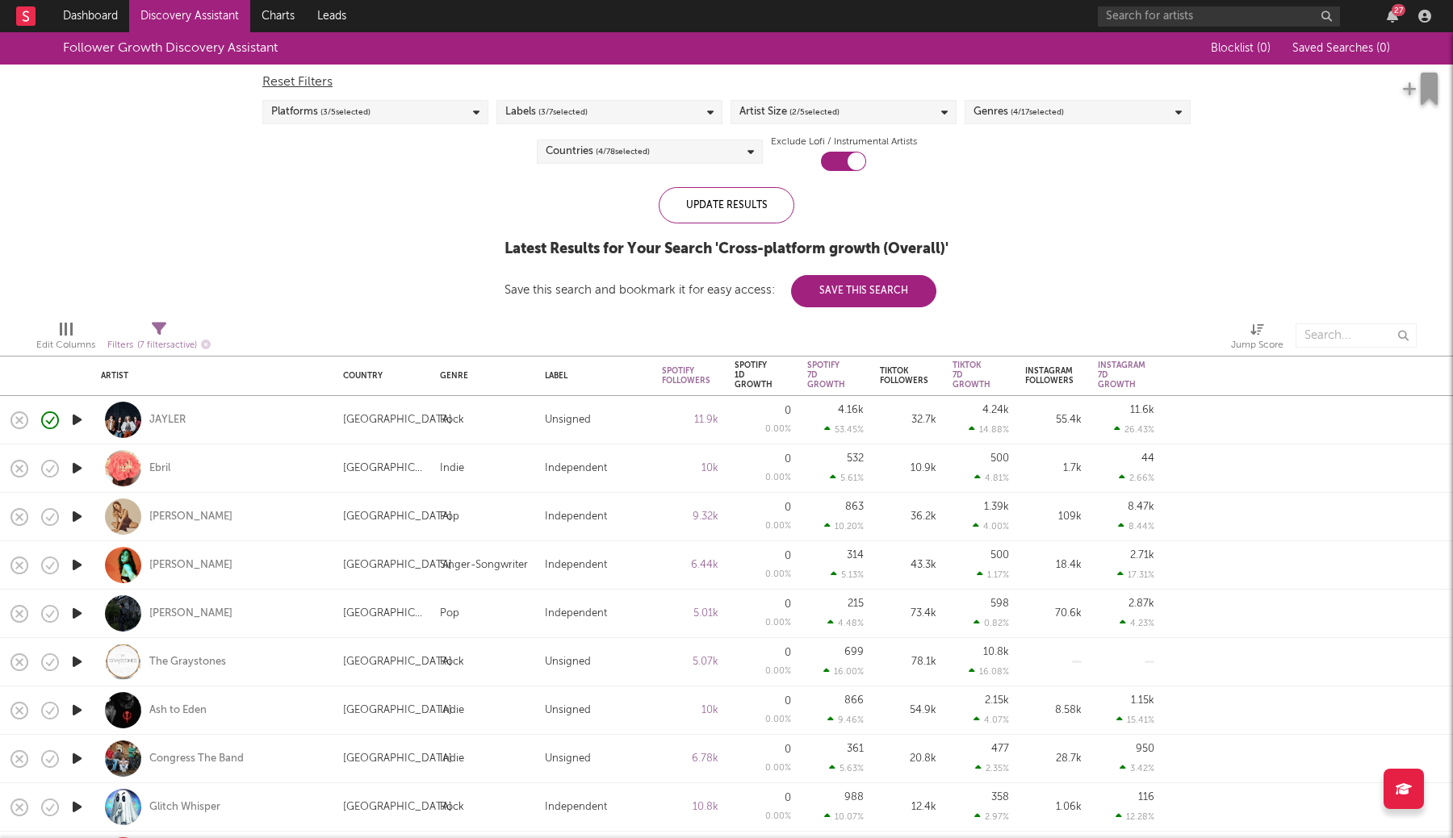
click at [153, 334] on span "Filters ( 7 filters active)" at bounding box center [158, 339] width 103 height 33
select select "or"
select select "between"
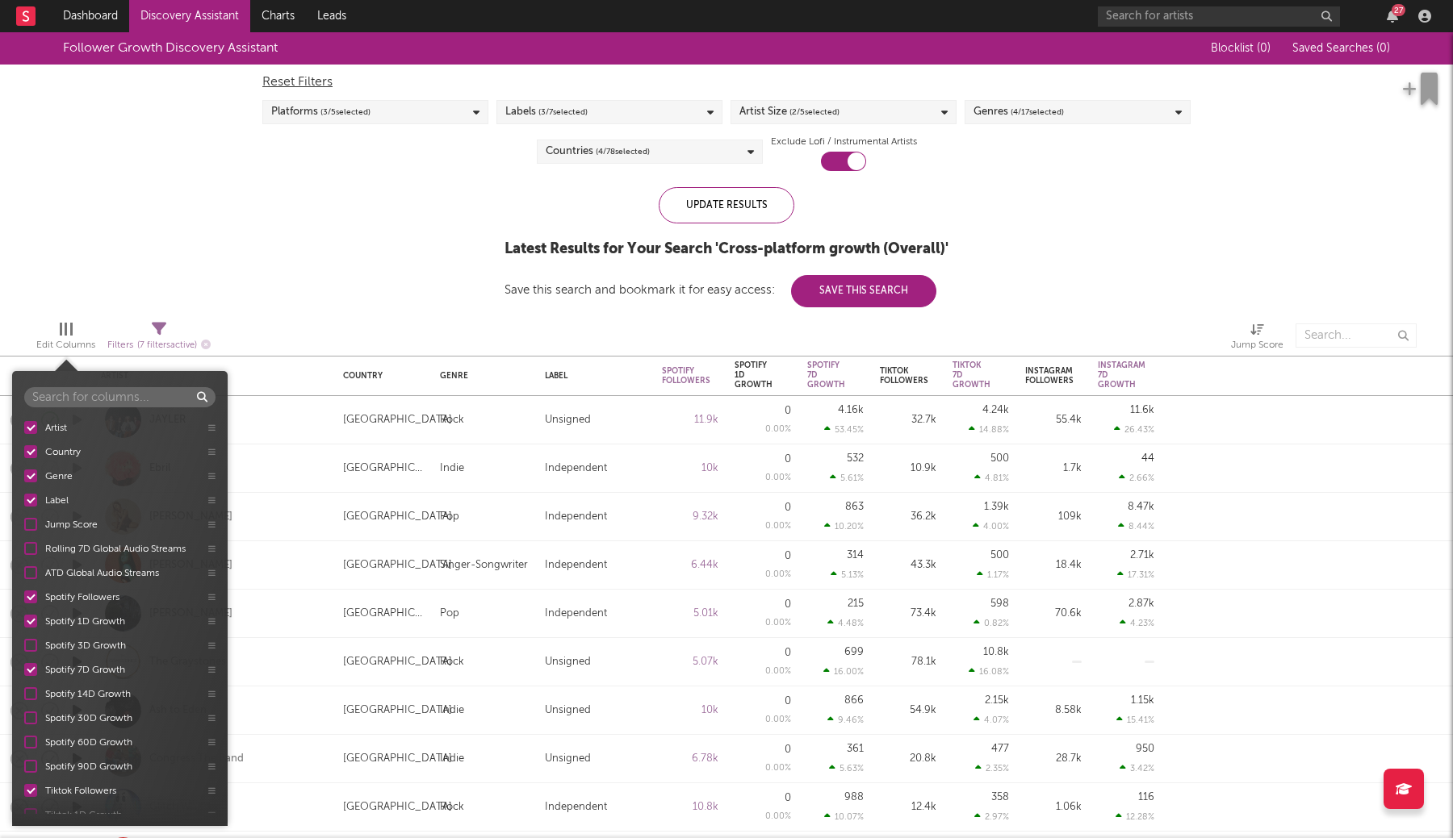
click at [77, 331] on span "Edit Columns" at bounding box center [65, 339] width 59 height 32
click at [32, 621] on div at bounding box center [30, 621] width 13 height 13
click at [24, 621] on input "Spotify 1D Growth" at bounding box center [24, 621] width 0 height 16
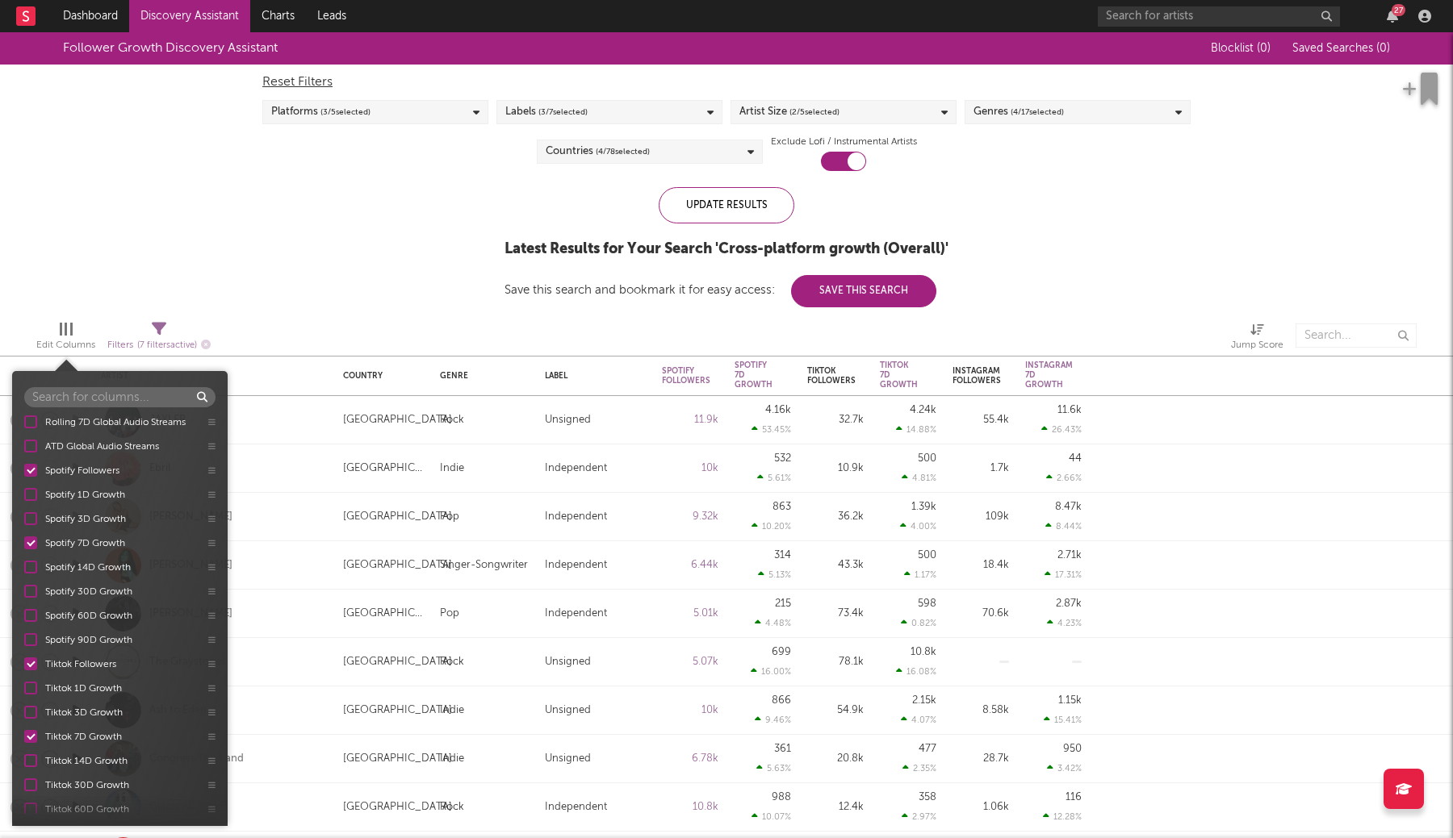
scroll to position [157, 0]
click at [31, 660] on div at bounding box center [30, 657] width 13 height 13
click at [24, 660] on input "Tiktok 1D Growth" at bounding box center [24, 658] width 0 height 16
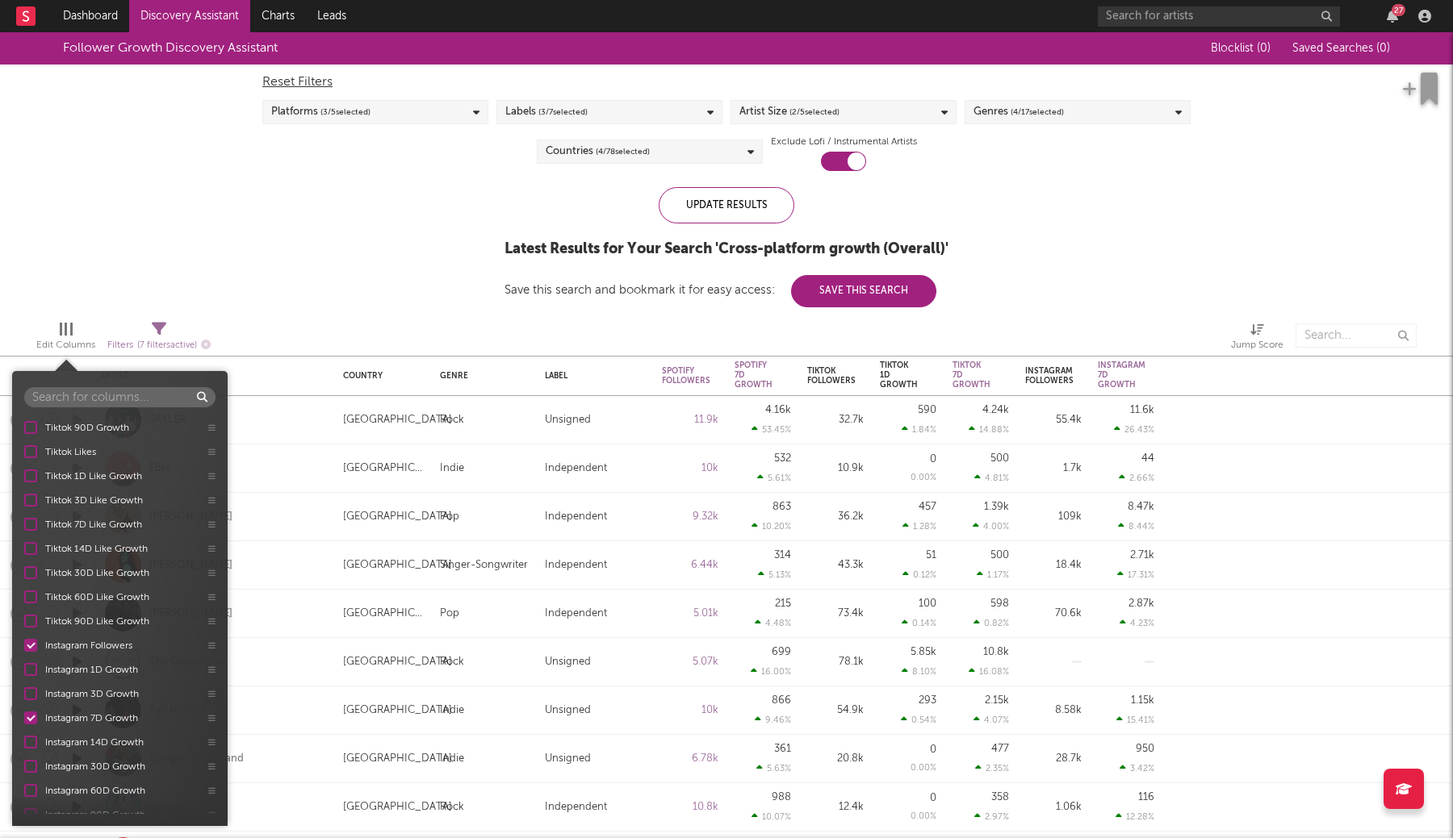
scroll to position [559, 0]
click at [32, 642] on div at bounding box center [30, 643] width 13 height 13
click at [24, 642] on input "Instagram 1D Growth" at bounding box center [24, 643] width 0 height 16
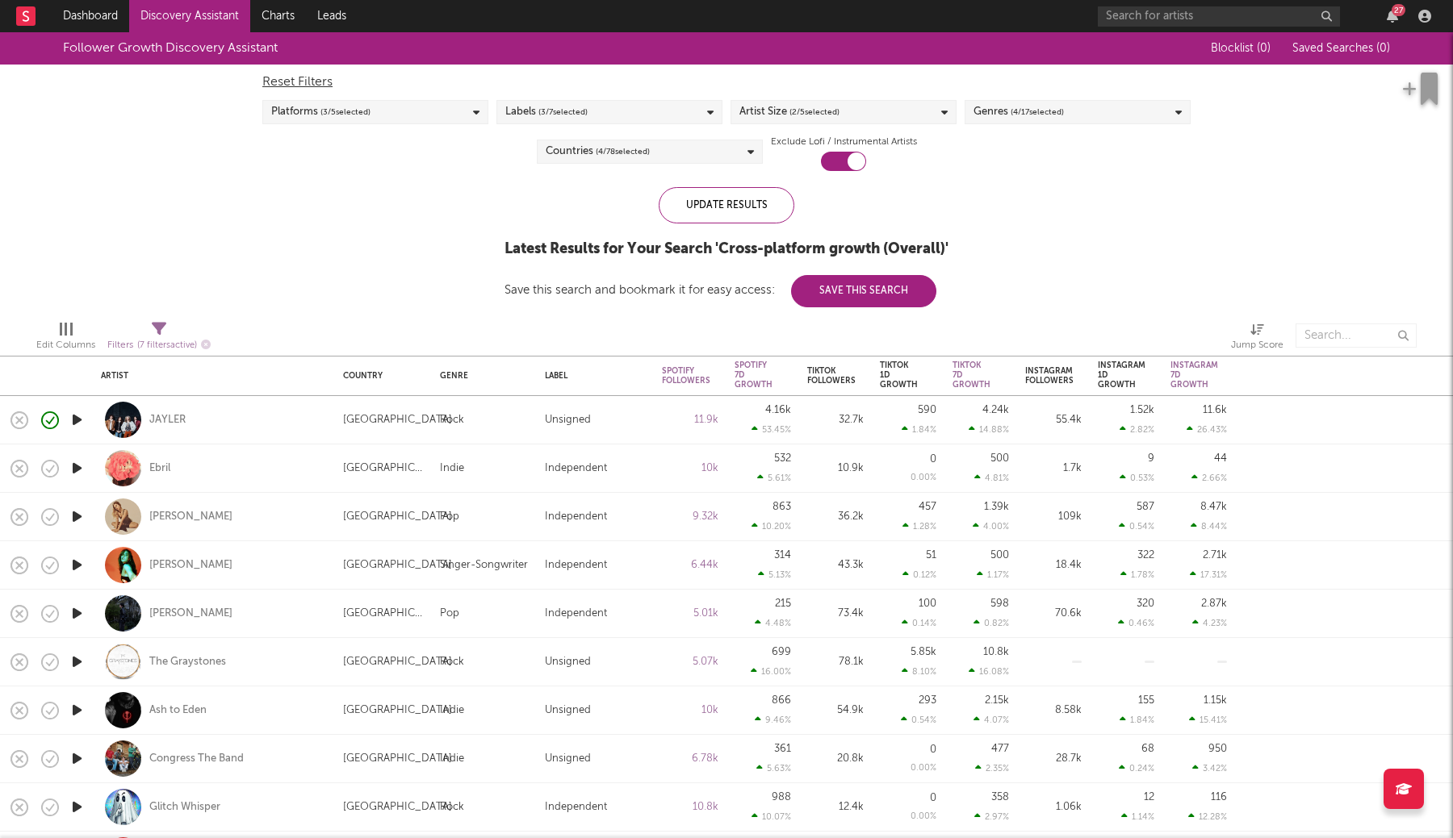
click at [732, 326] on div "Edit Columns Filters ( 7 filters active) Jump Score" at bounding box center [726, 331] width 1453 height 48
drag, startPoint x: 742, startPoint y: 370, endPoint x: 848, endPoint y: 376, distance: 105.9
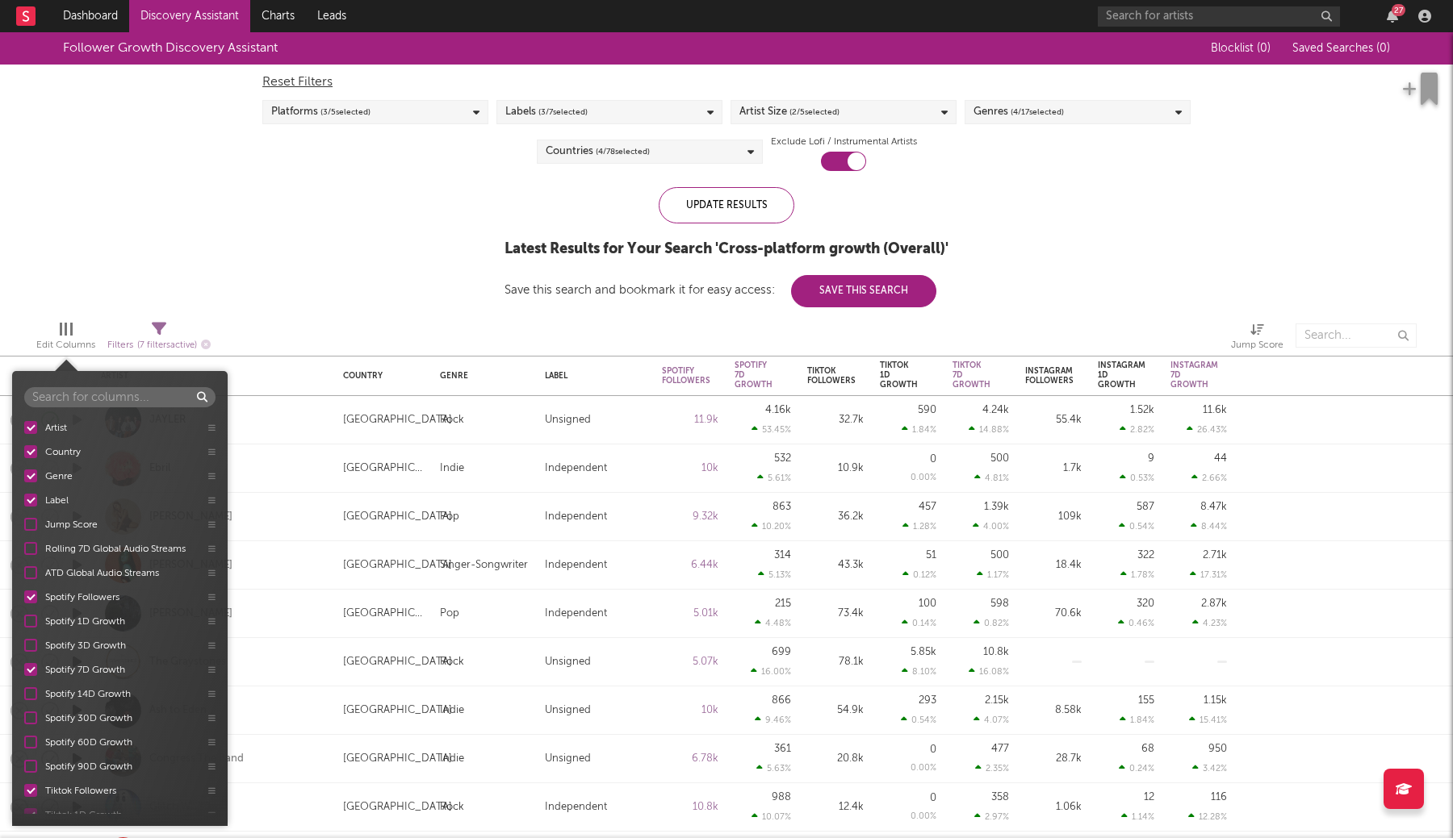
click at [59, 341] on div "Edit Columns" at bounding box center [65, 345] width 59 height 19
click at [32, 587] on div at bounding box center [30, 589] width 13 height 13
click at [24, 587] on input "Spotify 3D Growth" at bounding box center [24, 589] width 0 height 16
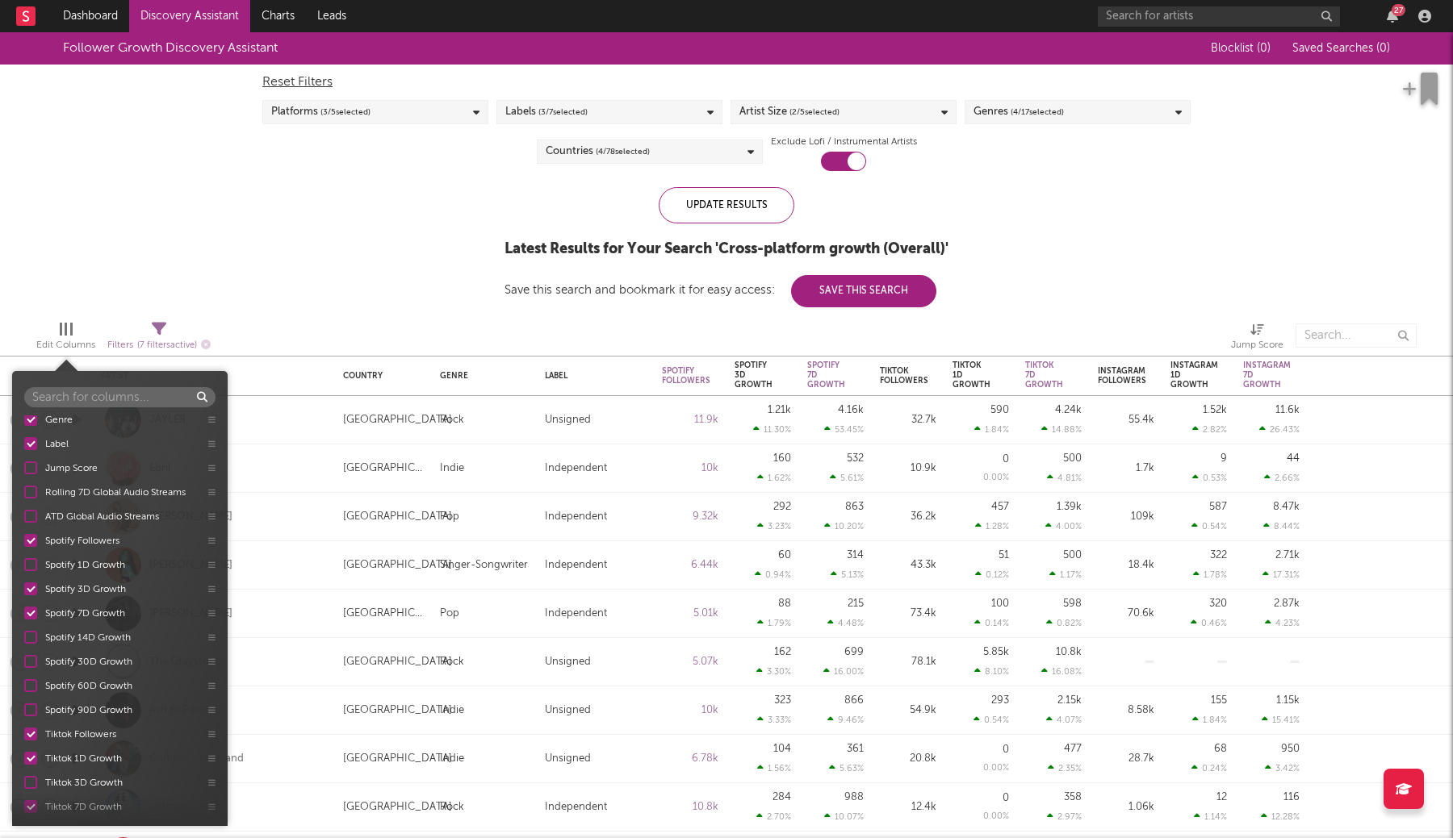
click at [32, 587] on div at bounding box center [30, 589] width 13 height 13
click at [24, 587] on input "Spotify 3D Growth" at bounding box center [24, 589] width 0 height 16
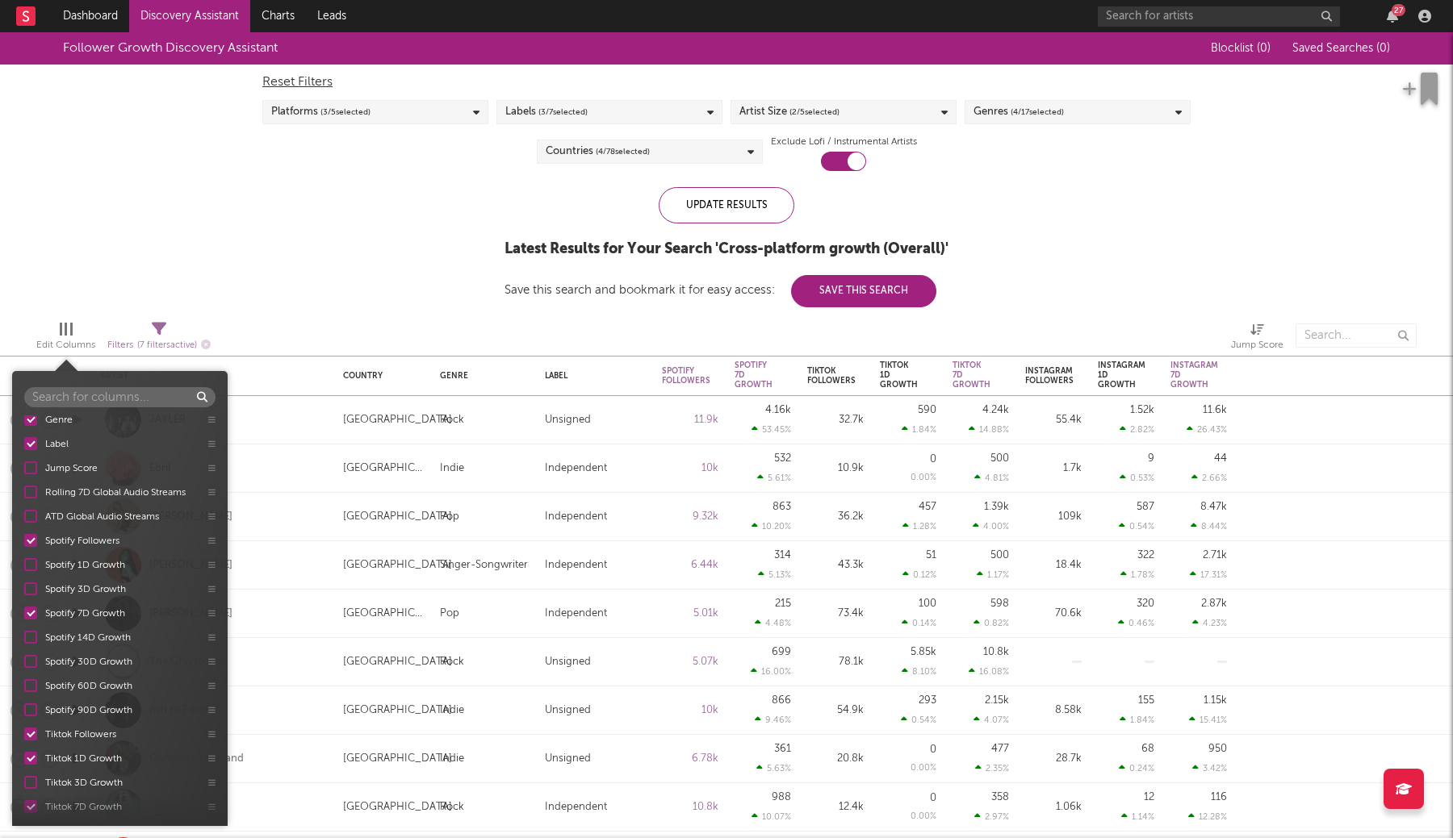
click at [32, 570] on div at bounding box center [30, 564] width 13 height 13
click at [24, 570] on input "Spotify 1D Growth" at bounding box center [24, 565] width 0 height 16
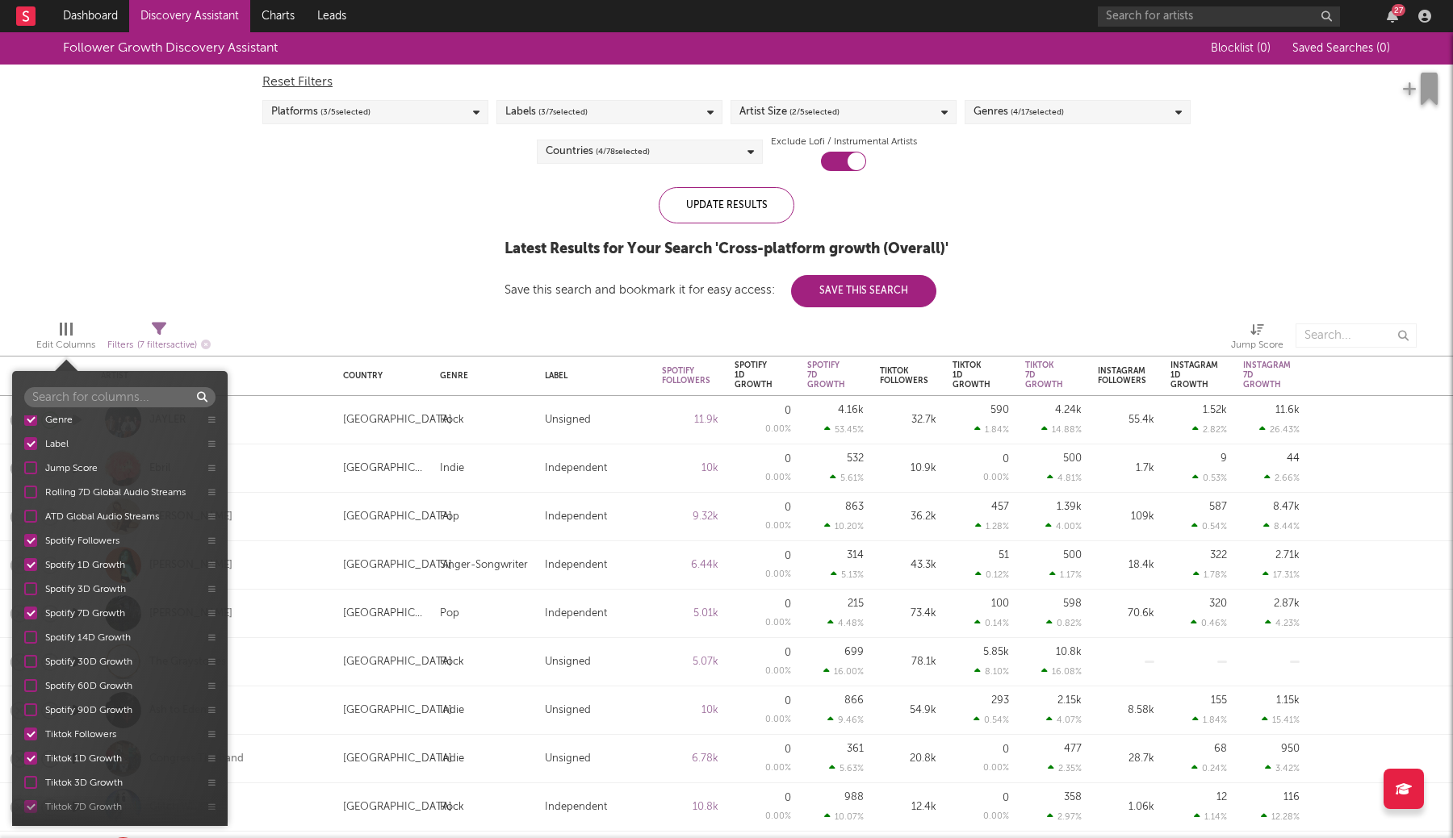
click at [32, 570] on div at bounding box center [30, 564] width 13 height 13
click at [24, 570] on input "Spotify 1D Growth" at bounding box center [24, 565] width 0 height 16
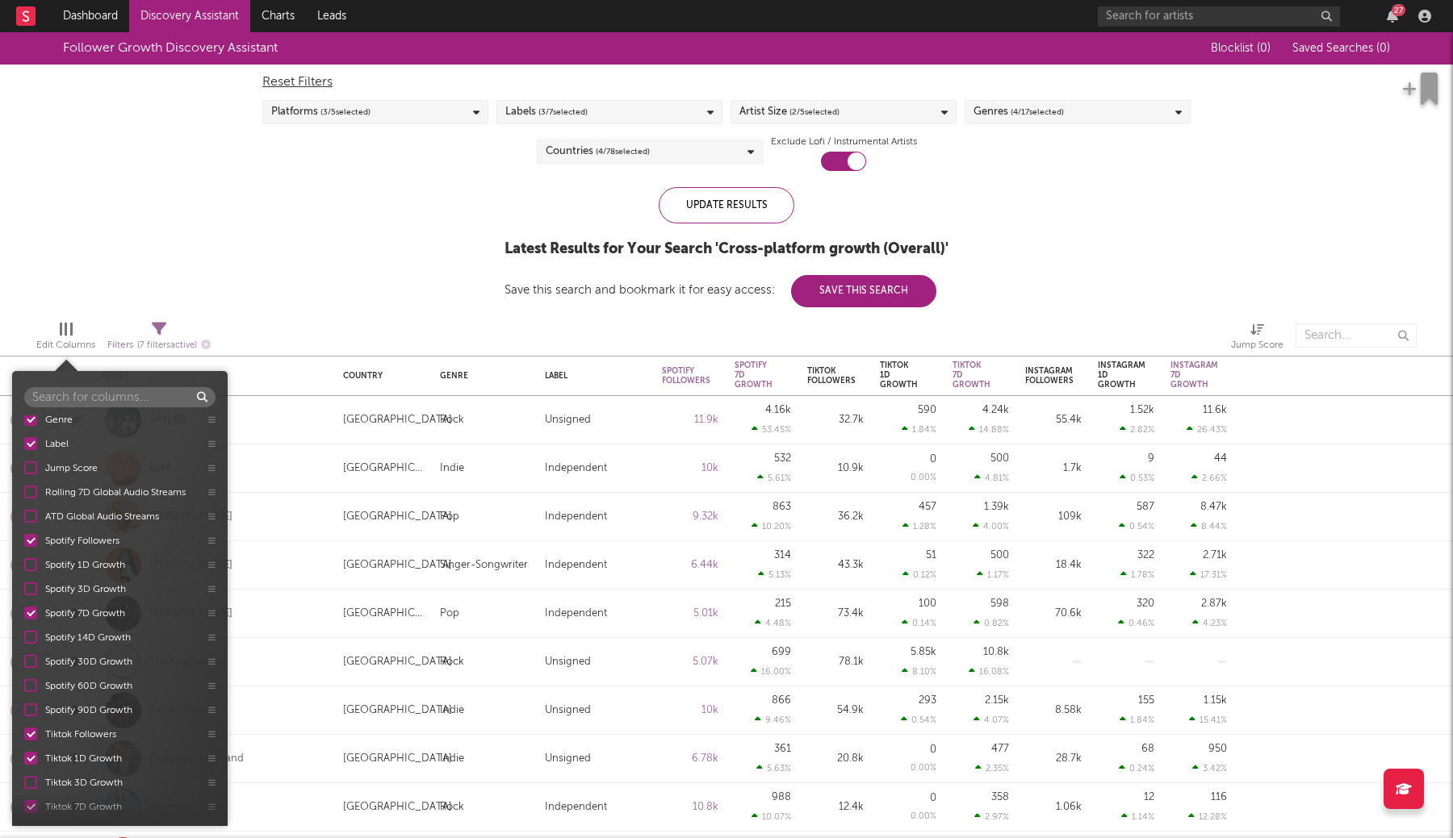
click at [32, 593] on div at bounding box center [30, 589] width 13 height 13
click at [24, 593] on input "Spotify 3D Growth" at bounding box center [24, 589] width 0 height 16
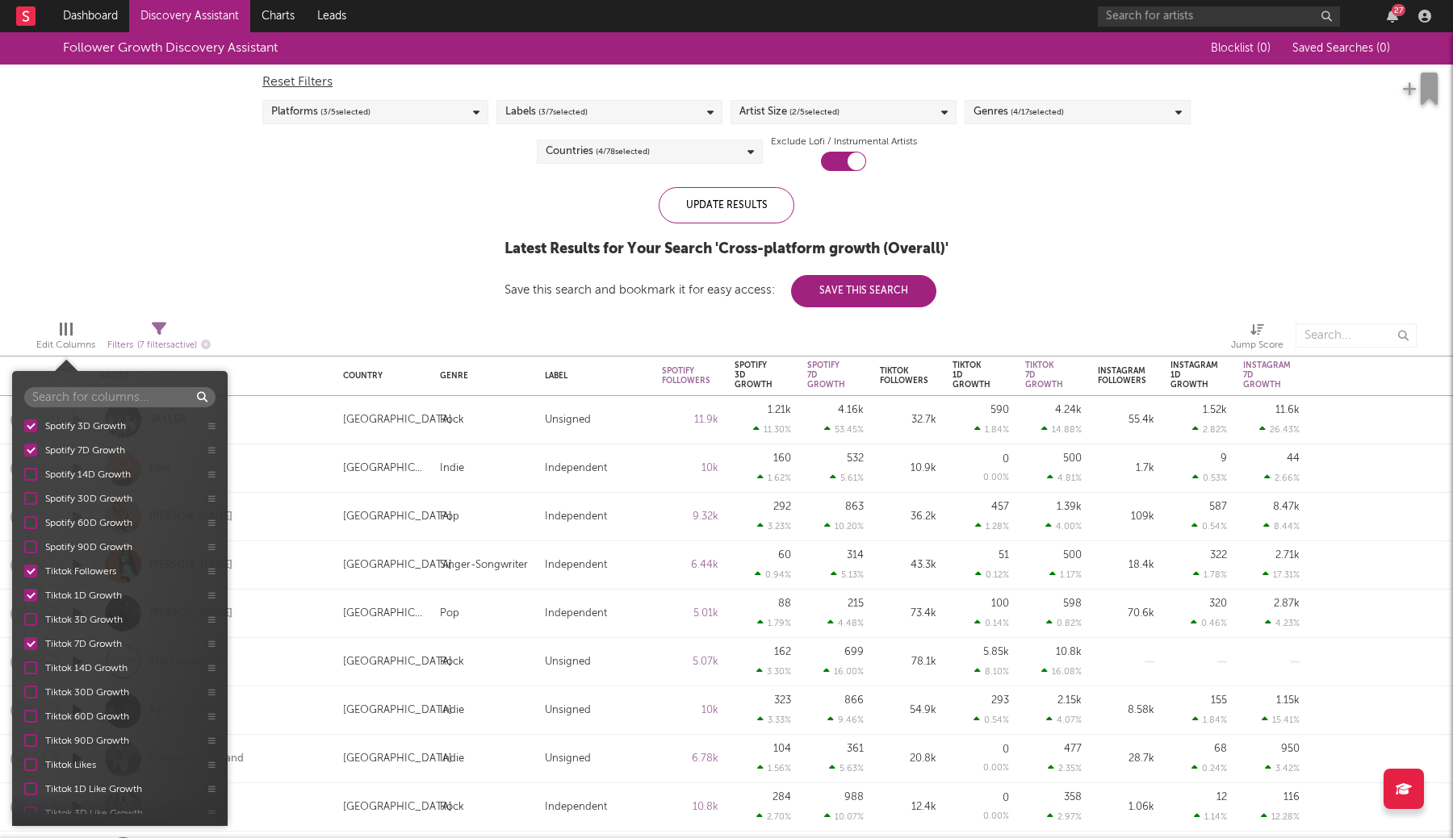
scroll to position [228, 0]
click at [31, 614] on div at bounding box center [30, 611] width 13 height 13
click at [24, 614] on input "Tiktok 3D Growth" at bounding box center [24, 612] width 0 height 16
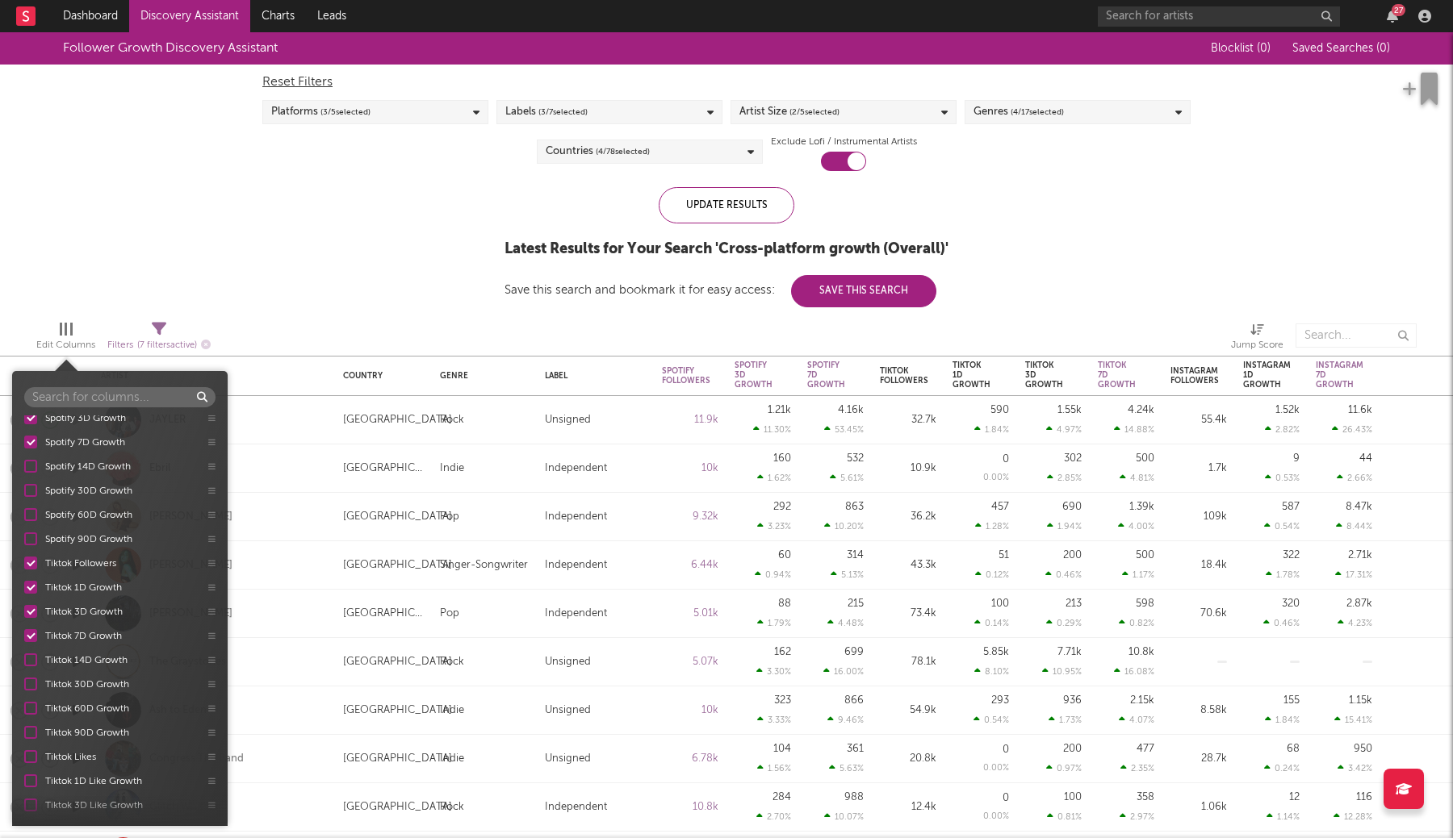
click at [31, 590] on div at bounding box center [30, 587] width 13 height 13
click at [24, 590] on input "Tiktok 1D Growth" at bounding box center [24, 587] width 0 height 16
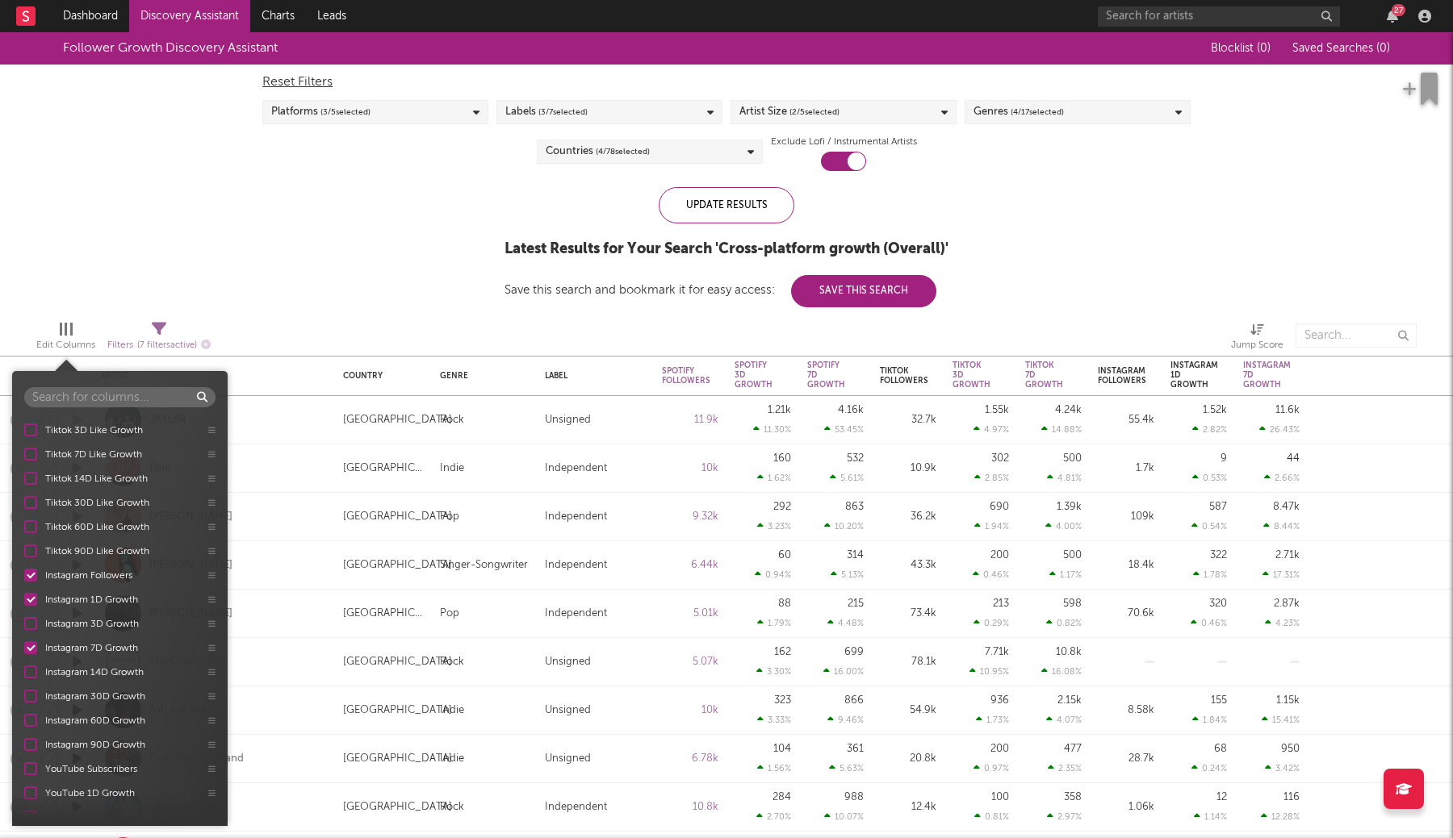
scroll to position [605, 0]
click at [31, 627] on div at bounding box center [30, 621] width 13 height 13
click at [24, 627] on input "Instagram 3D Growth" at bounding box center [24, 621] width 0 height 16
click at [31, 594] on div at bounding box center [30, 597] width 13 height 13
click at [24, 594] on input "Instagram 1D Growth" at bounding box center [24, 597] width 0 height 16
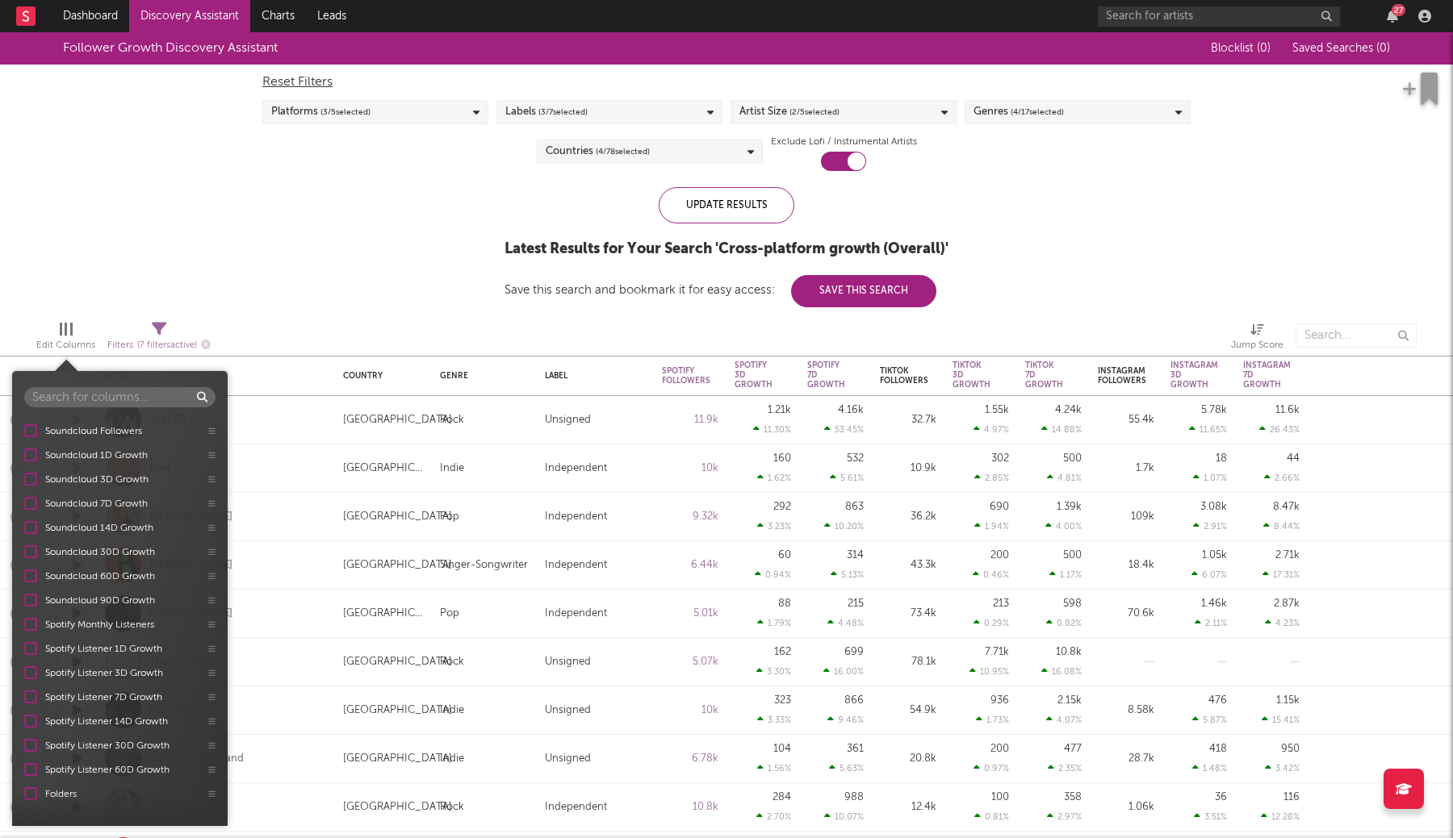
scroll to position [1135, 0]
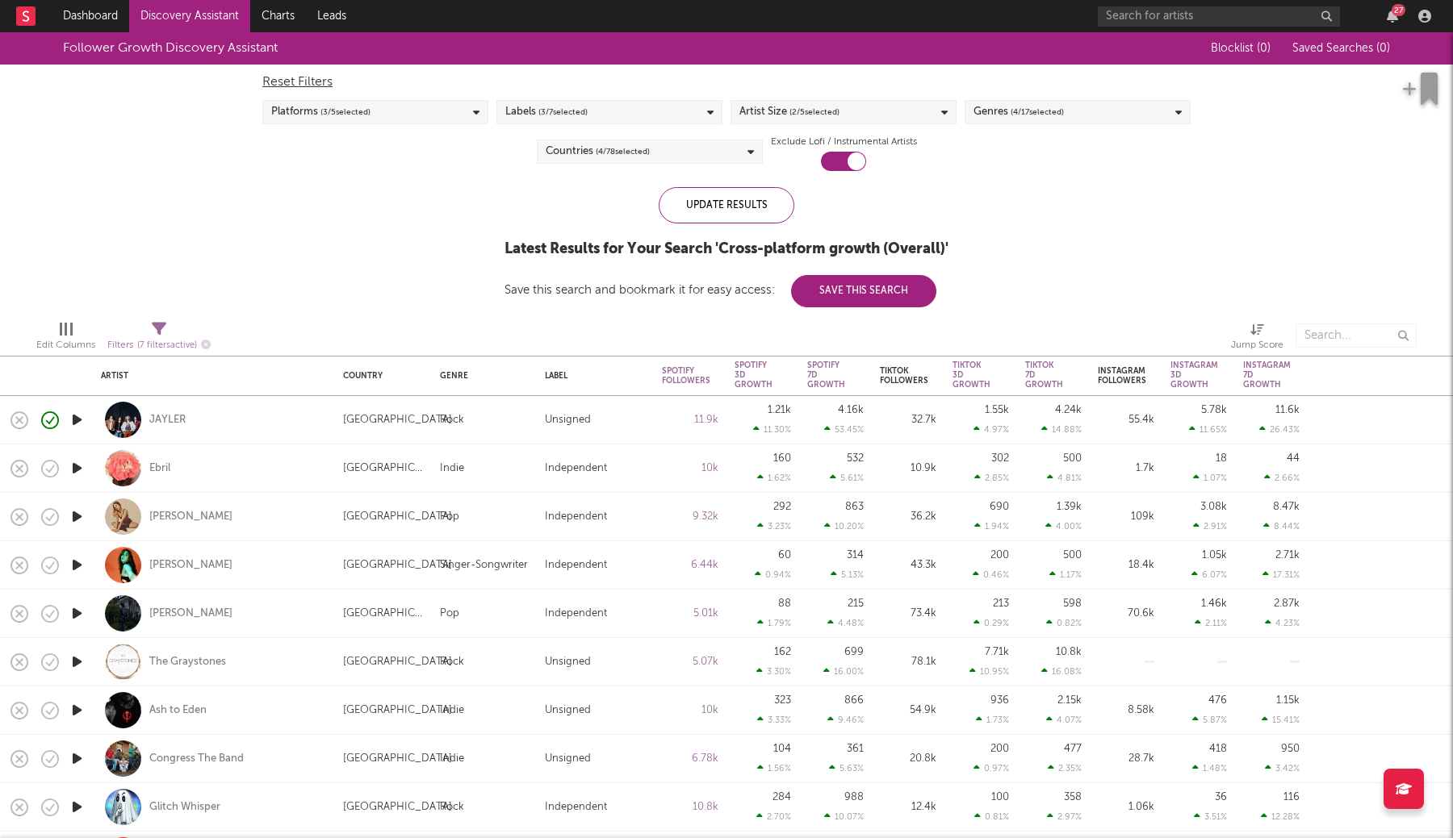
click at [316, 244] on div "Follower Growth Discovery Assistant Blocklist ( 0 ) Saved Searches ( 0 ) Reset …" at bounding box center [726, 169] width 1453 height 275
click at [864, 303] on button "Save This Search" at bounding box center [863, 291] width 145 height 32
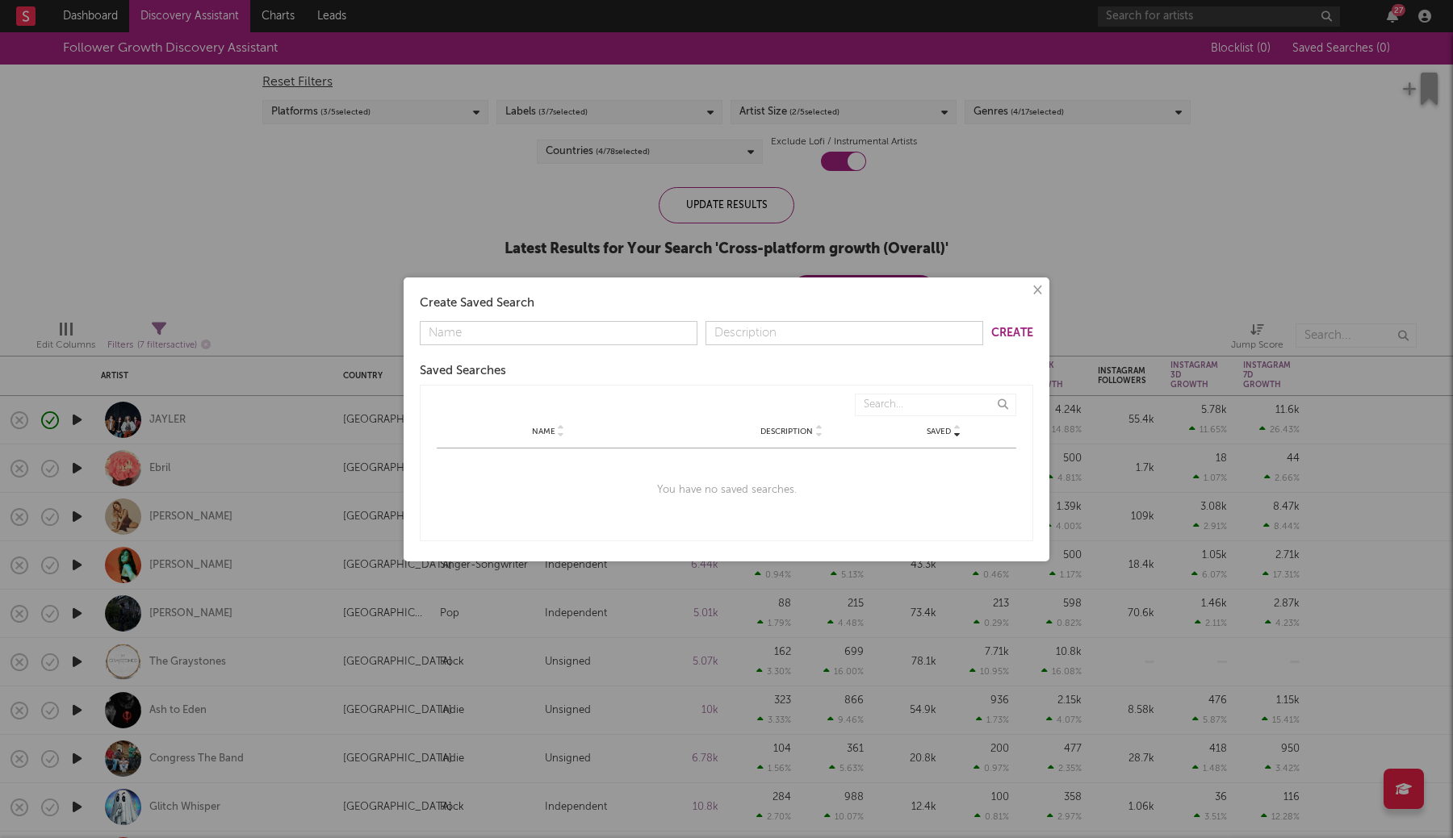
click at [516, 242] on div "× Create Saved Search Create Saved Searches Saved Name Description Saved Name D…" at bounding box center [726, 419] width 1453 height 838
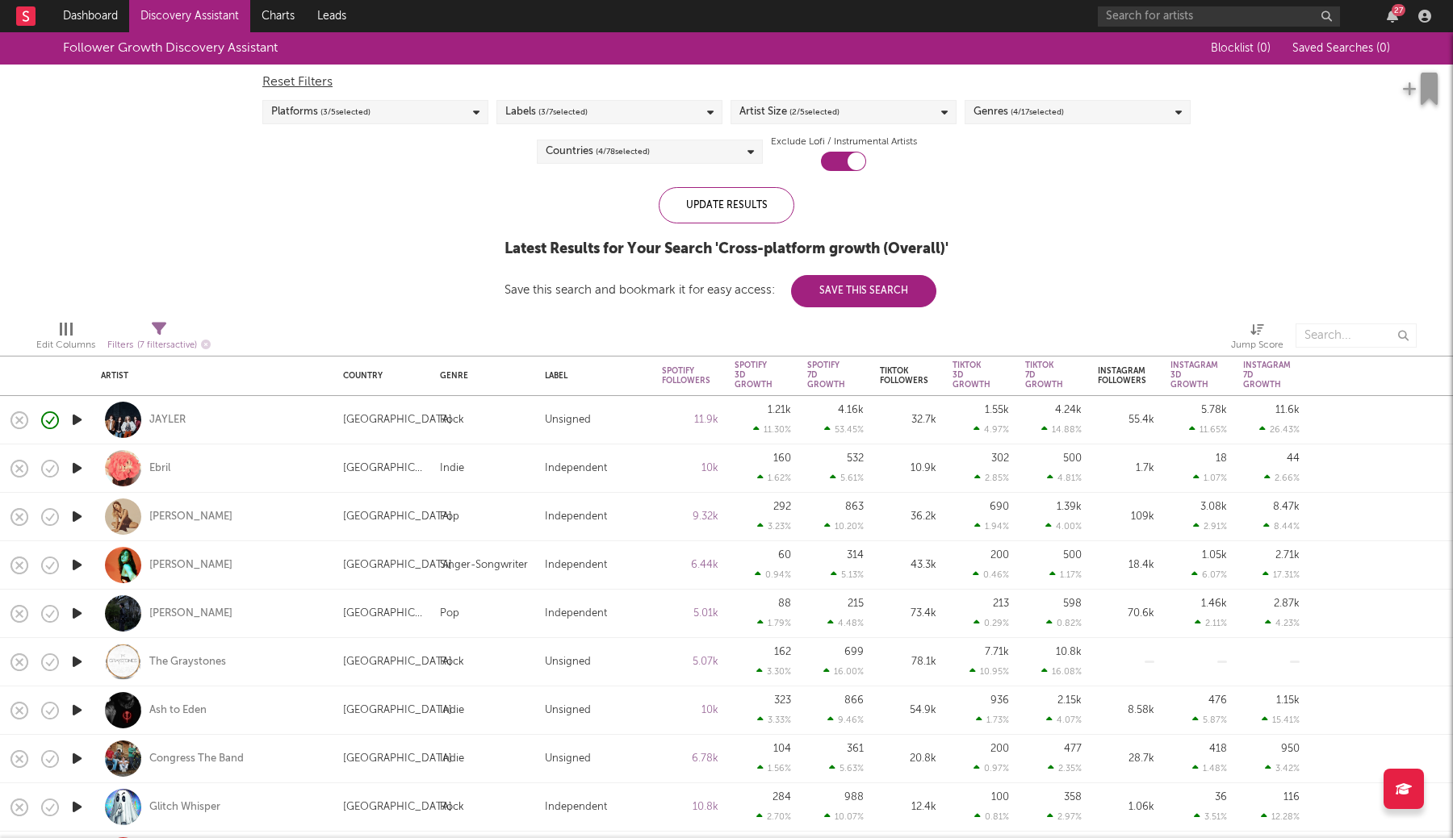
click at [1250, 333] on icon at bounding box center [1257, 330] width 14 height 12
select select "-1"
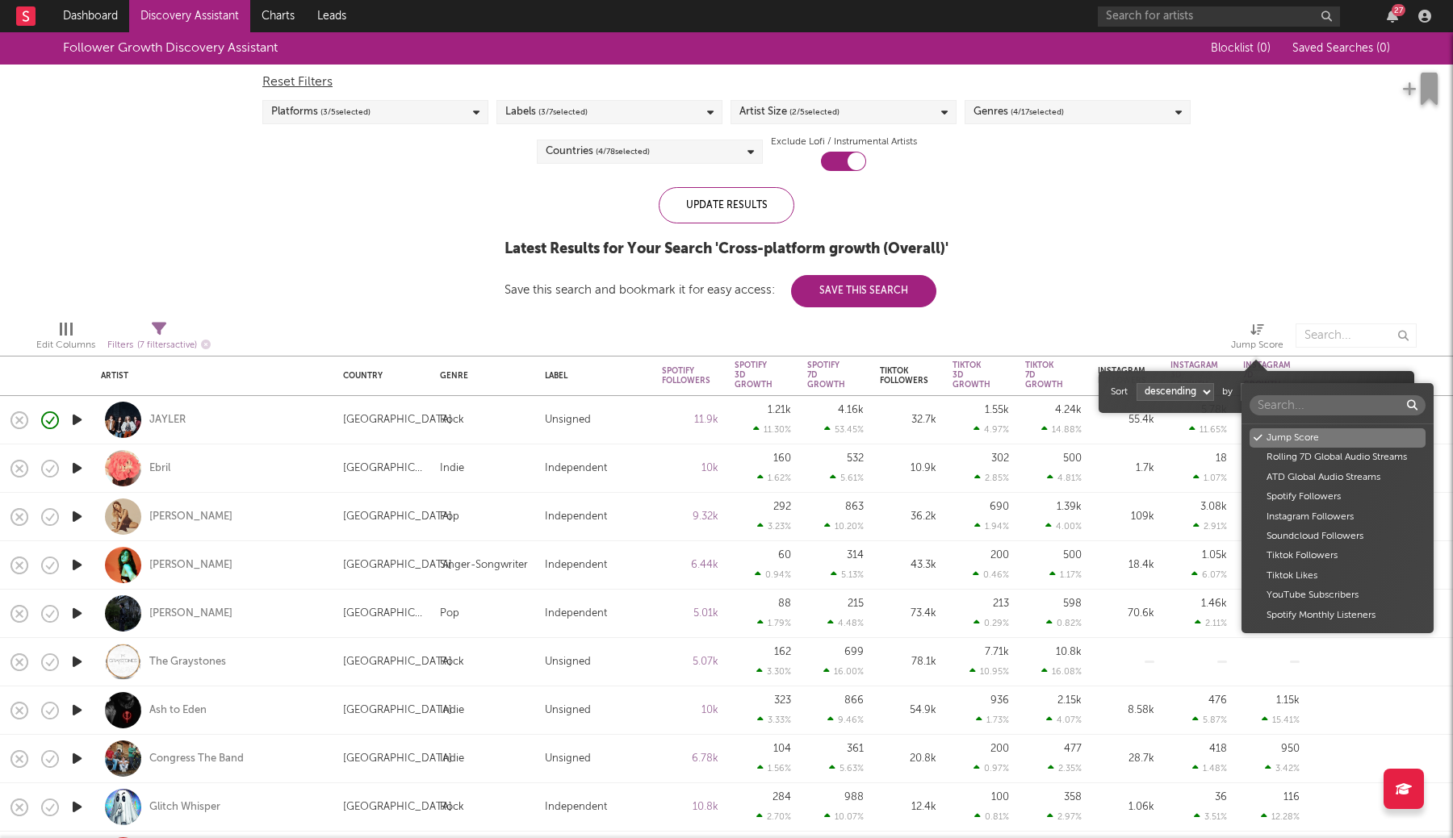
click at [1275, 391] on body "Dashboard Discovery Assistant Charts Leads 27 Notifications Settings Mark all a…" at bounding box center [726, 419] width 1453 height 838
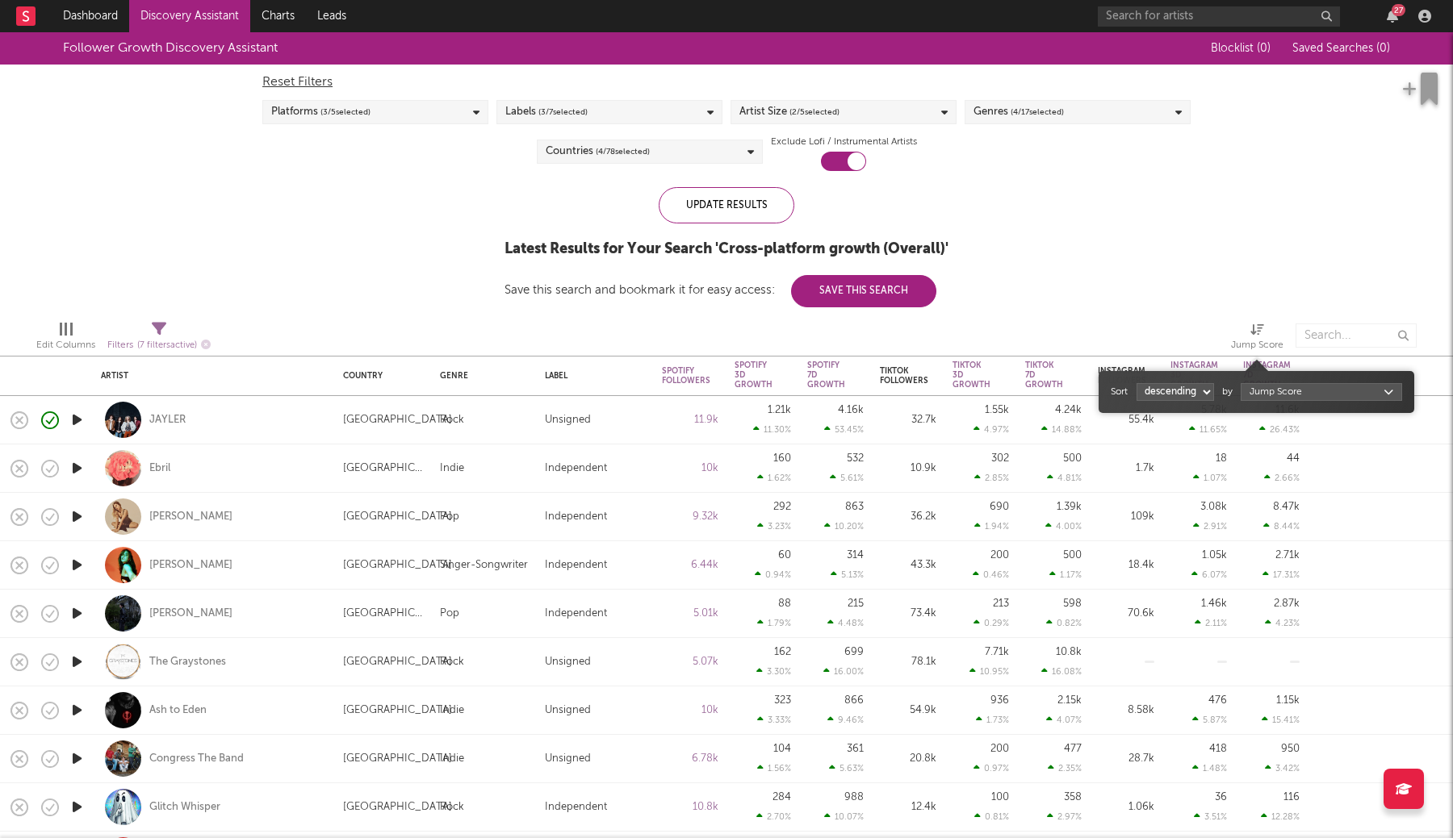
click at [1247, 248] on div "Jump Score Rolling 7D Global Audio Streams ATD Global Audio Streams Spotify Fol…" at bounding box center [726, 419] width 1453 height 838
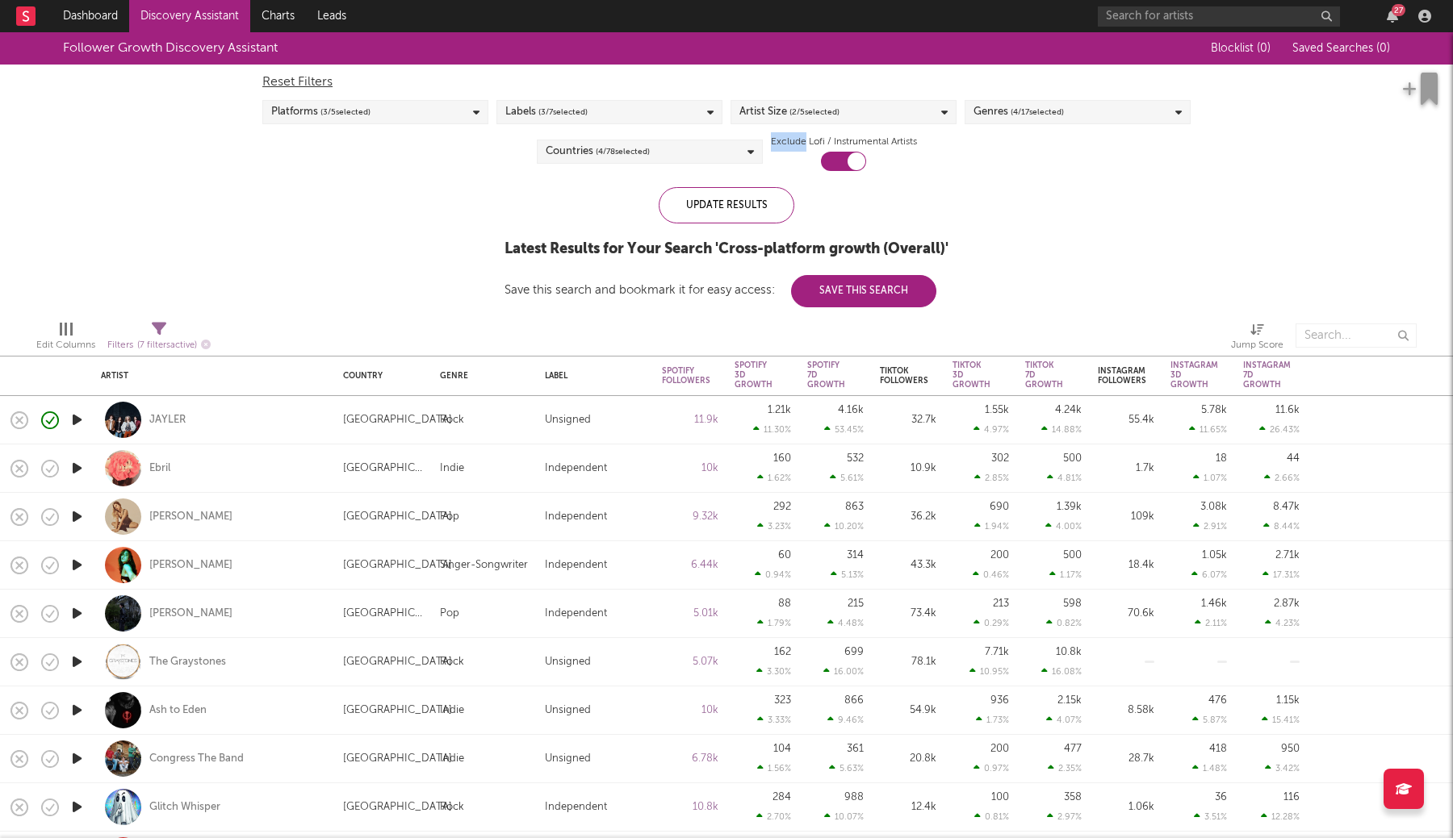
click at [1247, 248] on div "Follower Growth Discovery Assistant Blocklist ( 0 ) Saved Searches ( 0 ) Reset …" at bounding box center [726, 169] width 1453 height 275
click at [746, 375] on div "Spotify 3D Growth" at bounding box center [753, 375] width 38 height 29
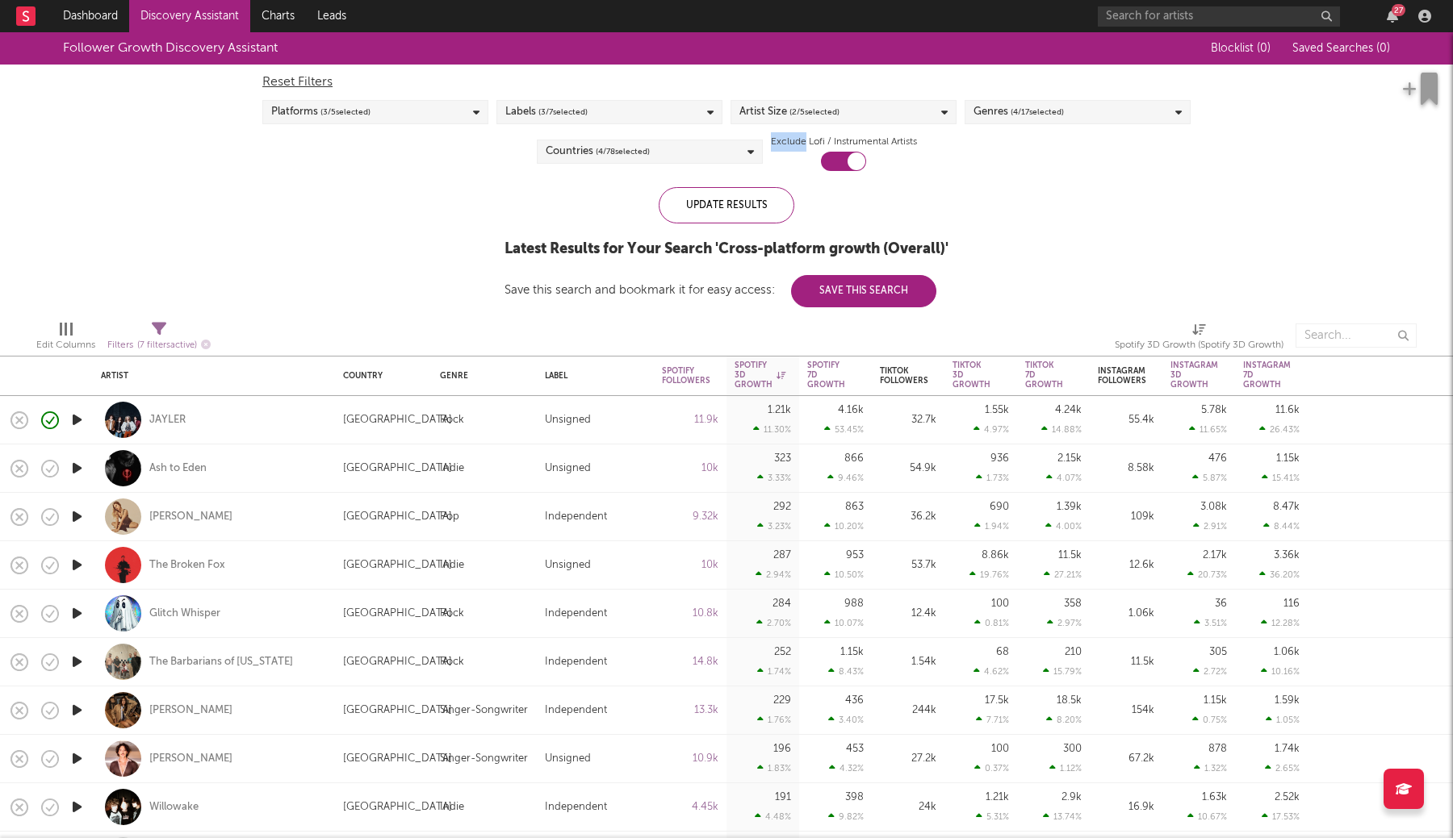
click at [847, 296] on button "Save This Search" at bounding box center [863, 291] width 145 height 32
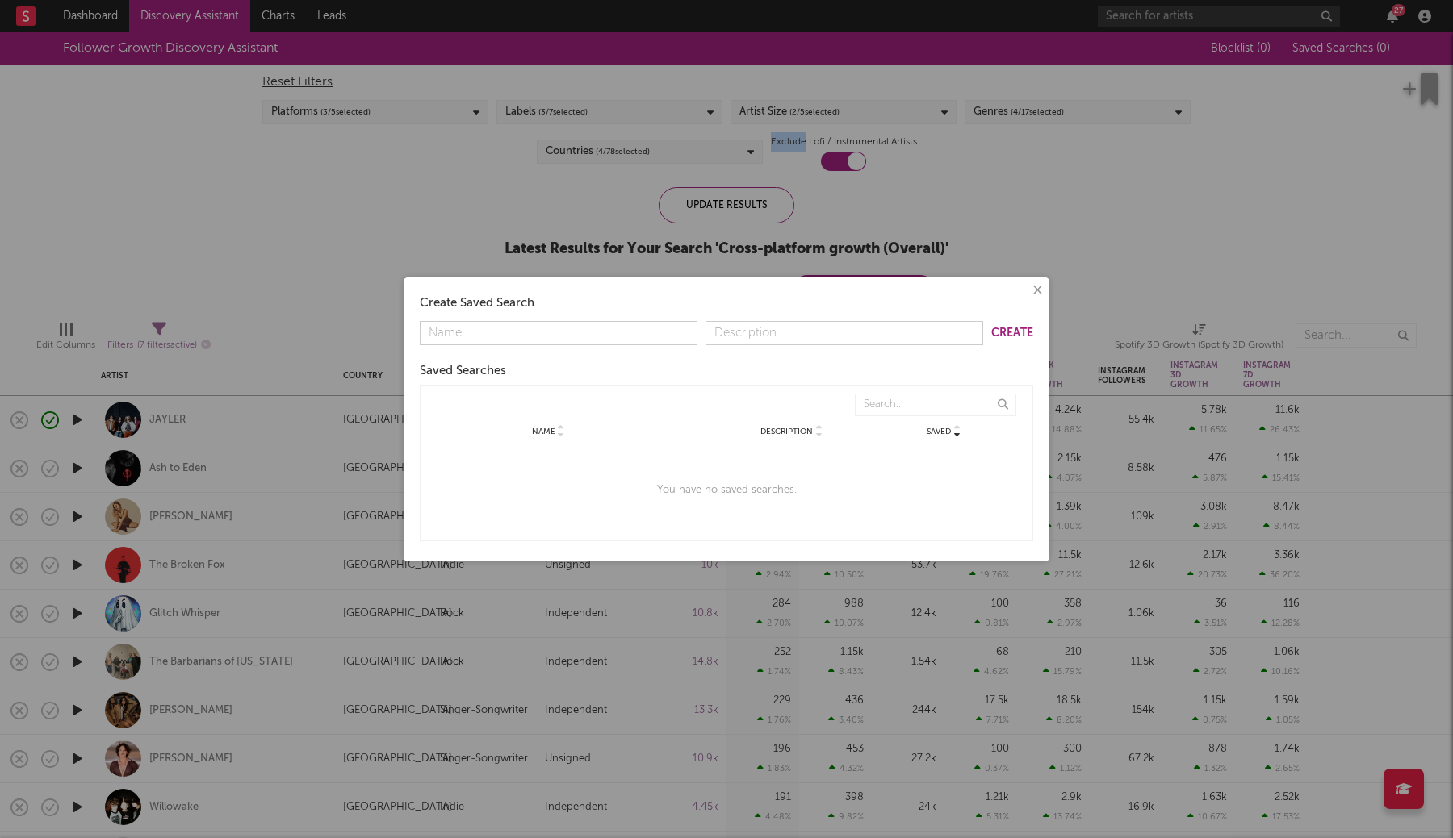
click at [596, 211] on div "× Create Saved Search Create Saved Searches Saved Name Description Saved Name D…" at bounding box center [726, 419] width 1453 height 838
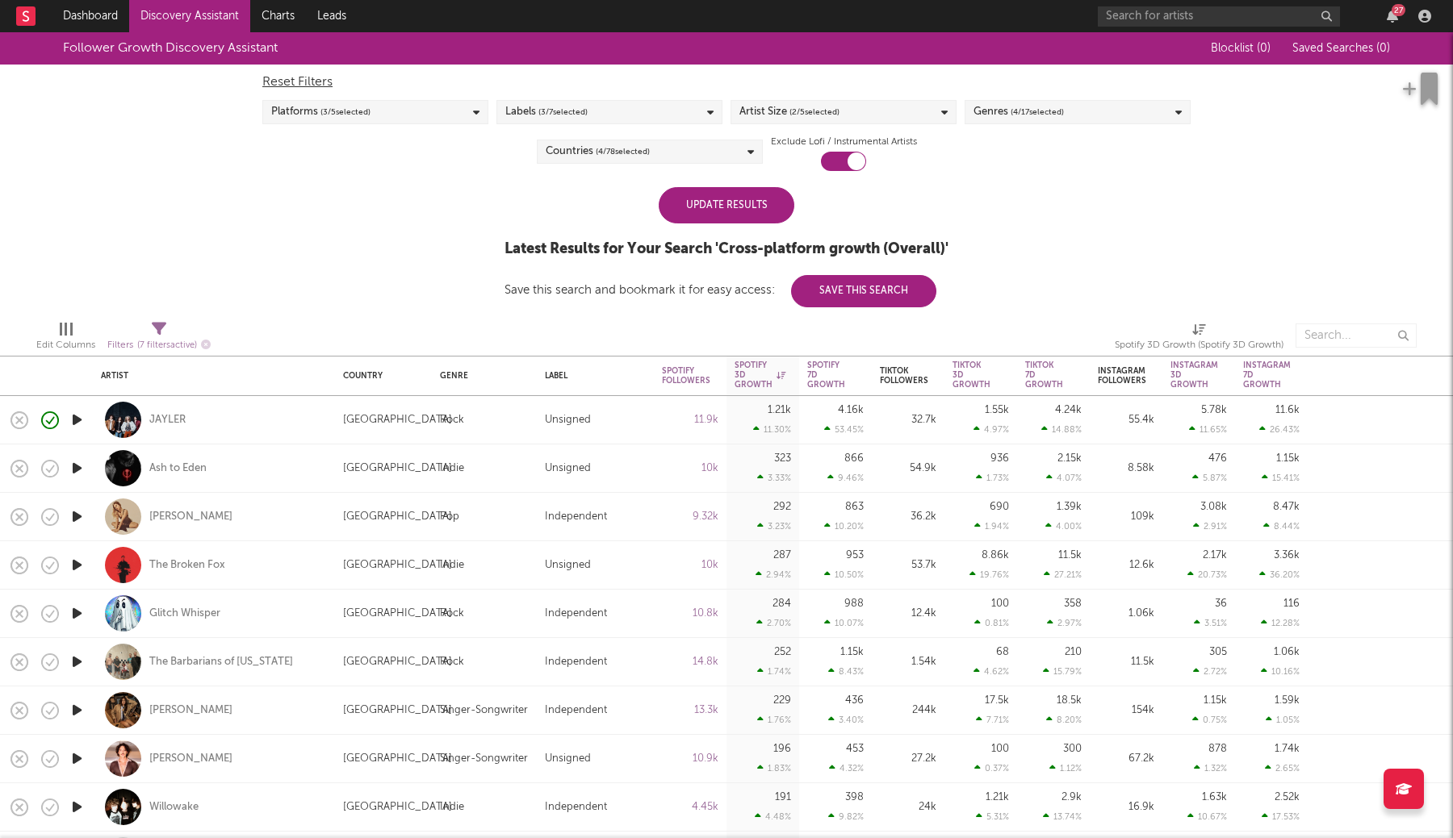
click at [692, 202] on div "Update Results" at bounding box center [726, 205] width 136 height 36
click at [729, 216] on div "Update Results" at bounding box center [726, 205] width 136 height 36
click at [842, 311] on div "Edit Columns Filters ( 7 filters active) Spotify 3D Growth (Spotify 3D Growth)" at bounding box center [726, 331] width 1453 height 48
click at [842, 302] on button "Save This Search" at bounding box center [863, 291] width 145 height 32
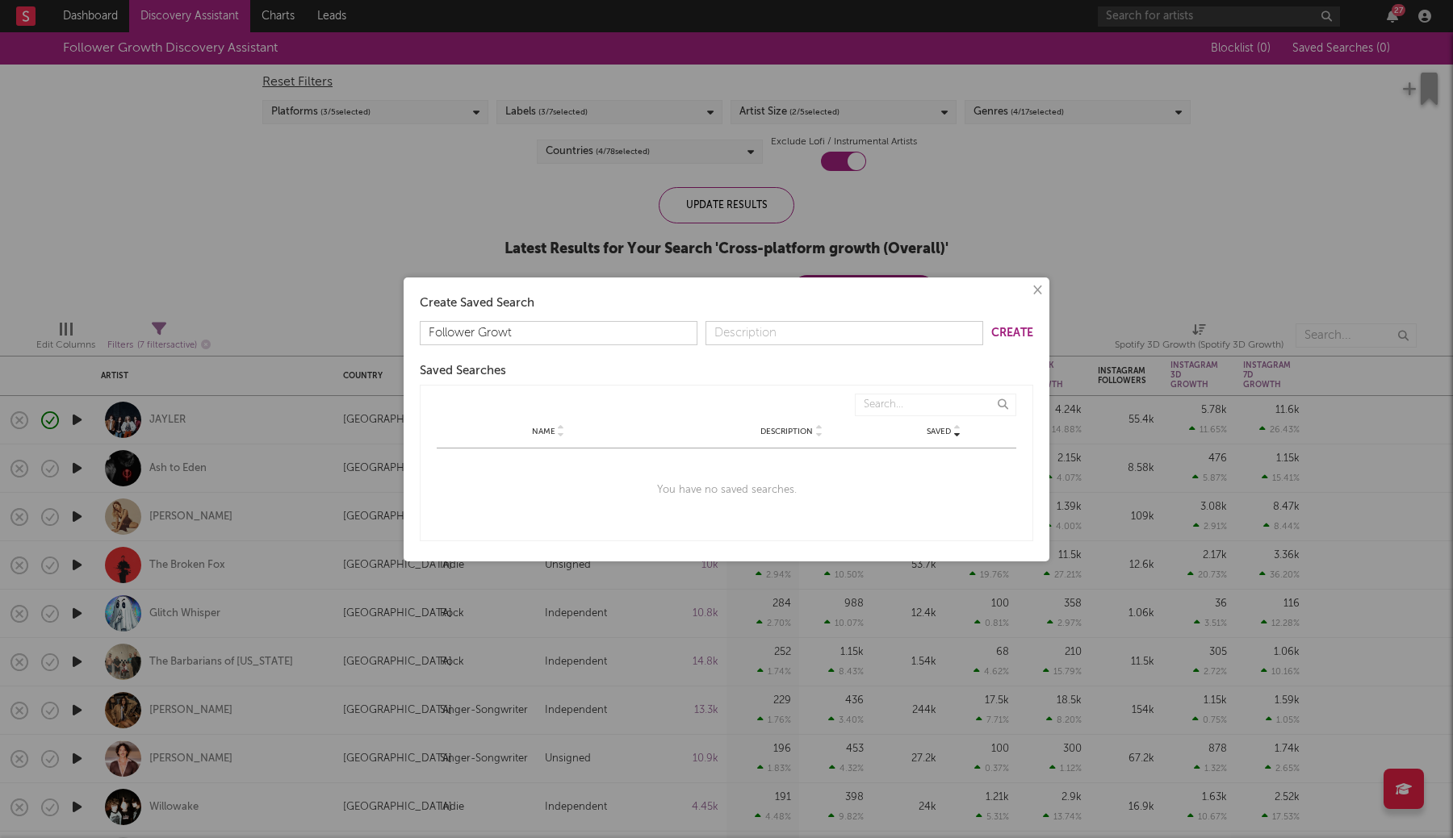
type input "Follower Growth"
click at [1018, 332] on button "Create" at bounding box center [1012, 333] width 42 height 11
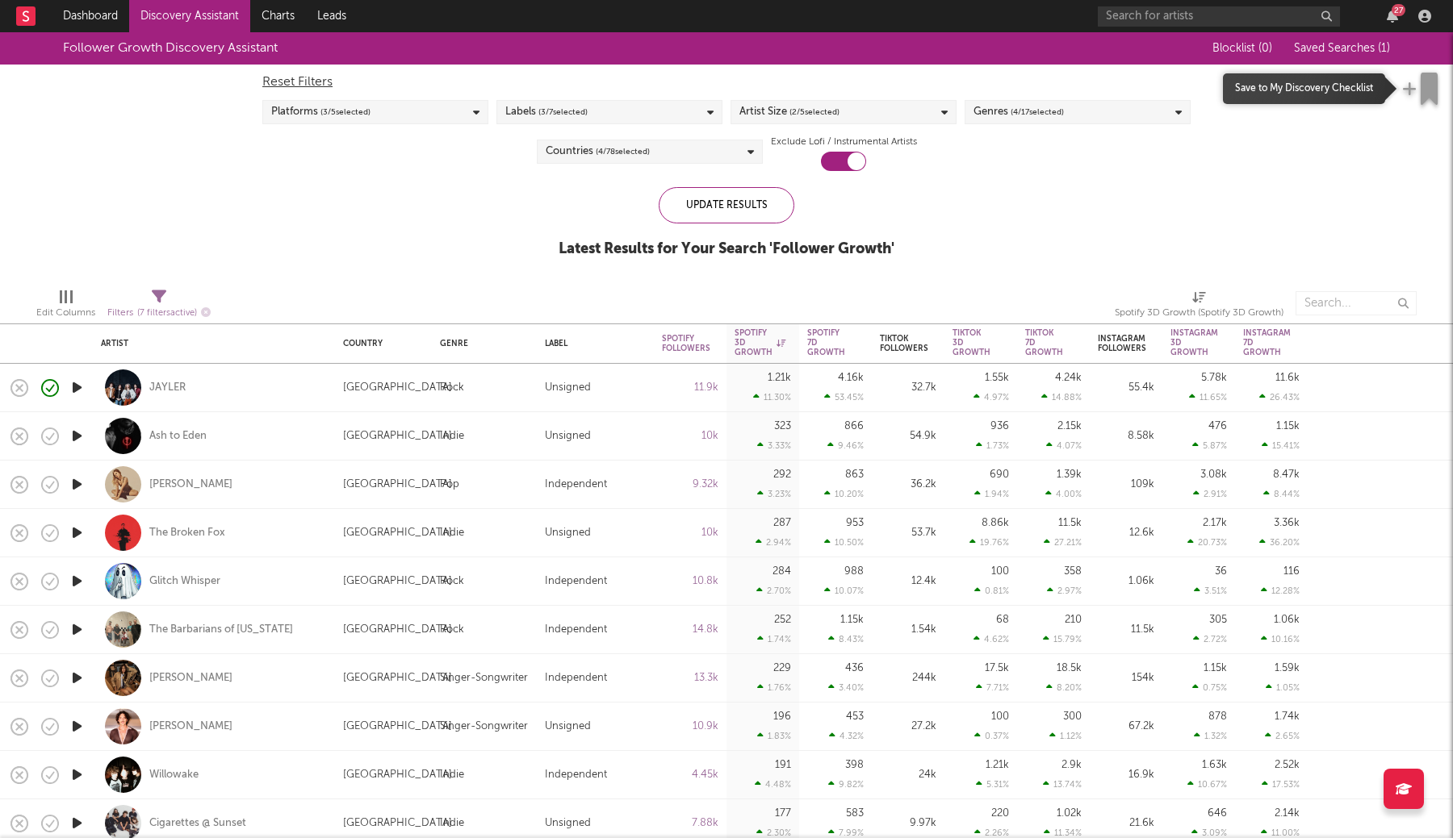
click at [1422, 84] on icon "button" at bounding box center [1428, 89] width 17 height 32
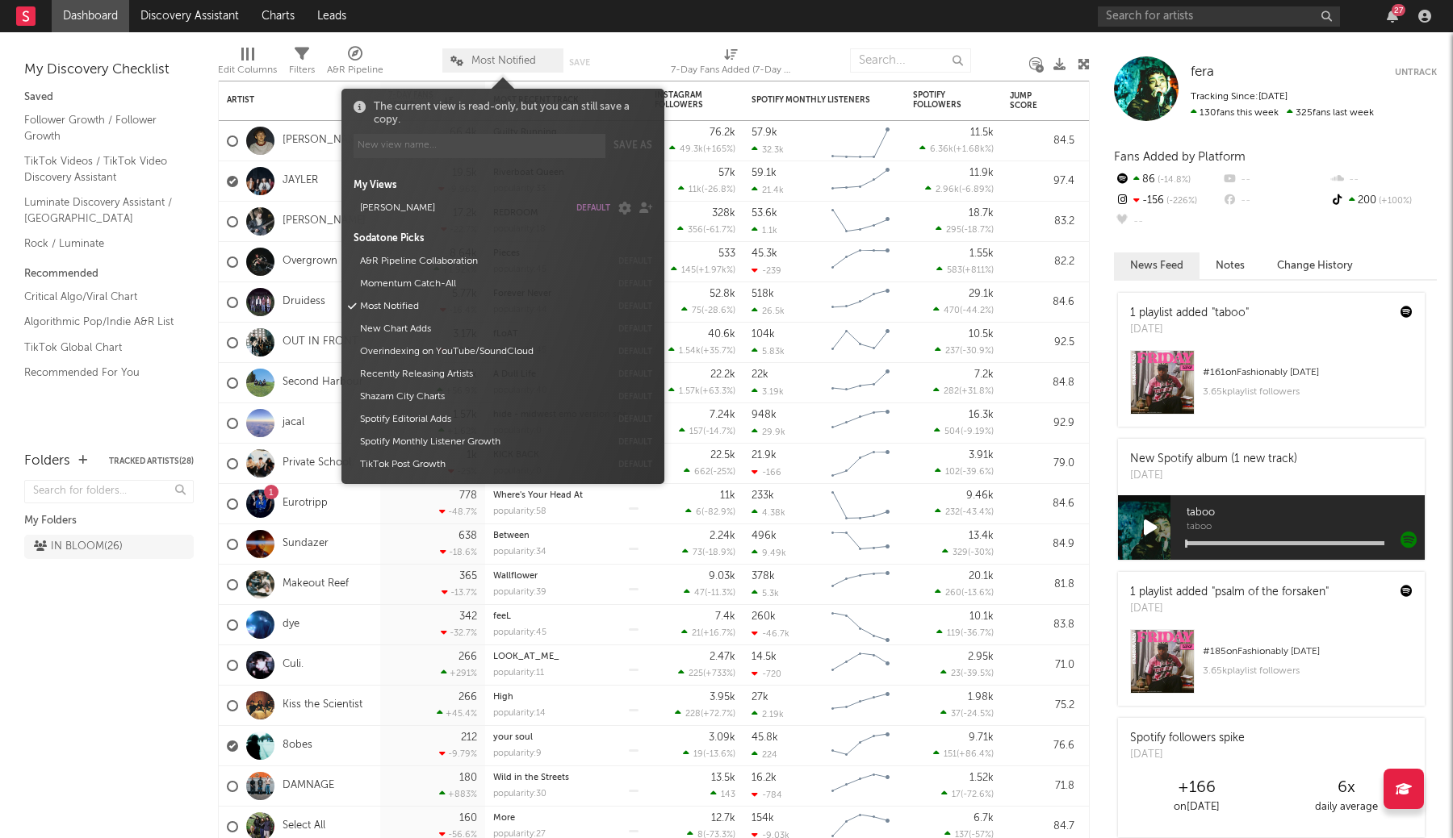
click at [491, 56] on span "Most Notified" at bounding box center [503, 61] width 65 height 10
click at [375, 211] on button "[PERSON_NAME]" at bounding box center [461, 208] width 214 height 23
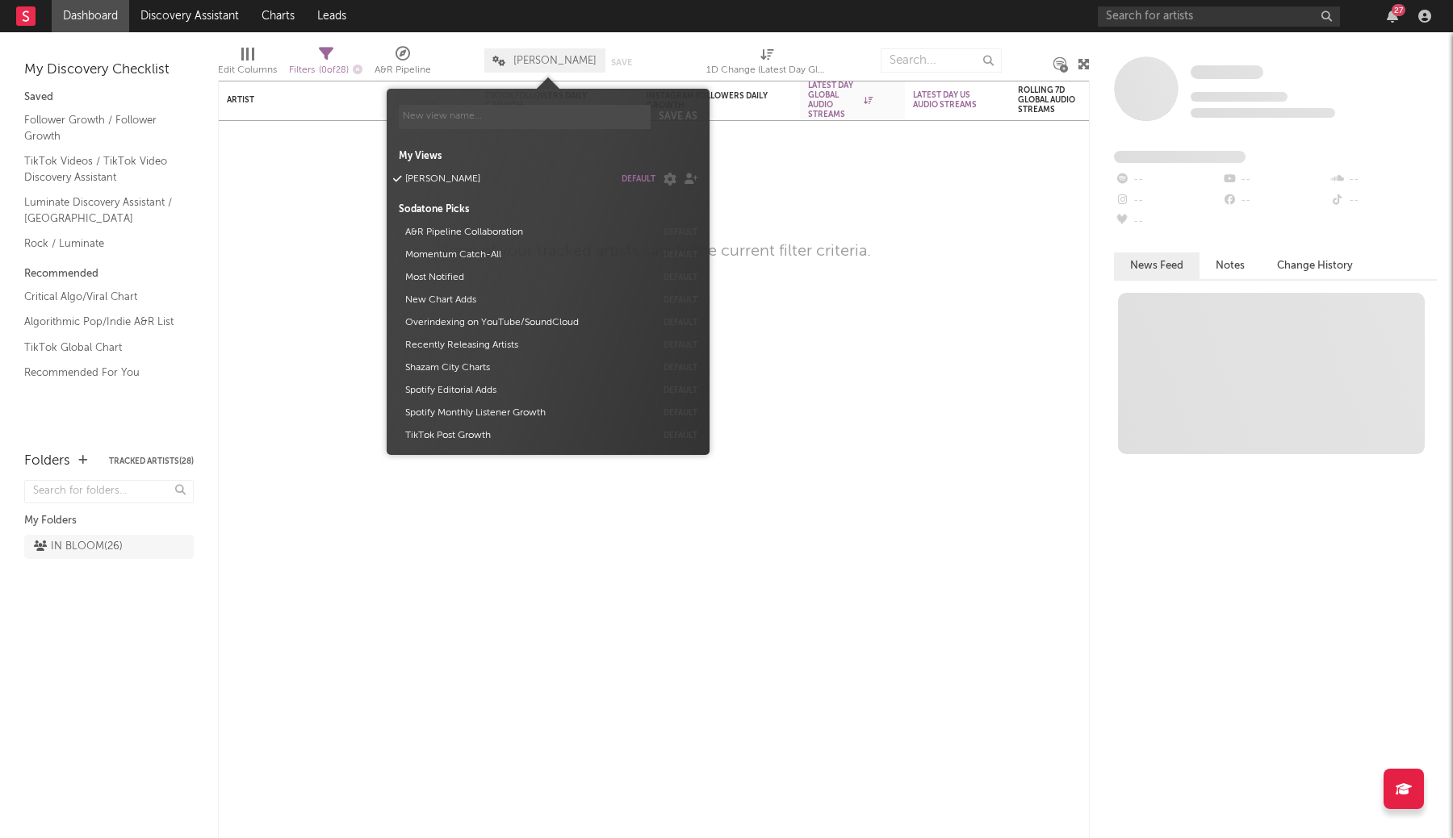
click at [568, 23] on nav "Dashboard Discovery Assistant Charts Leads 27" at bounding box center [726, 16] width 1453 height 32
